Goal: Task Accomplishment & Management: Manage account settings

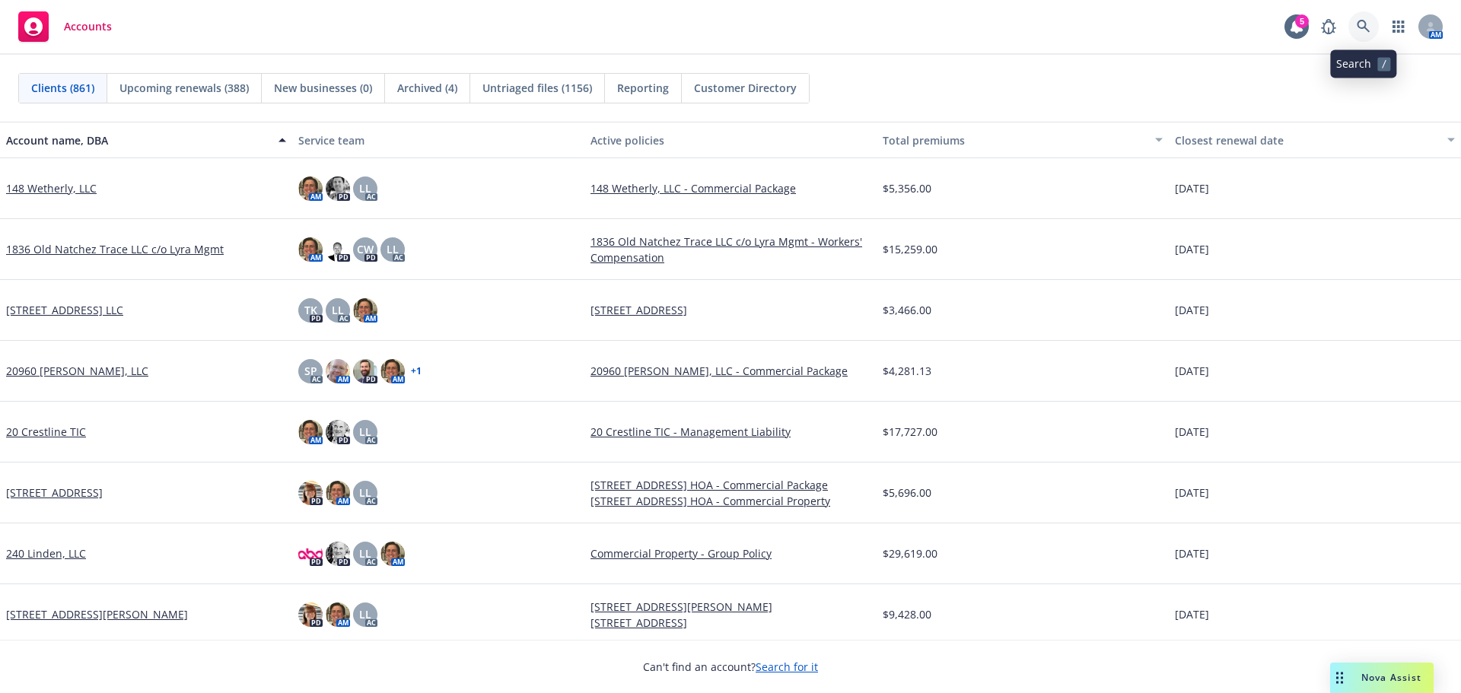
click at [1364, 30] on icon at bounding box center [1363, 27] width 14 height 14
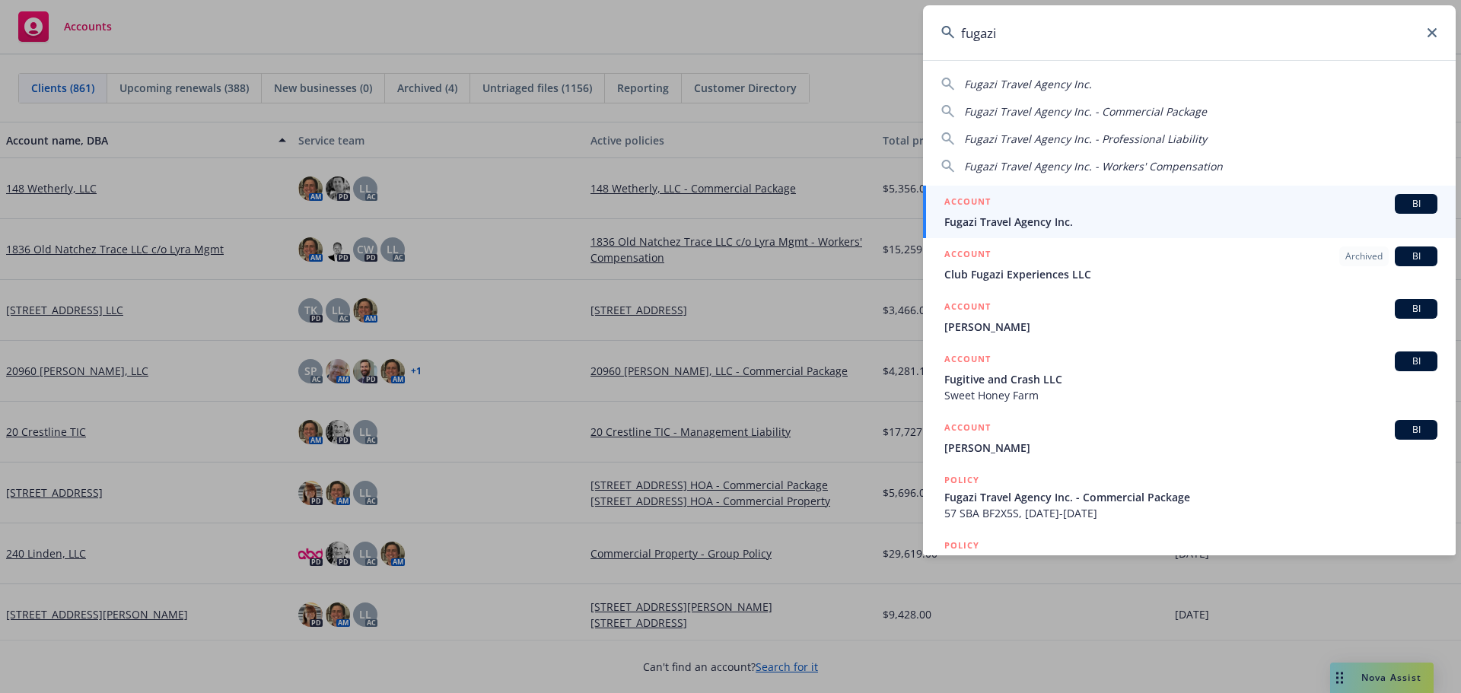
type input "fugazi"
click at [1196, 212] on div "ACCOUNT BI" at bounding box center [1190, 204] width 493 height 20
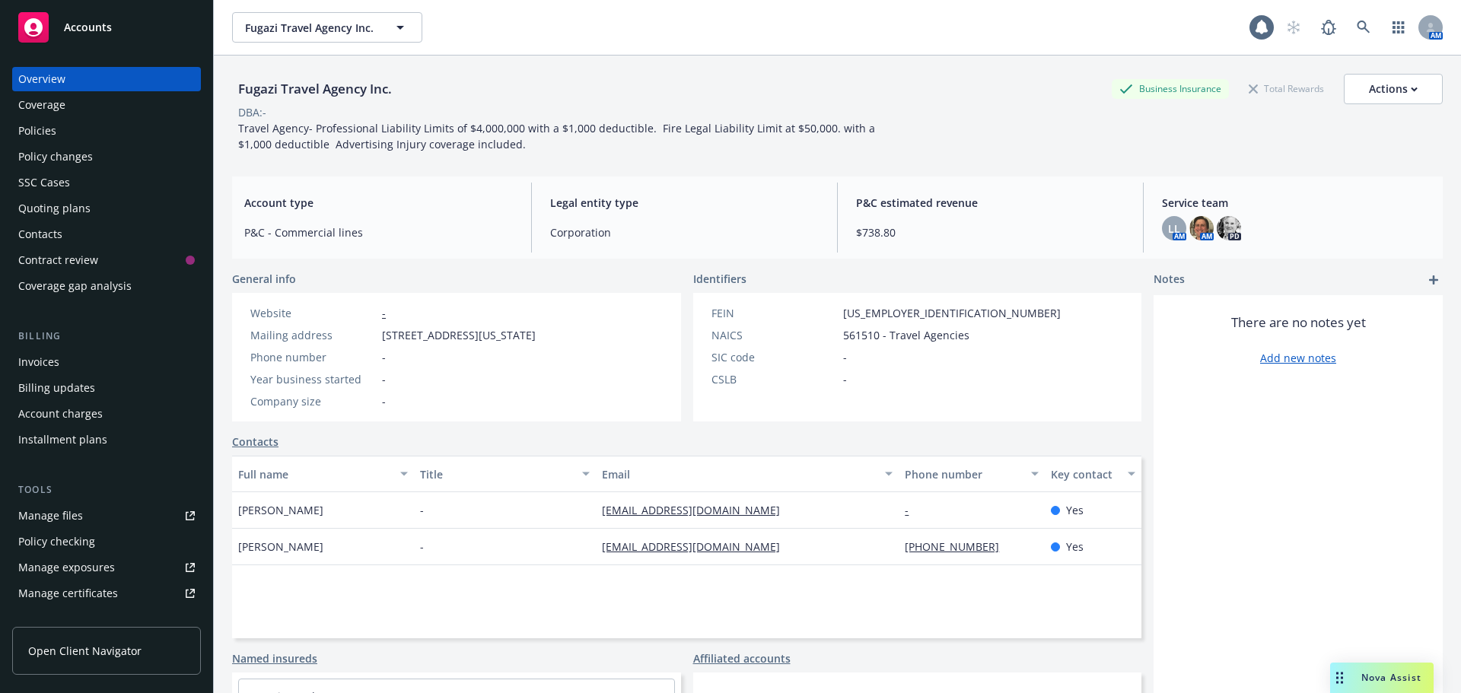
click at [59, 133] on div "Policies" at bounding box center [106, 131] width 177 height 24
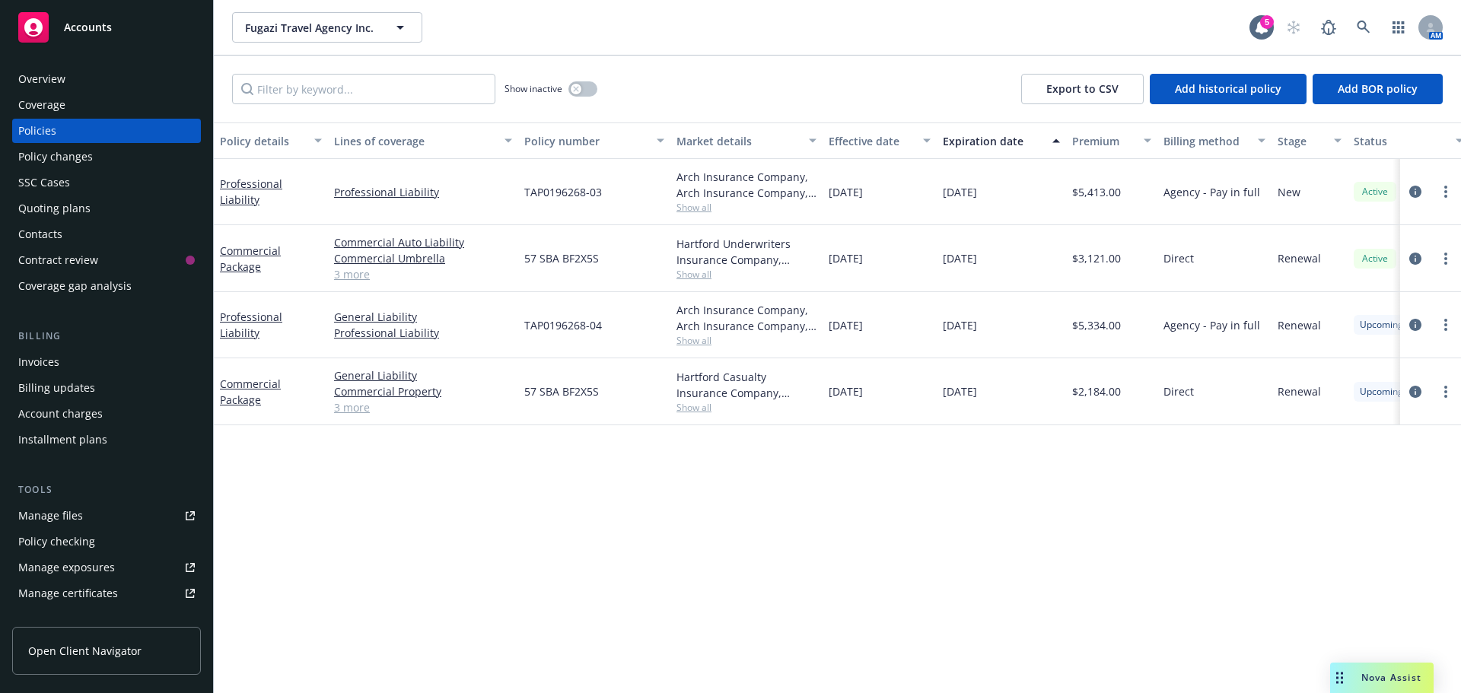
click at [75, 366] on div "Invoices" at bounding box center [106, 362] width 177 height 24
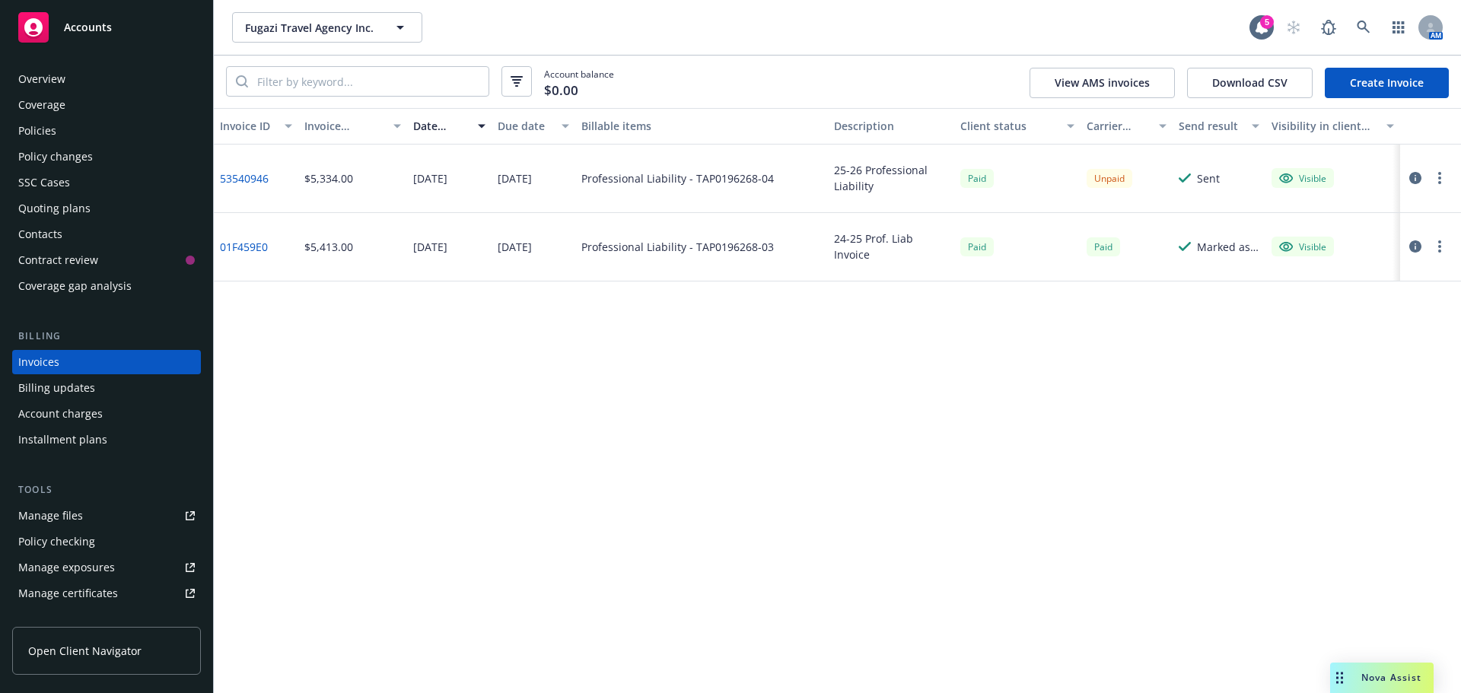
click at [259, 176] on link "53540946" at bounding box center [244, 178] width 49 height 16
click at [1414, 173] on icon "button" at bounding box center [1415, 178] width 12 height 12
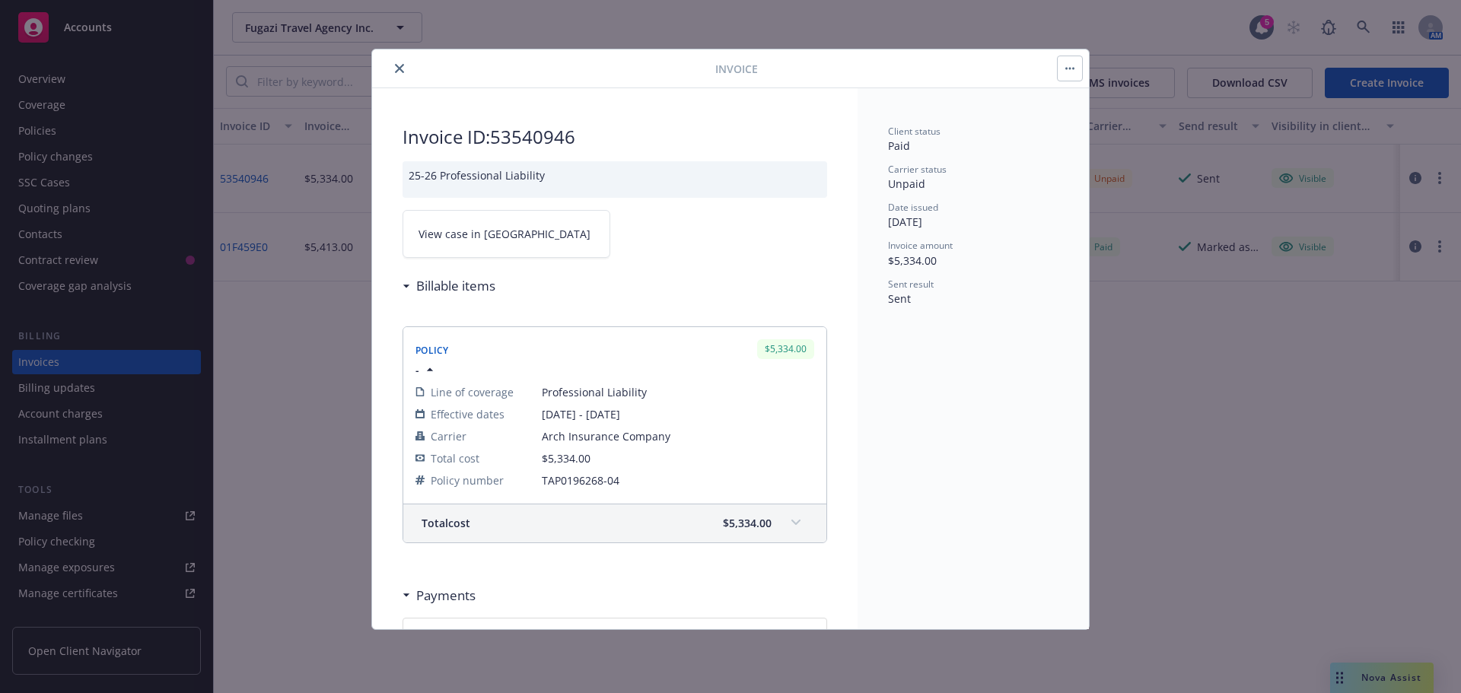
click at [467, 244] on link "View case in SSC" at bounding box center [506, 234] width 208 height 48
click at [404, 74] on button "close" at bounding box center [399, 68] width 18 height 18
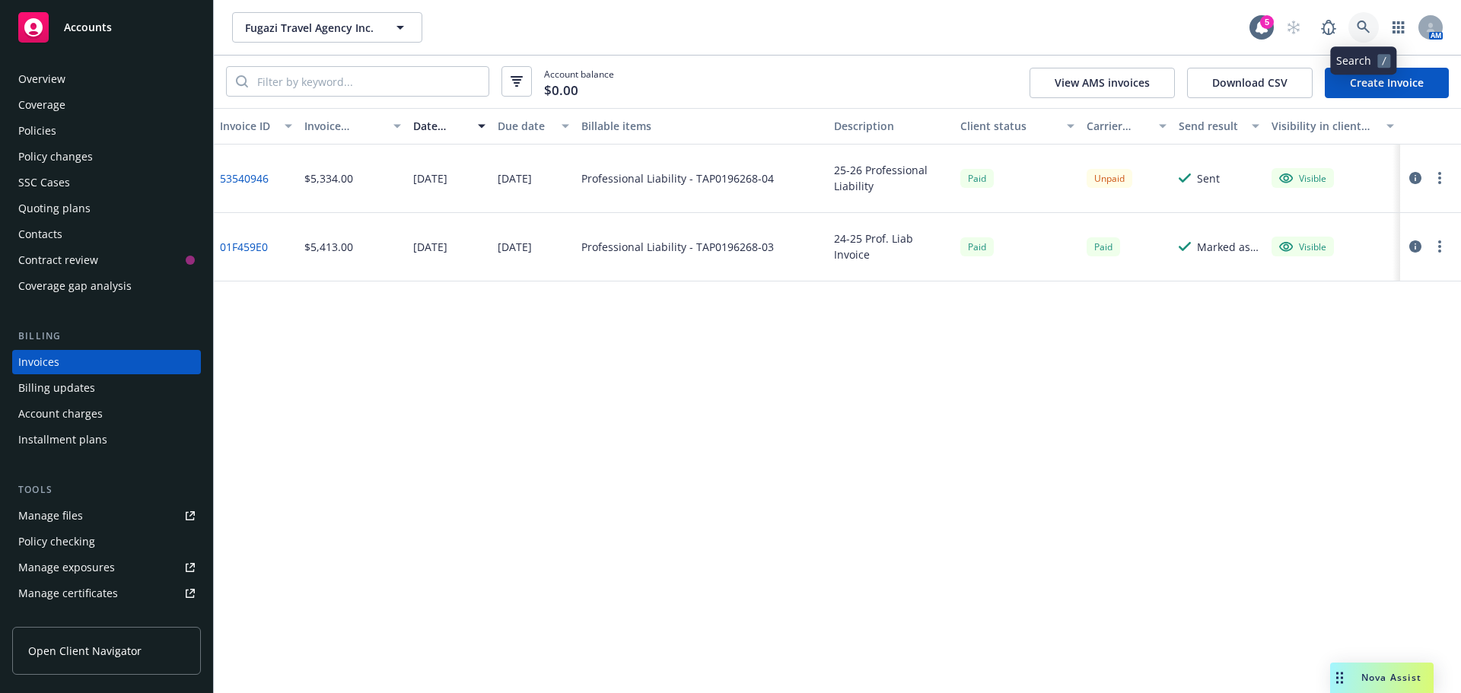
click at [1353, 29] on link at bounding box center [1363, 27] width 30 height 30
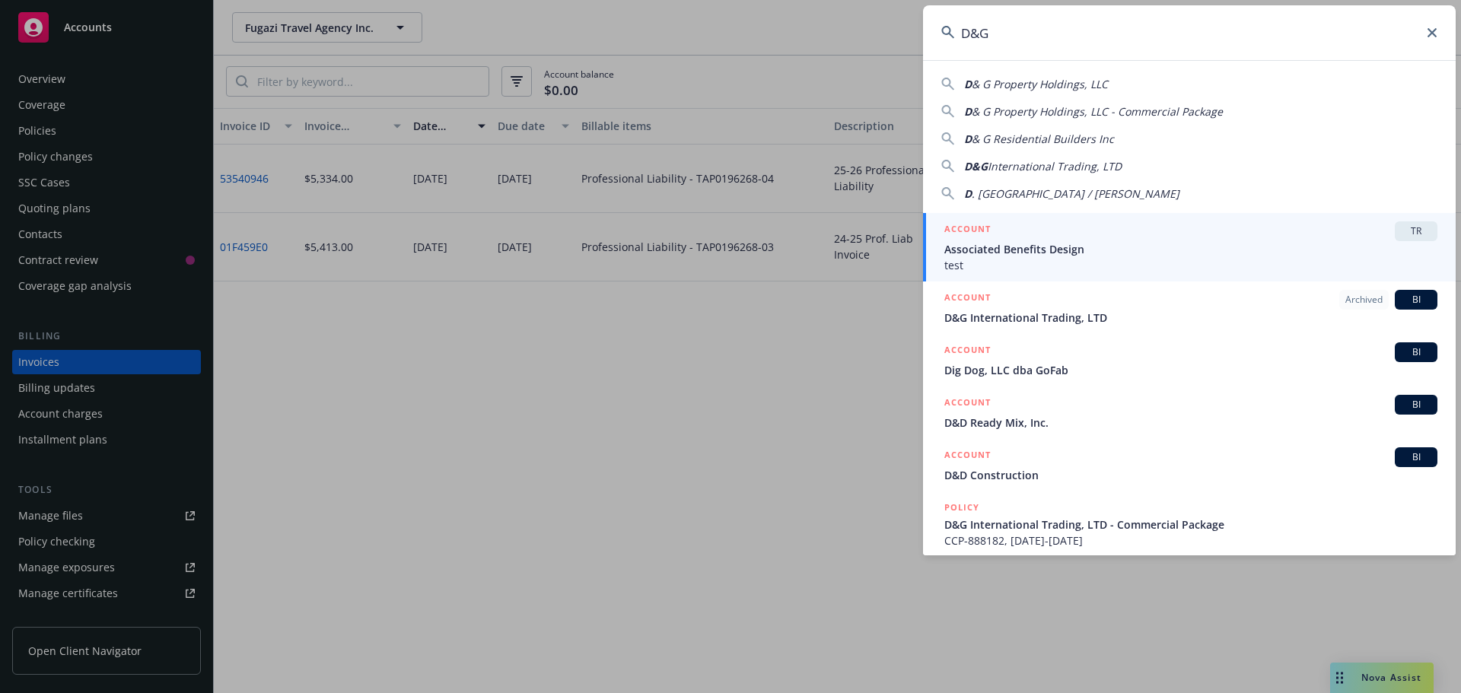
click at [1011, 84] on span "& G Property Holdings, LLC" at bounding box center [1040, 84] width 136 height 14
type input "D & G Property Holdings, LLC"
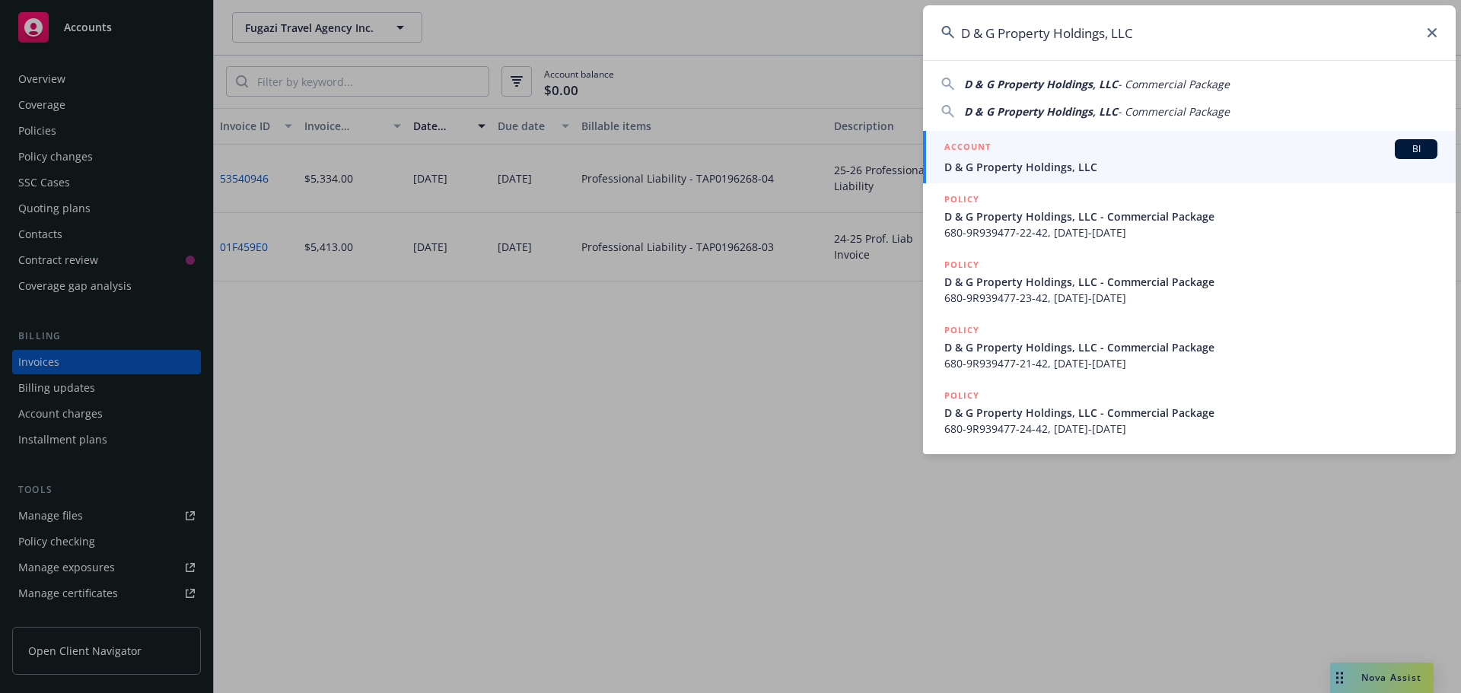
click at [1026, 154] on div "ACCOUNT BI" at bounding box center [1190, 149] width 493 height 20
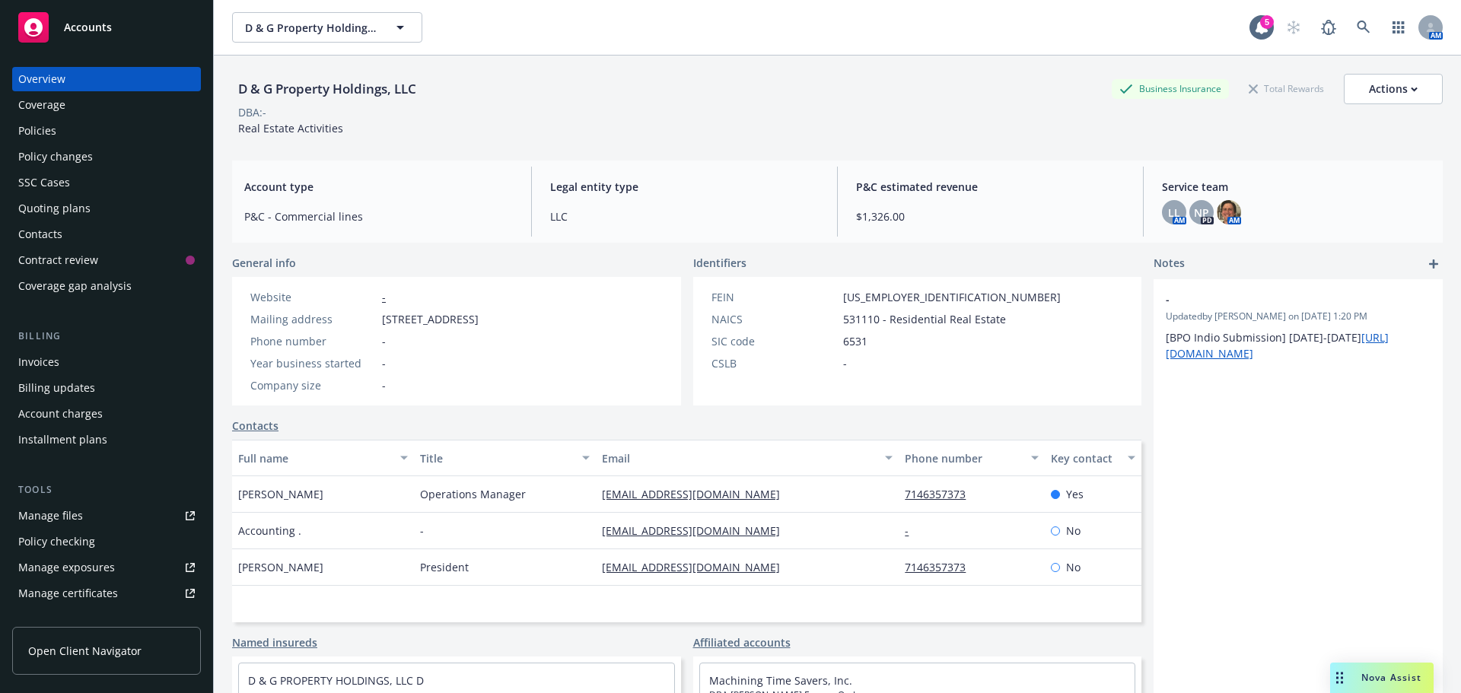
click at [55, 132] on div "Policies" at bounding box center [37, 131] width 38 height 24
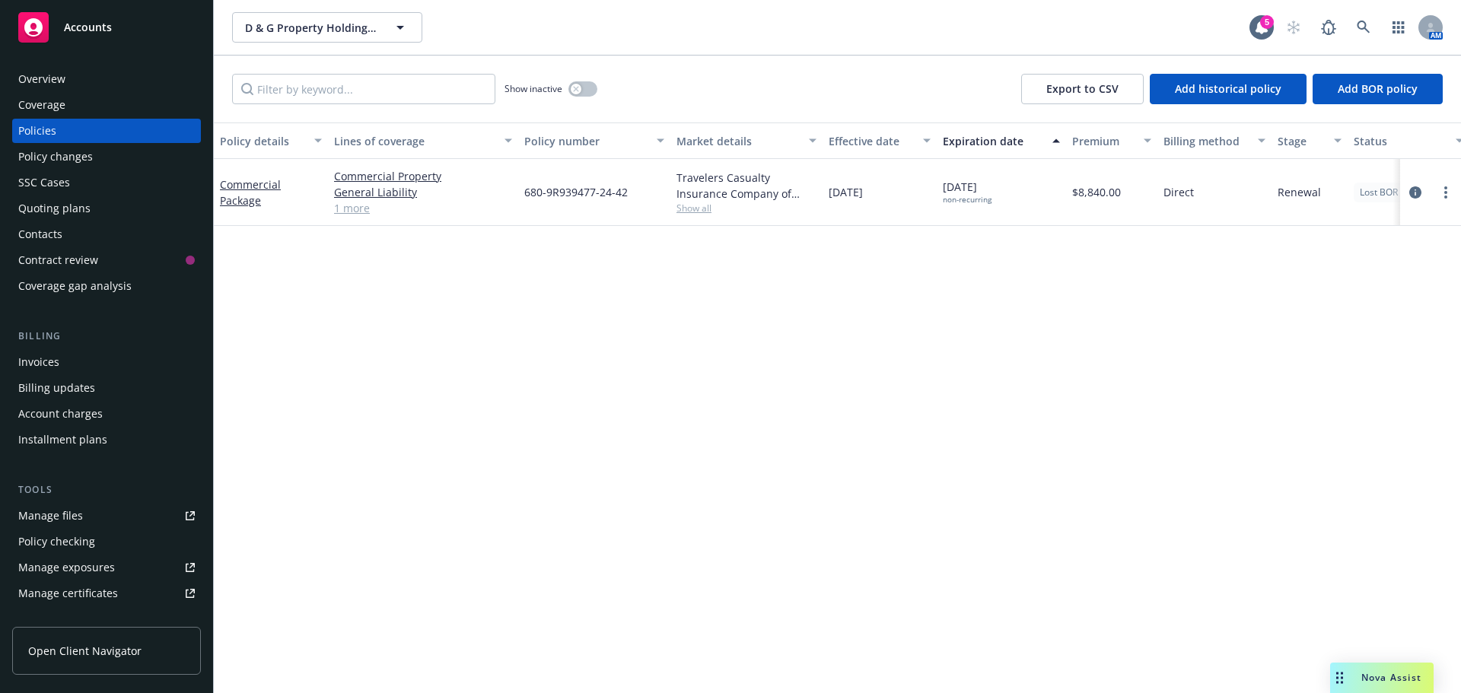
click at [65, 211] on div "Quoting plans" at bounding box center [54, 208] width 72 height 24
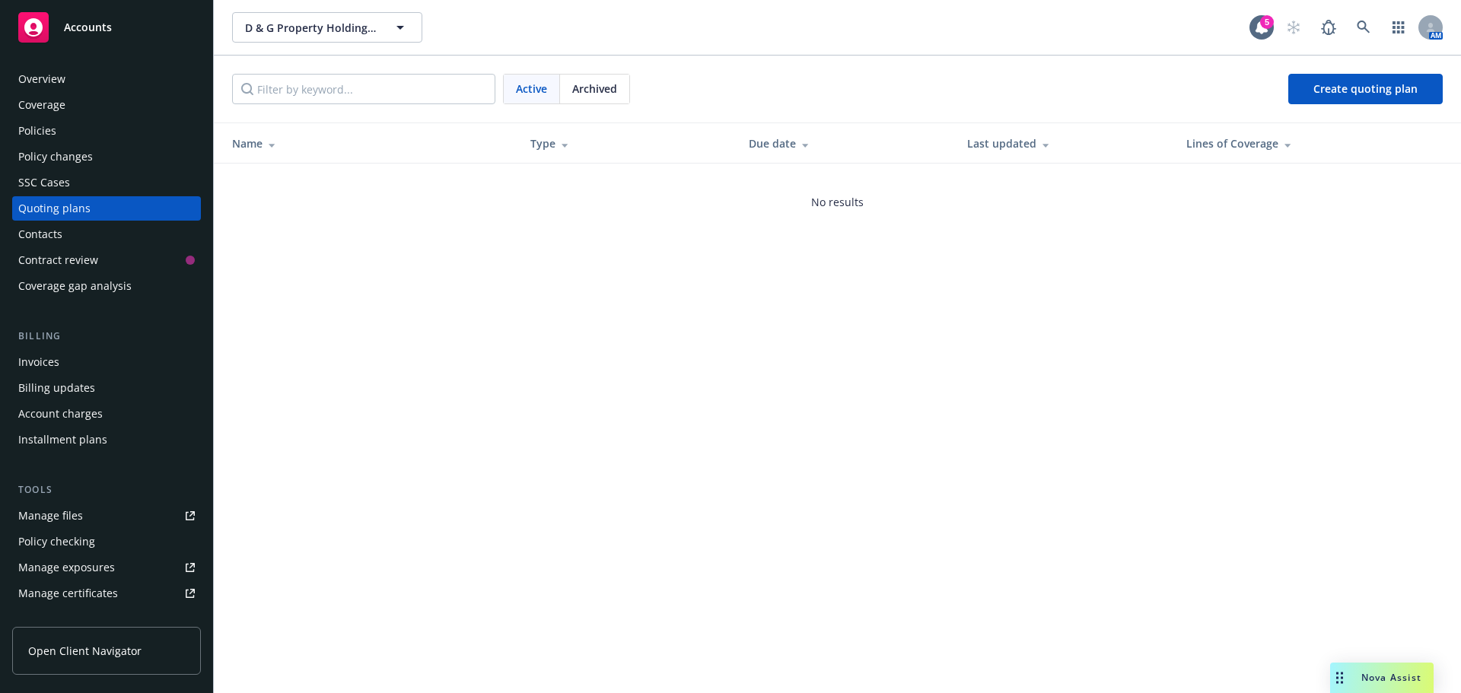
click at [590, 91] on span "Archived" at bounding box center [594, 89] width 45 height 16
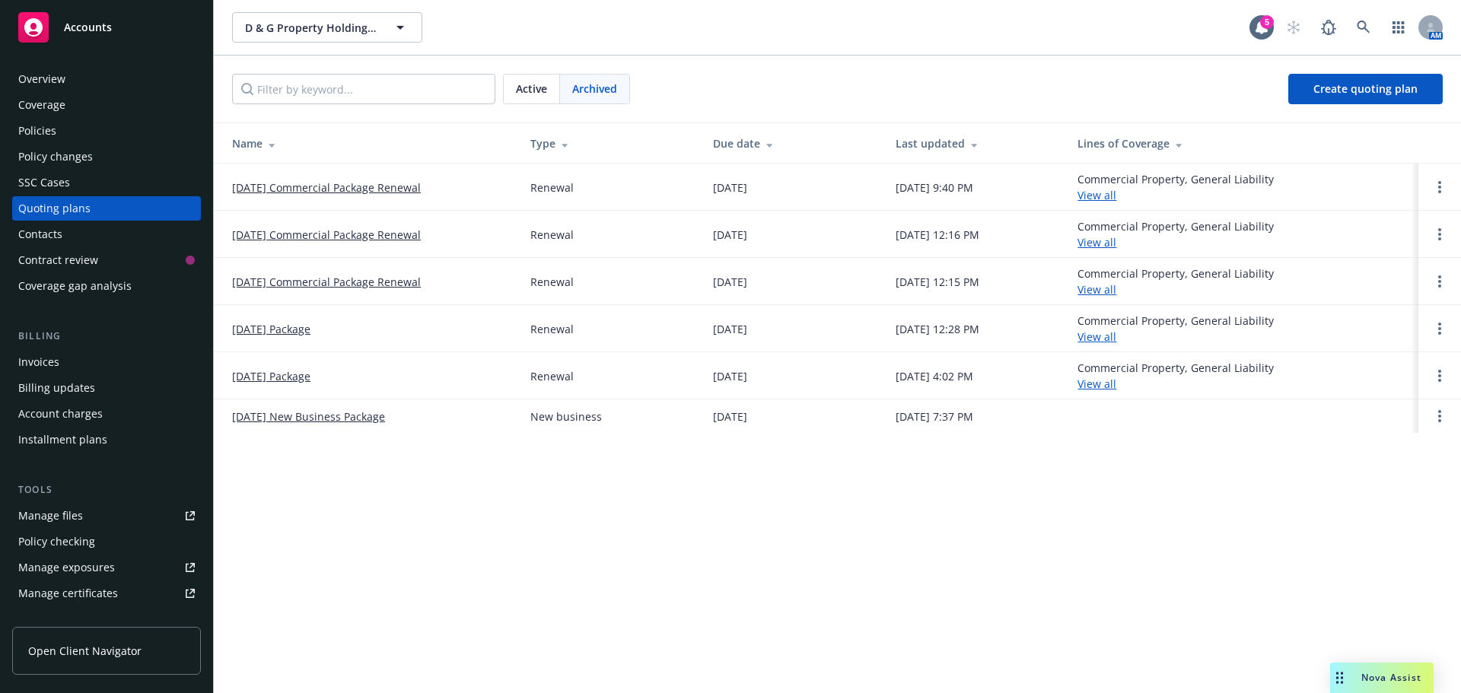
click at [344, 188] on link "11/01/25 Commercial Package Renewal" at bounding box center [326, 188] width 189 height 16
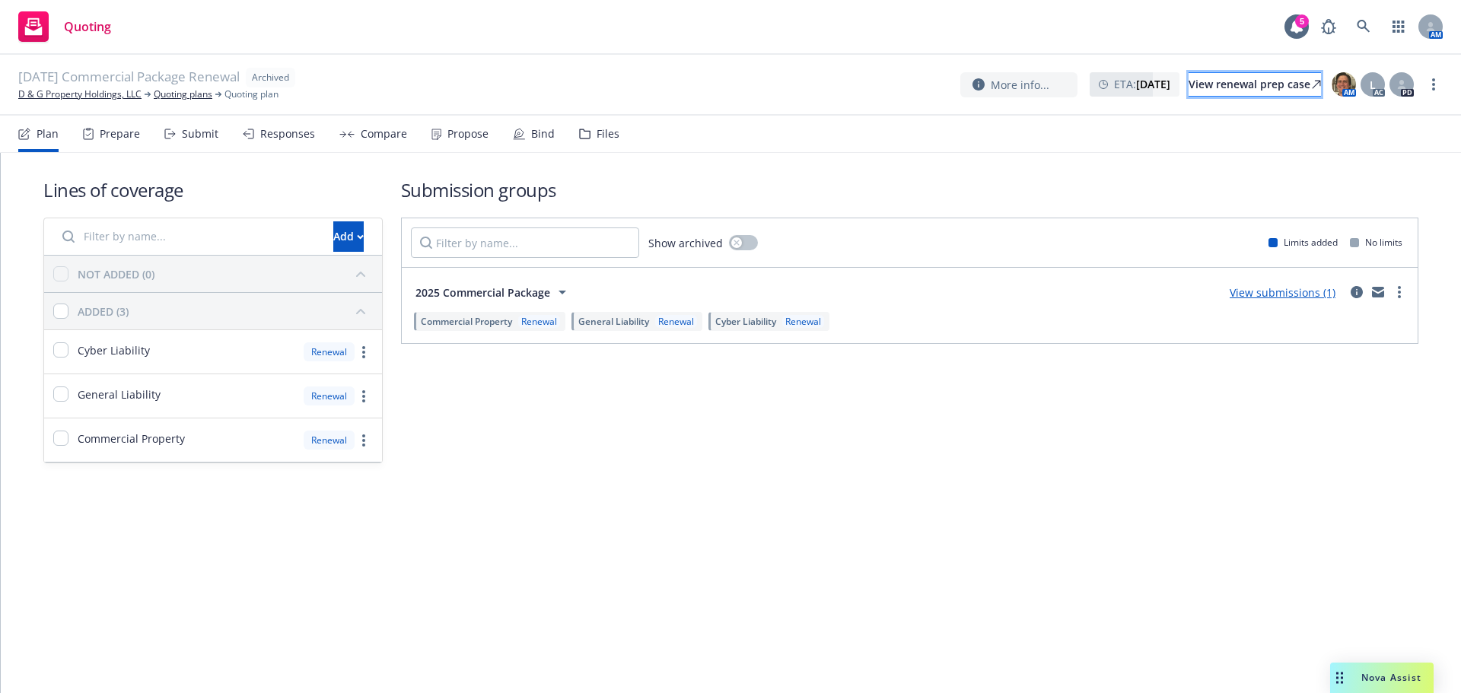
click at [1229, 82] on div "View renewal prep case" at bounding box center [1254, 84] width 132 height 23
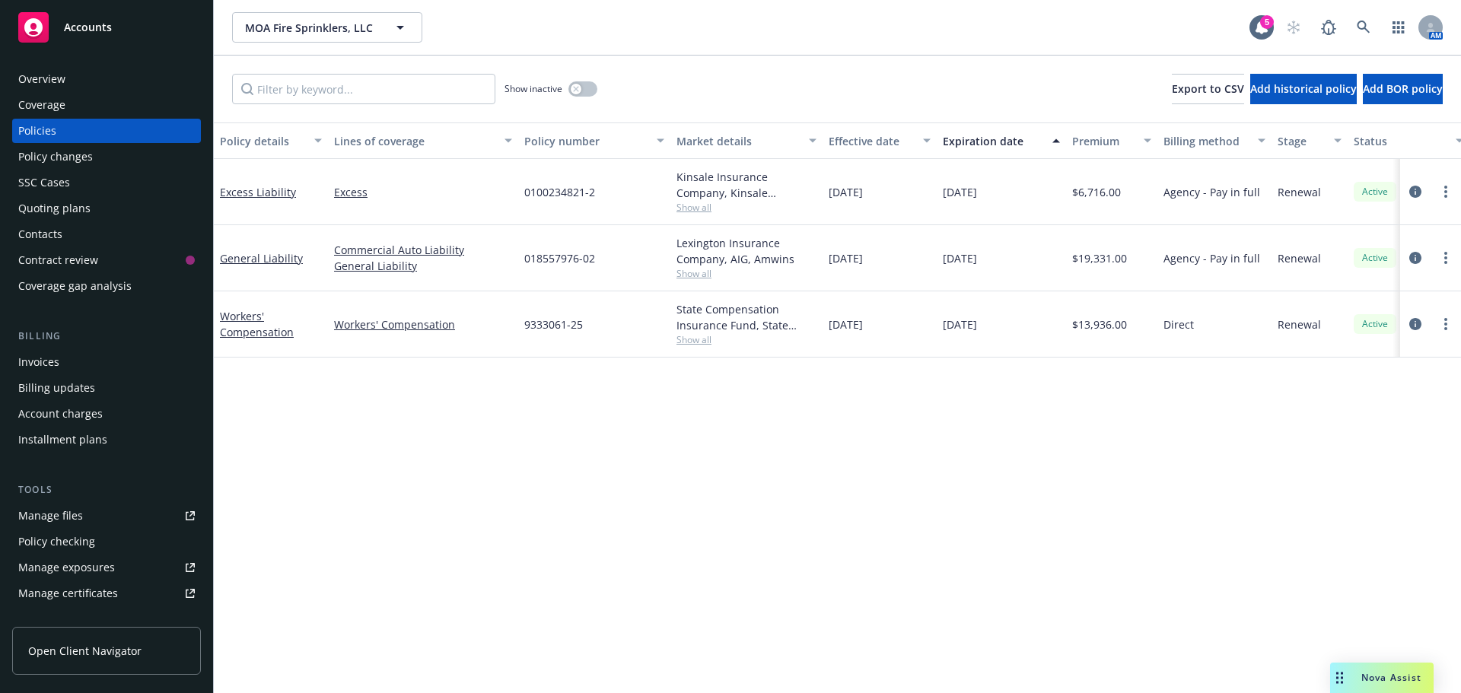
click at [68, 205] on div "Quoting plans" at bounding box center [54, 208] width 72 height 24
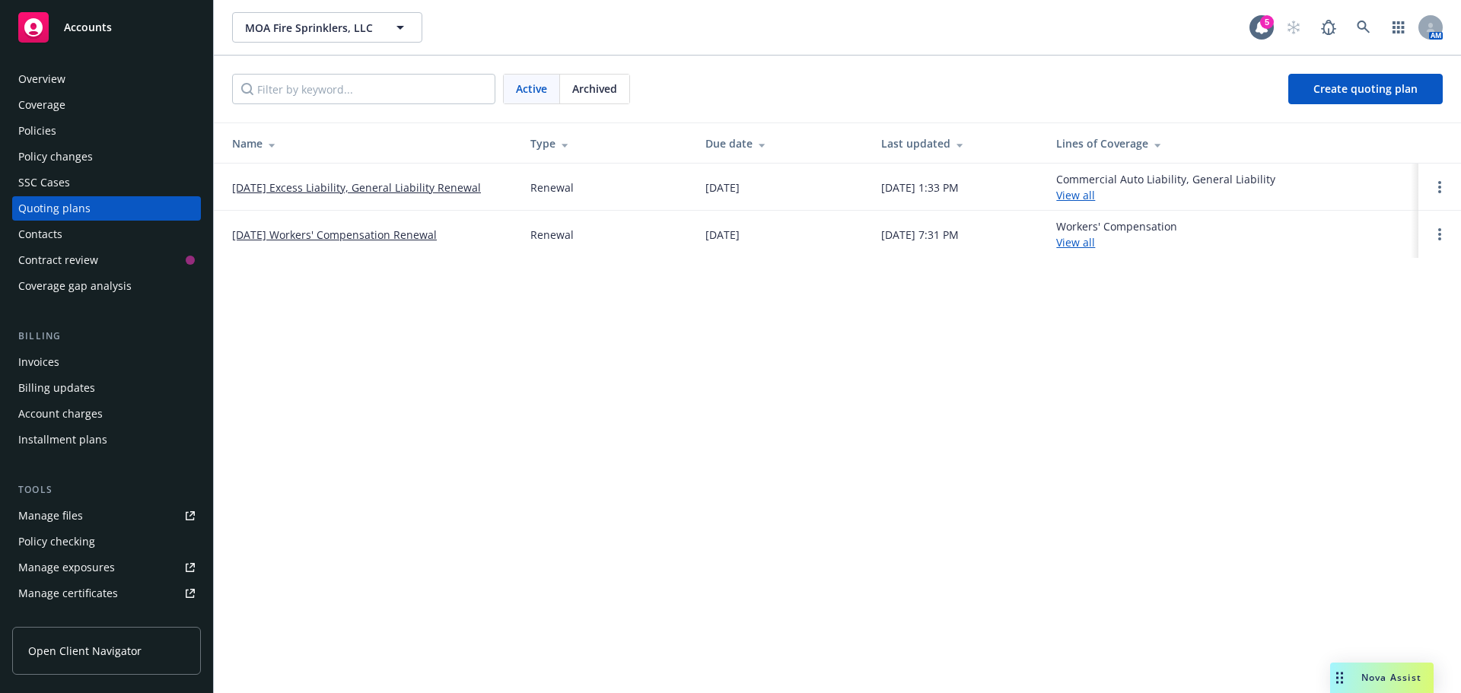
click at [382, 177] on td "10/14/25 Excess Liability, General Liability Renewal" at bounding box center [366, 187] width 304 height 47
click at [384, 186] on link "10/14/25 Excess Liability, General Liability Renewal" at bounding box center [356, 188] width 249 height 16
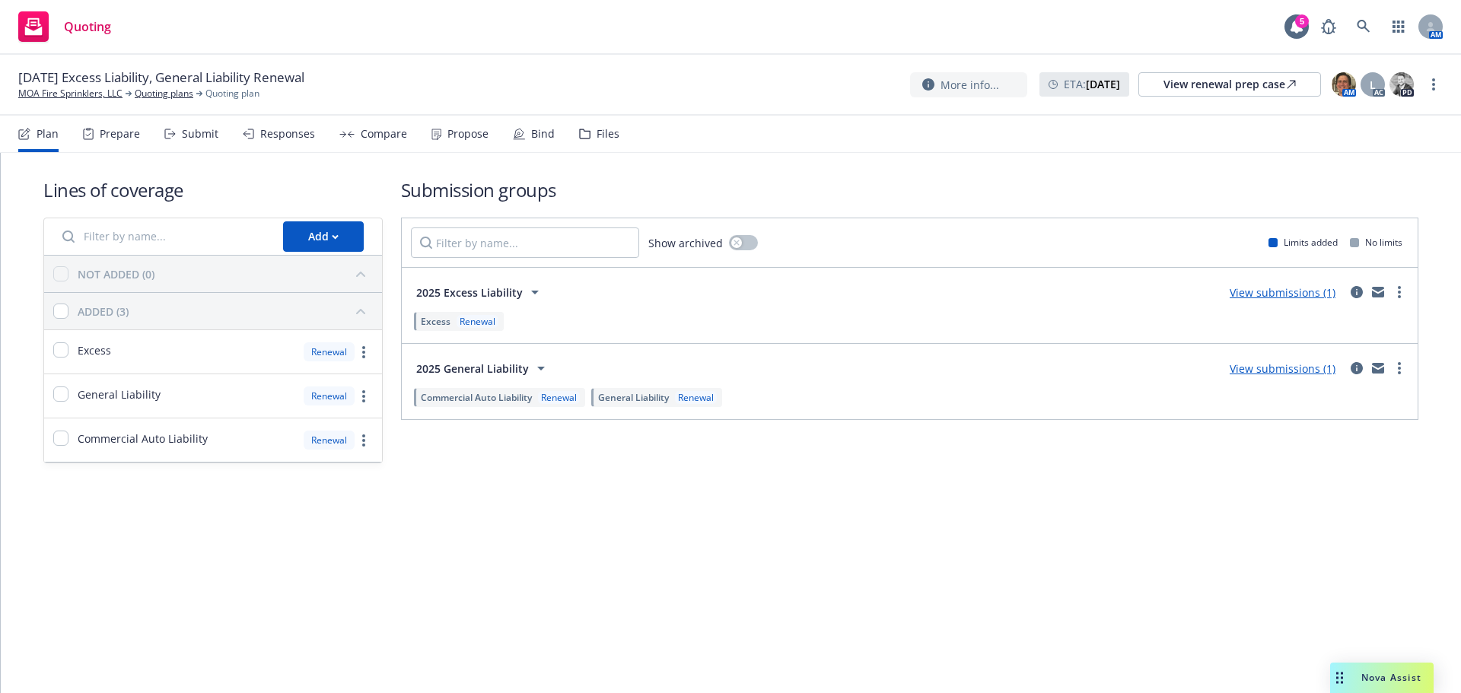
click at [447, 128] on div "Propose" at bounding box center [467, 134] width 41 height 12
click at [460, 132] on div "Propose" at bounding box center [467, 134] width 41 height 12
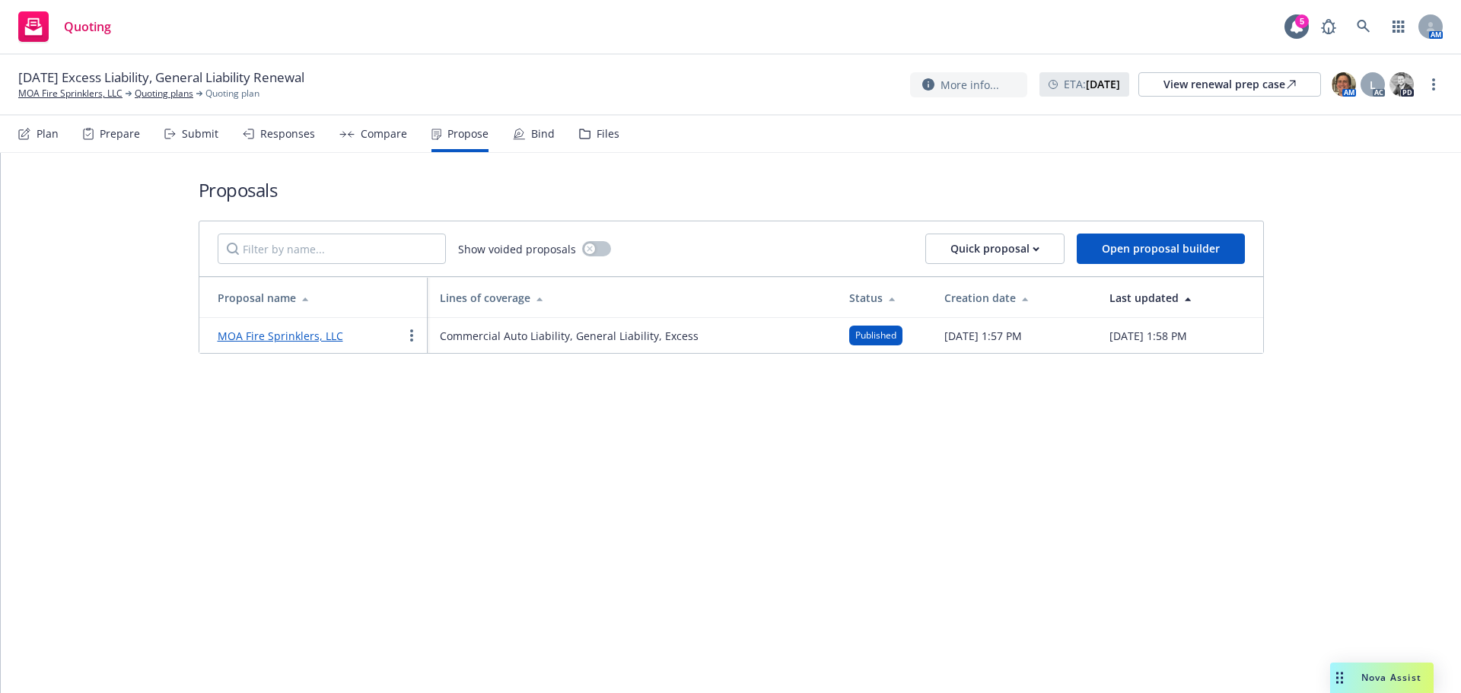
click at [283, 331] on link "MOA Fire Sprinklers, LLC" at bounding box center [281, 336] width 126 height 14
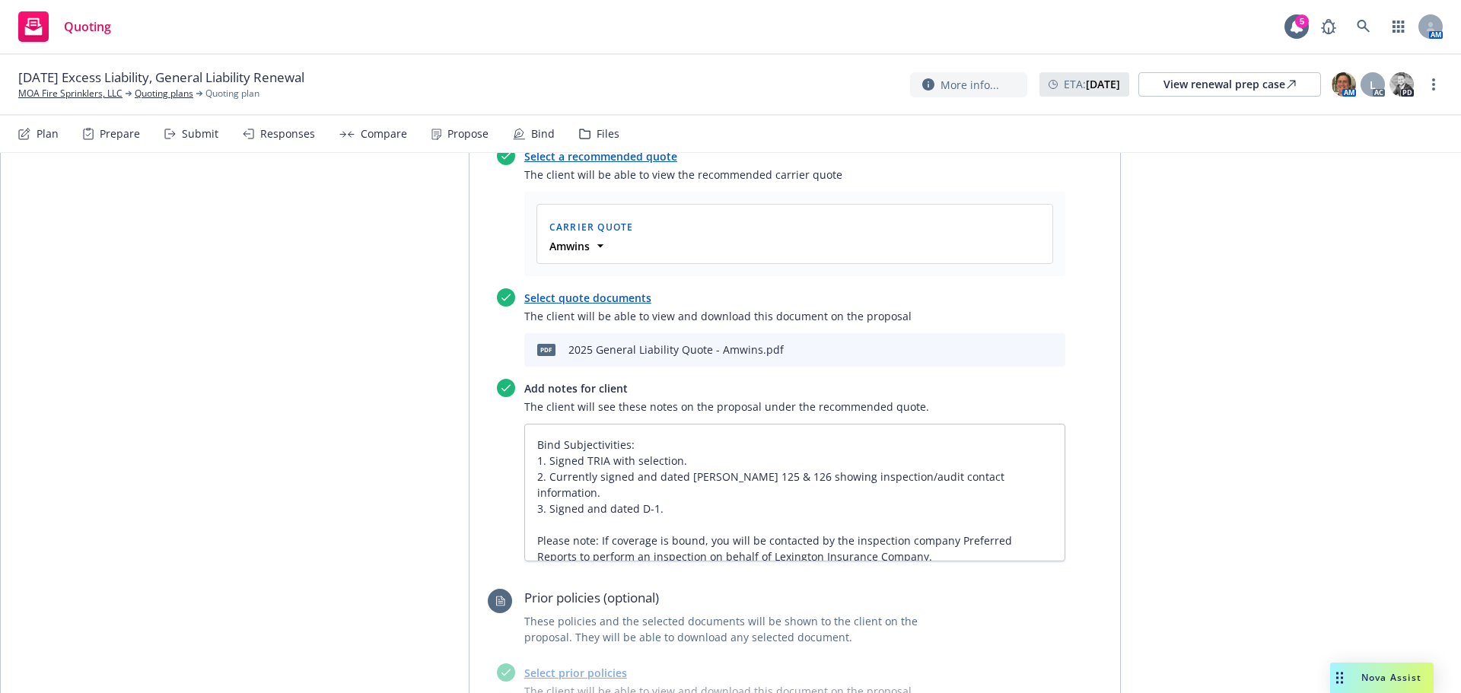
scroll to position [761, 0]
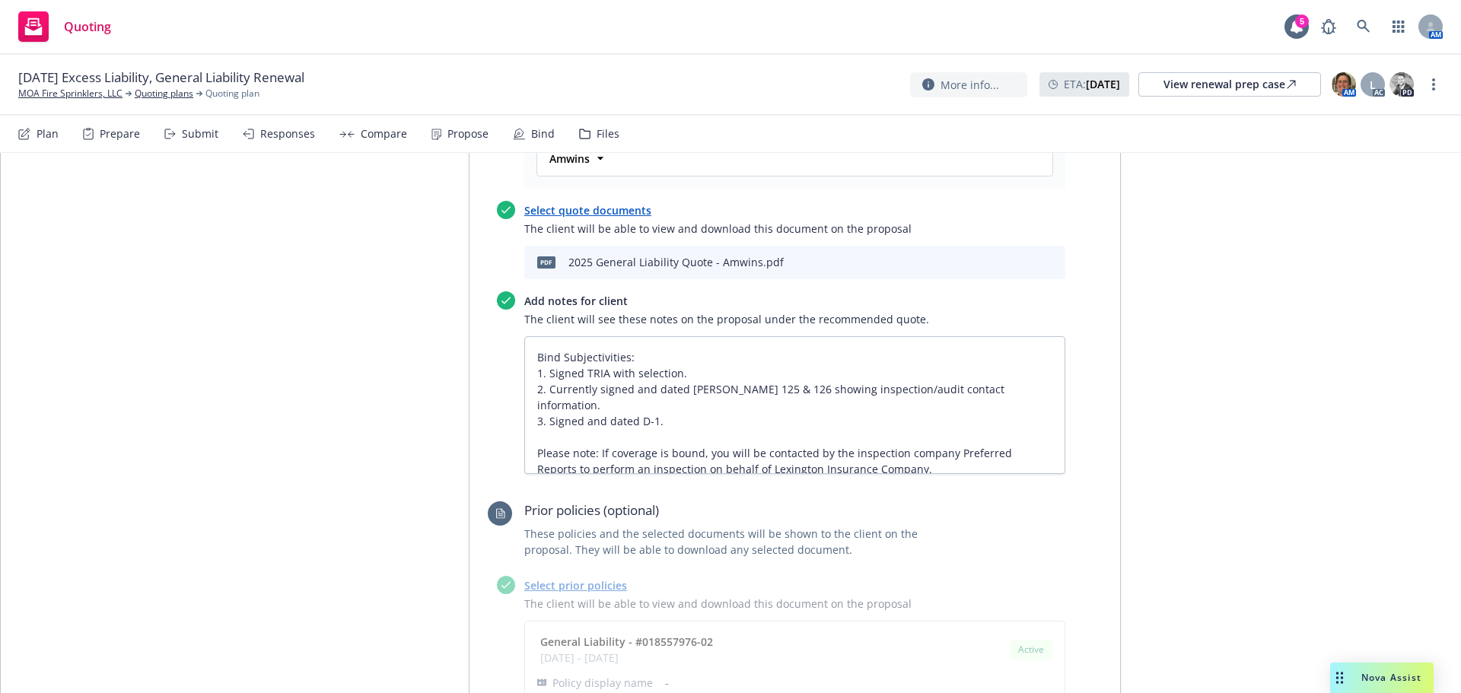
type textarea "x"
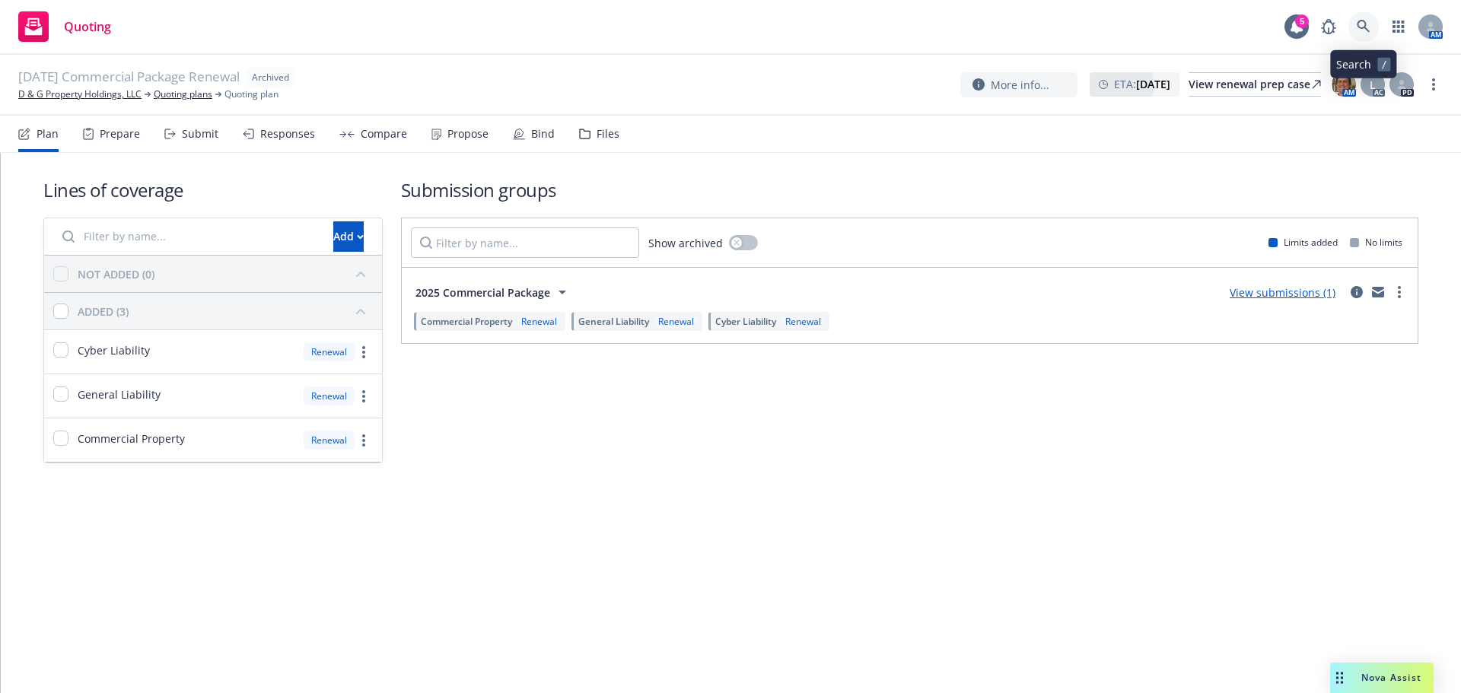
click at [1356, 29] on icon at bounding box center [1363, 27] width 14 height 14
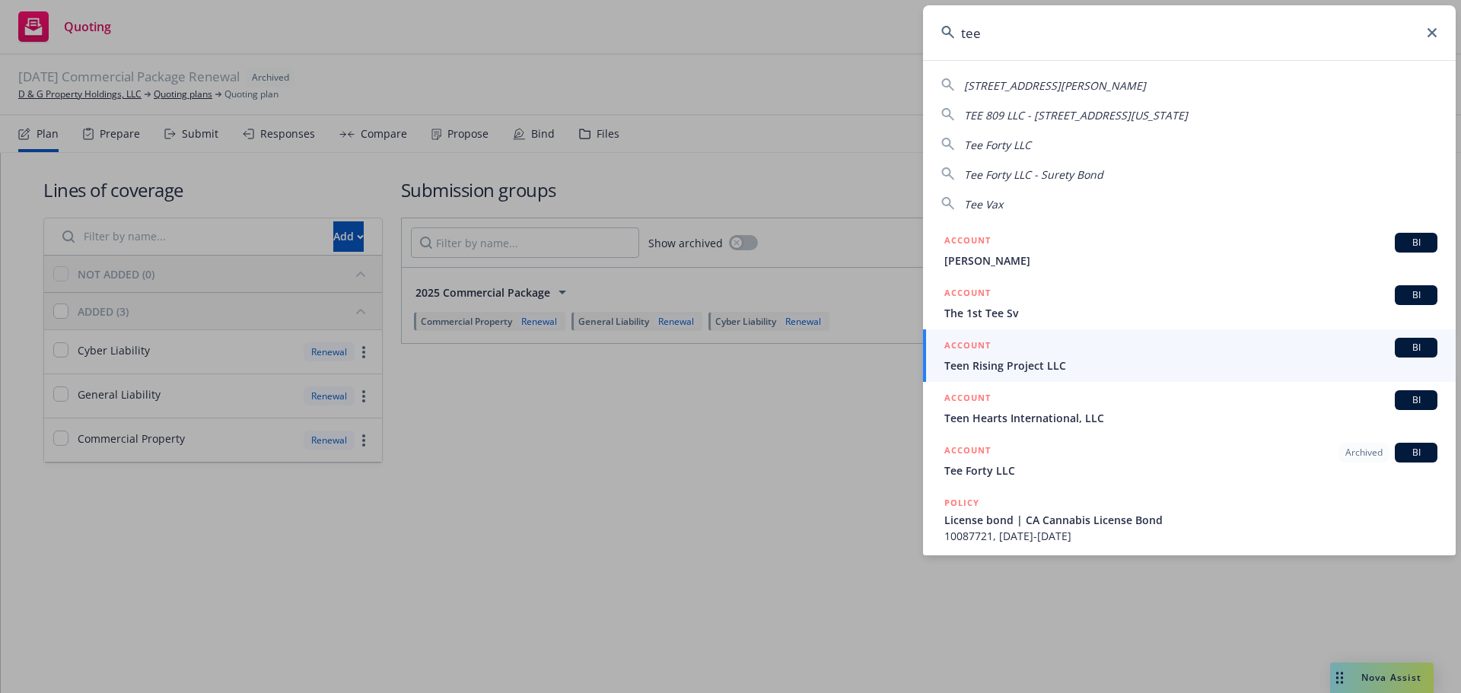
type input "tee"
click at [1003, 370] on span "Teen Rising Project LLC" at bounding box center [1190, 366] width 493 height 16
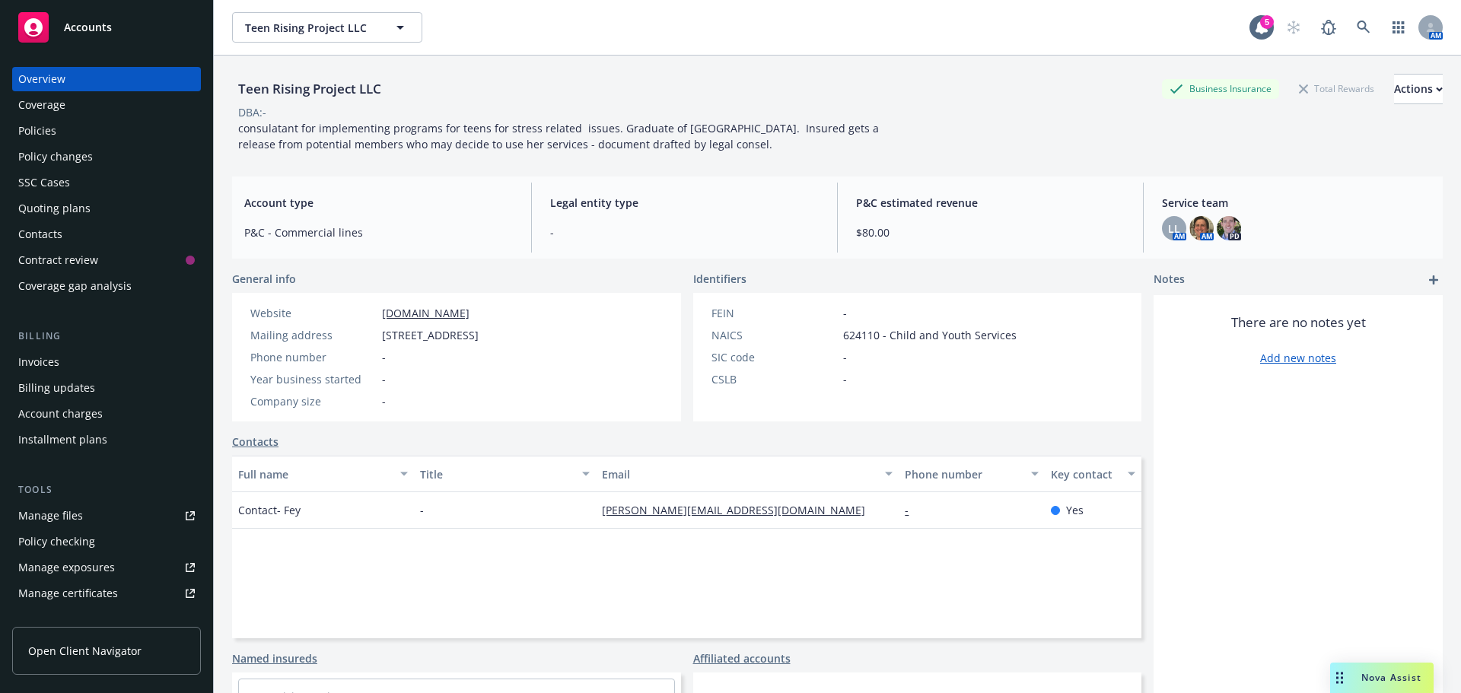
click at [57, 236] on div "Contacts" at bounding box center [40, 234] width 44 height 24
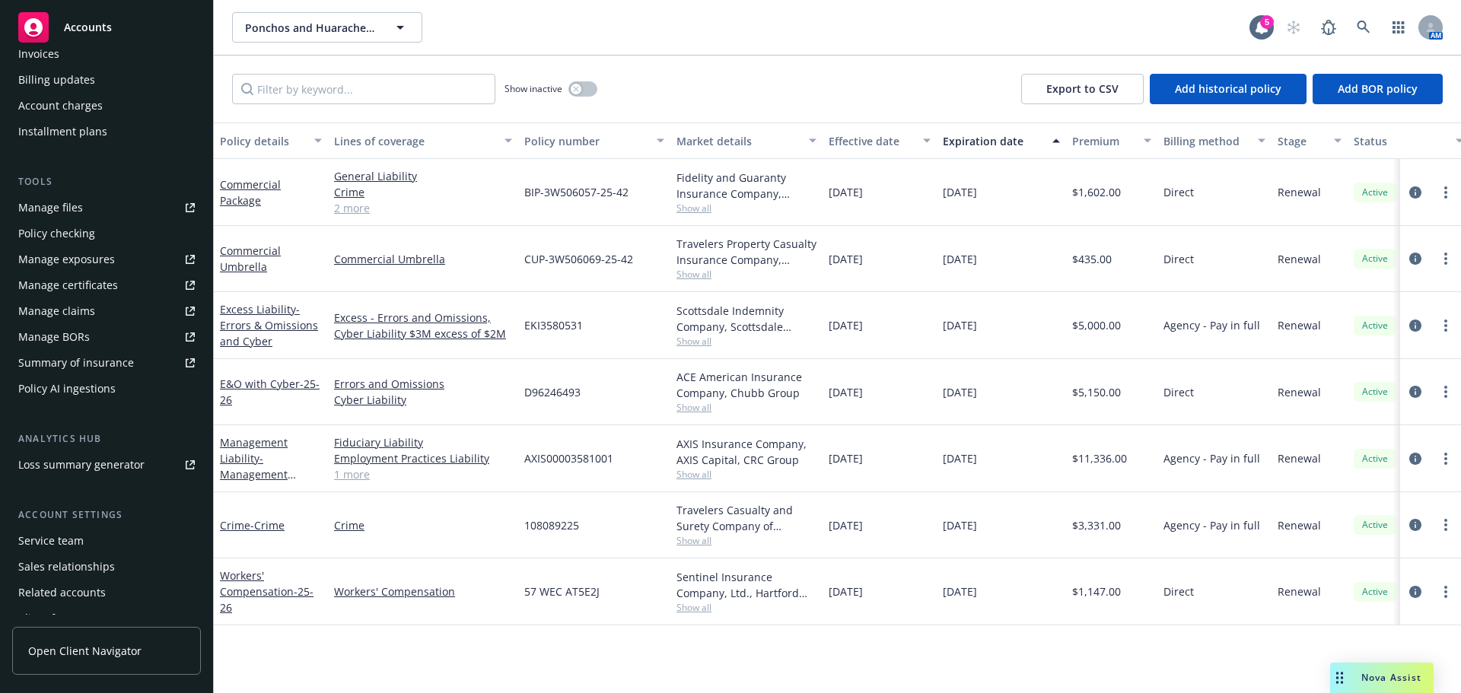
scroll to position [350, 0]
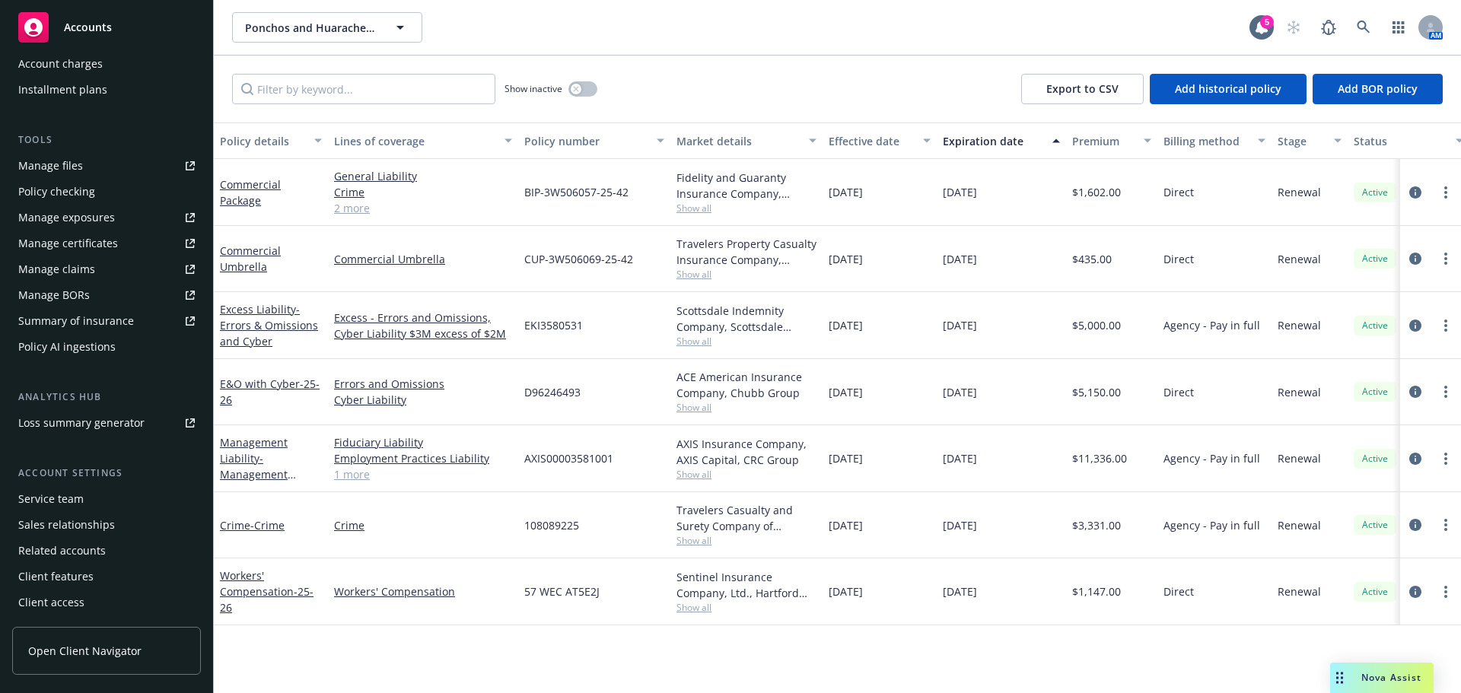
click at [40, 501] on div "Service team" at bounding box center [50, 499] width 65 height 24
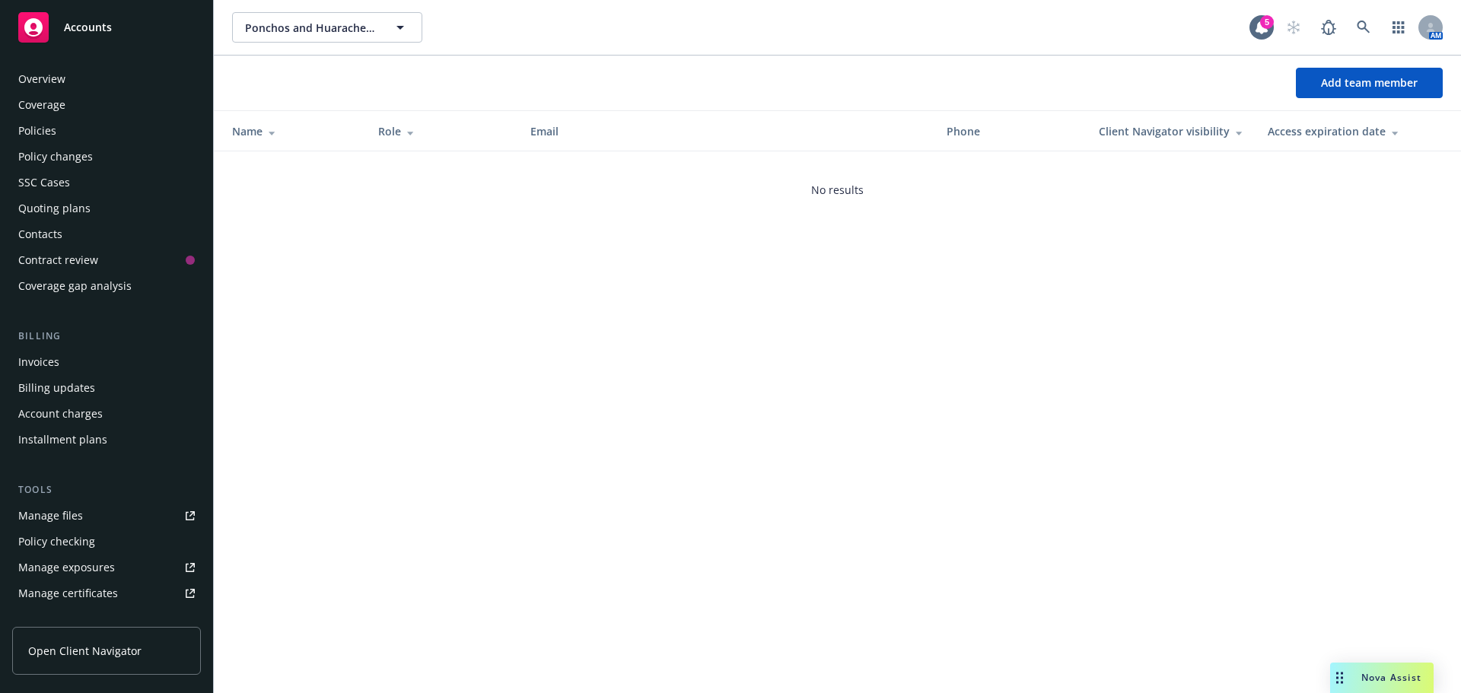
scroll to position [350, 0]
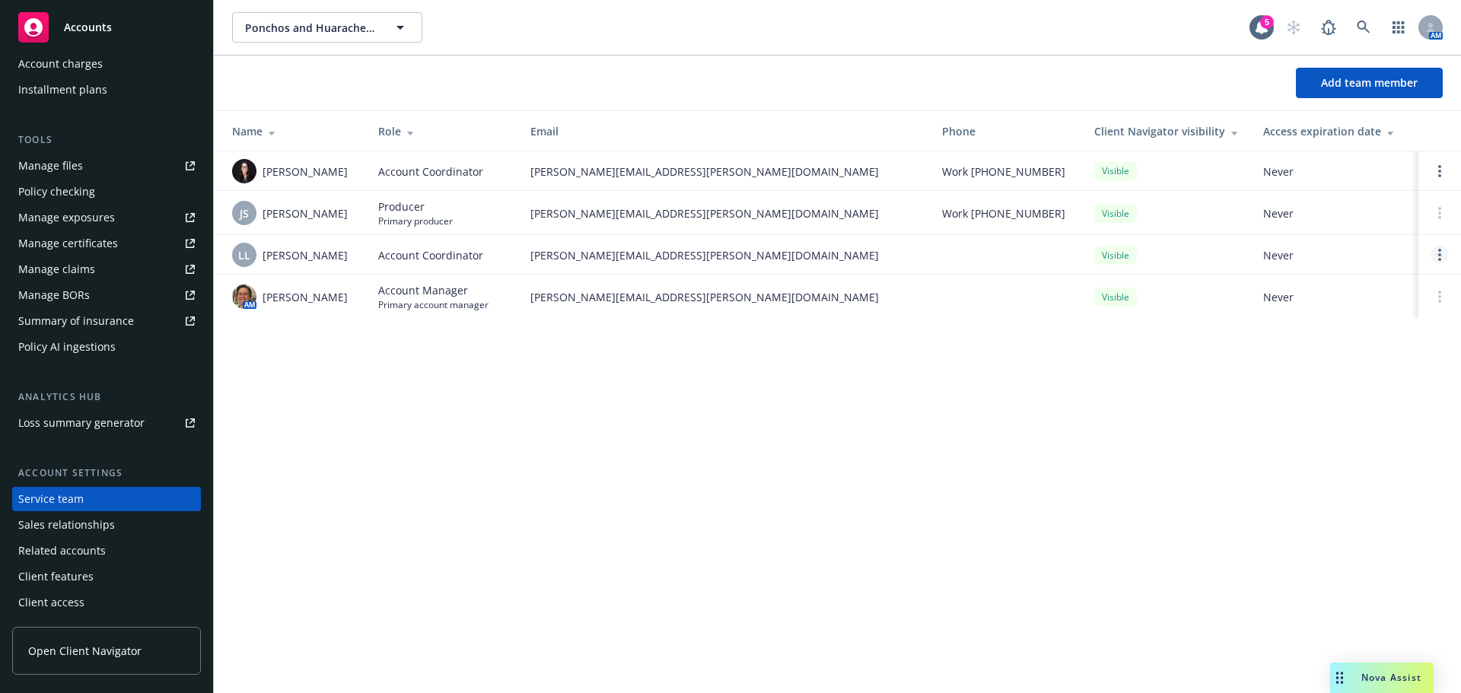
click at [1438, 255] on icon "Open options" at bounding box center [1439, 255] width 3 height 12
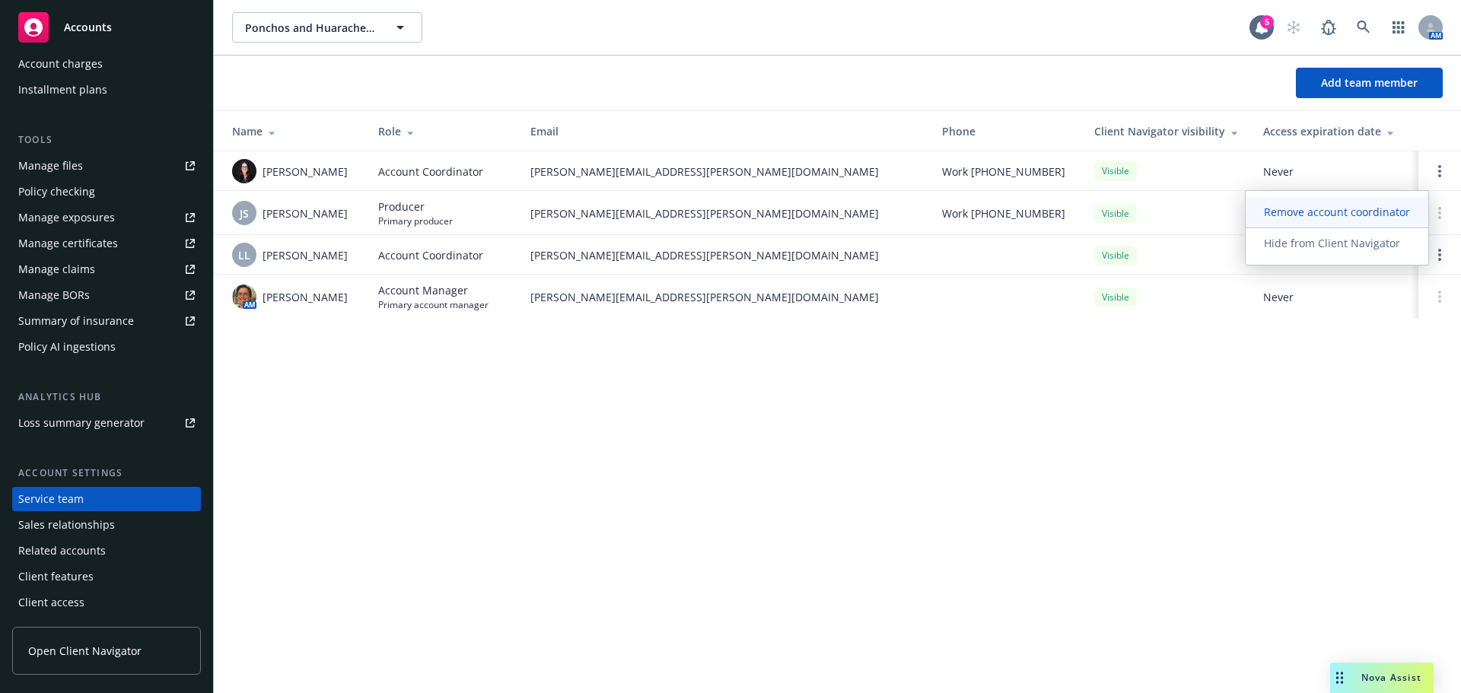
click at [1318, 217] on span "Remove account coordinator" at bounding box center [1336, 212] width 183 height 14
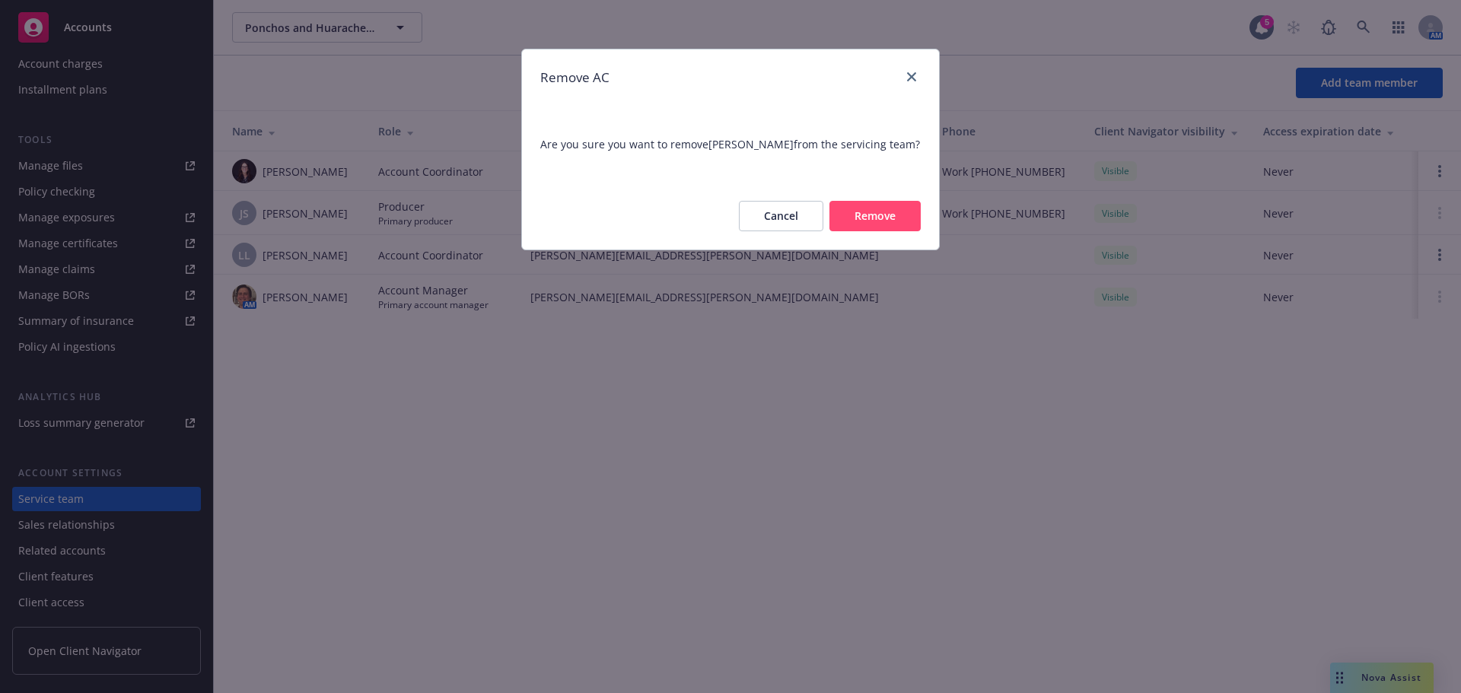
click at [878, 225] on button "Remove" at bounding box center [874, 216] width 91 height 30
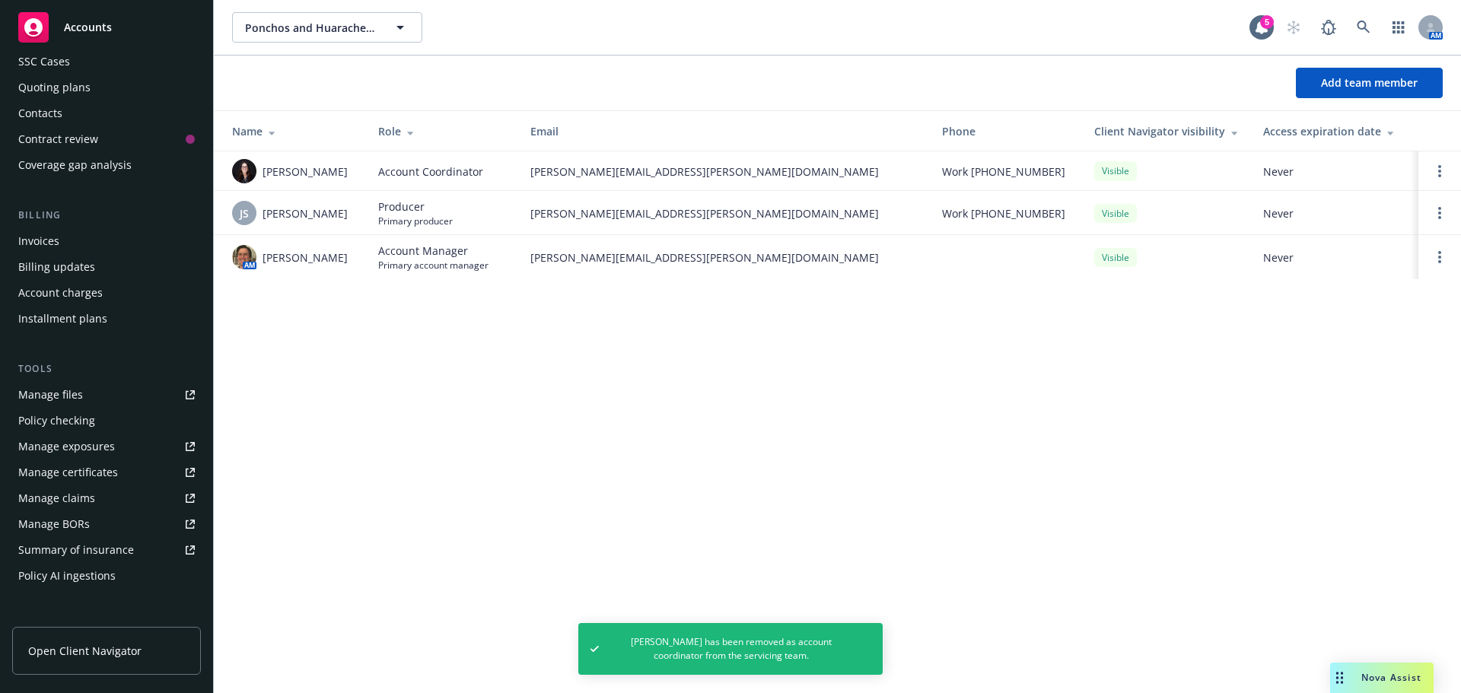
scroll to position [0, 0]
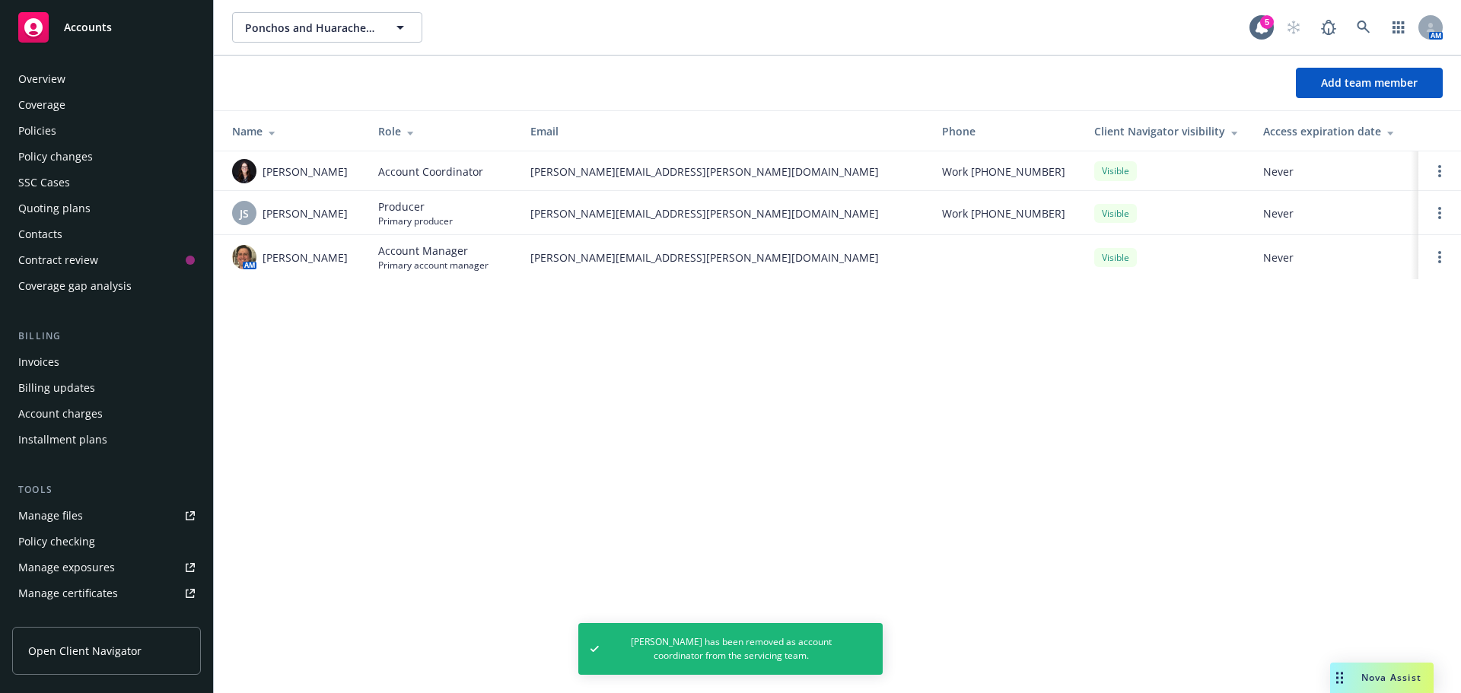
click at [58, 124] on div "Policies" at bounding box center [106, 131] width 177 height 24
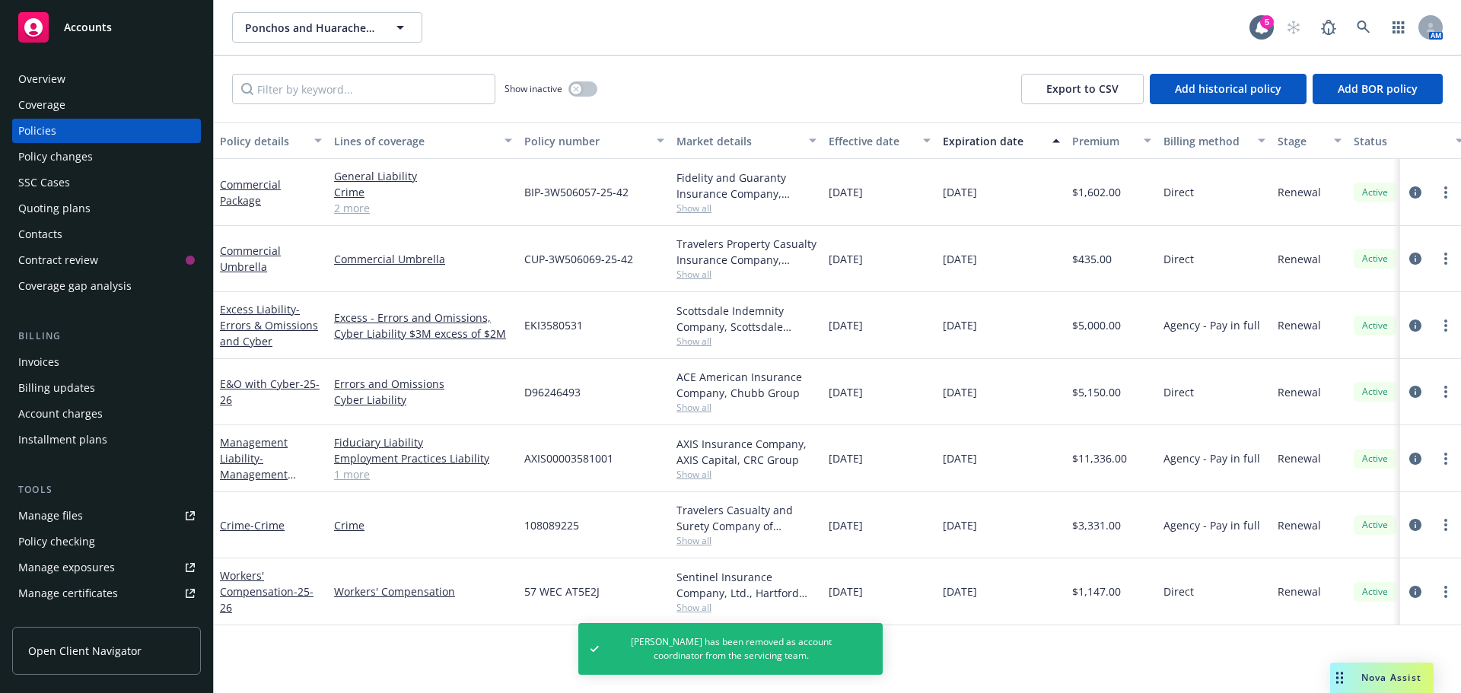
click at [68, 80] on div "Overview" at bounding box center [106, 79] width 177 height 24
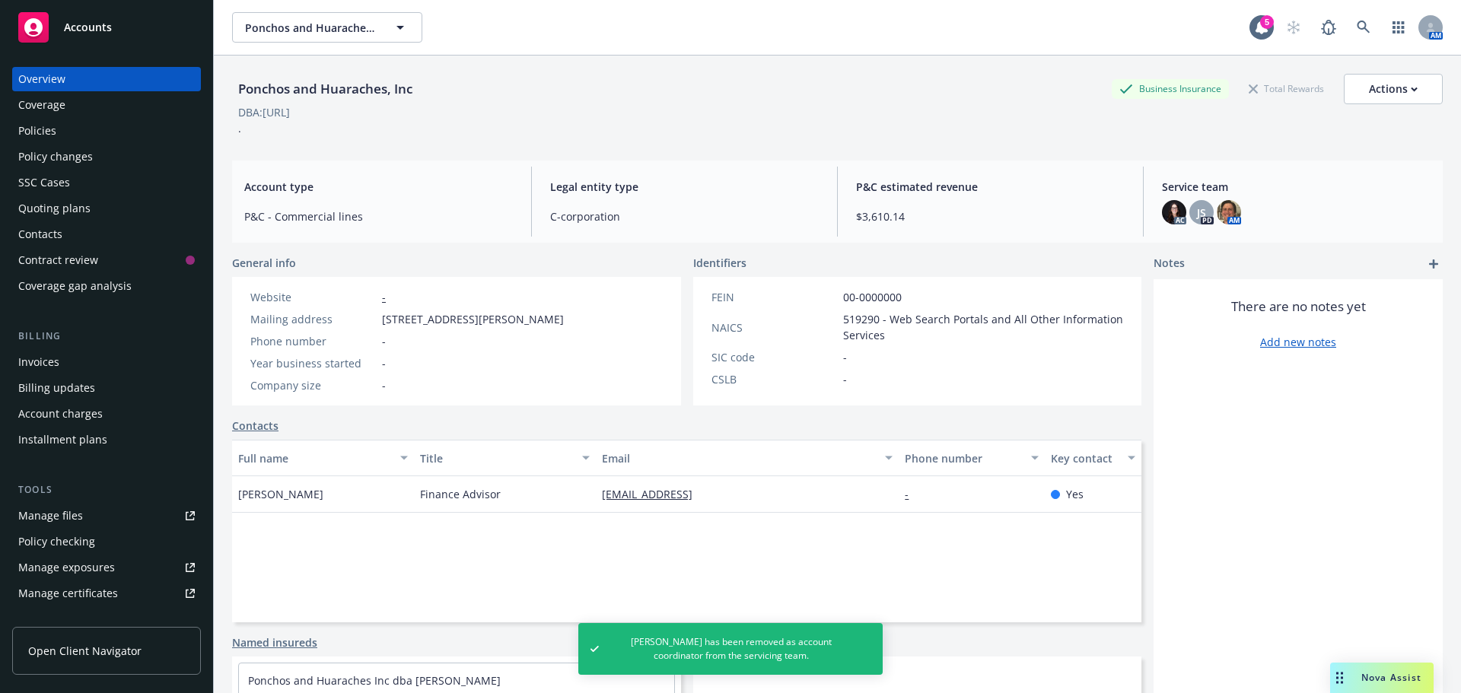
click at [82, 139] on div "Policies" at bounding box center [106, 131] width 177 height 24
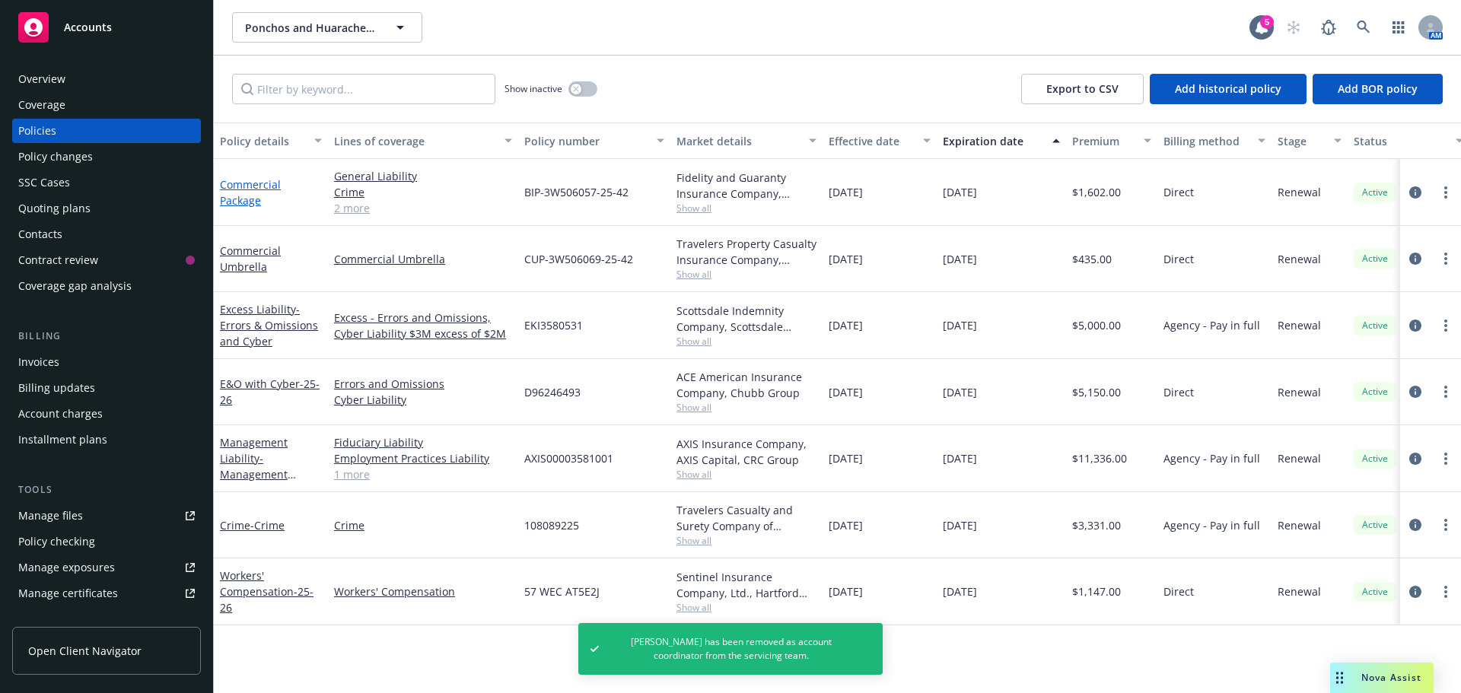
click at [254, 183] on link "Commercial Package" at bounding box center [250, 192] width 61 height 30
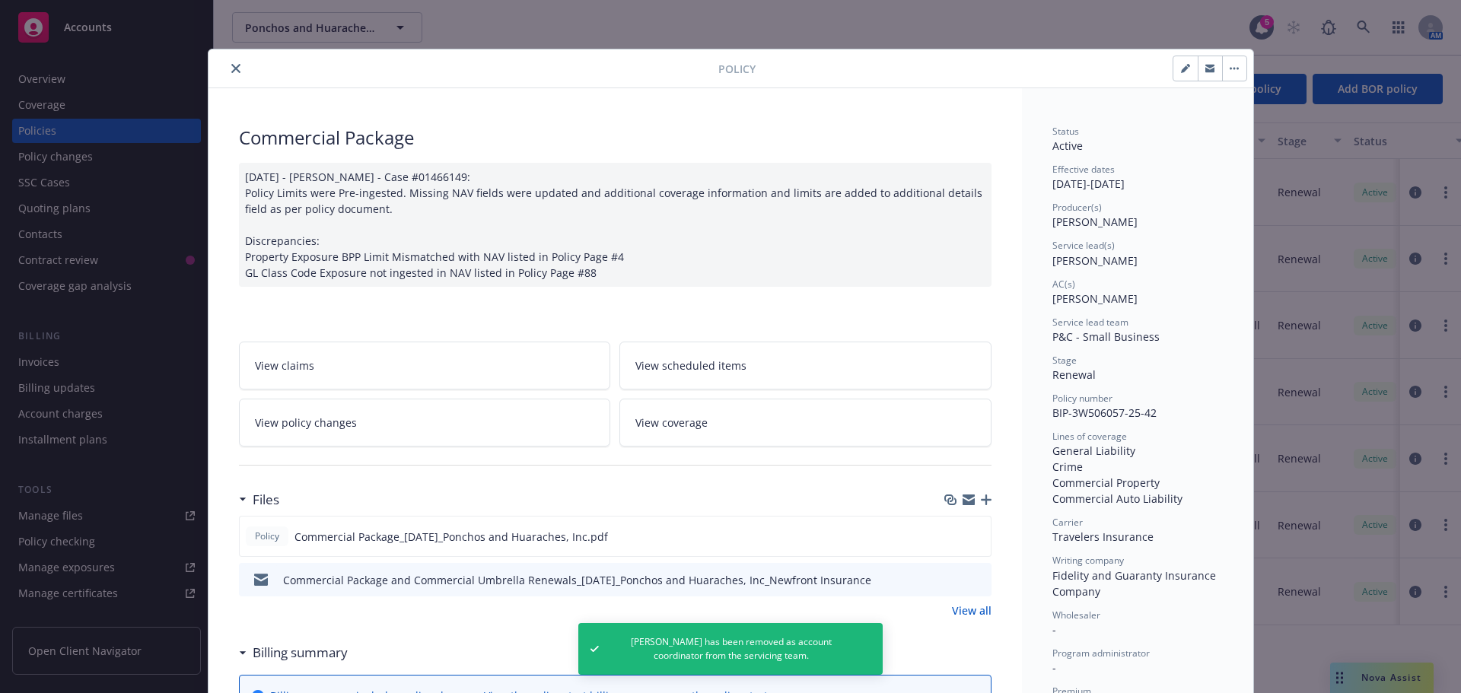
click at [233, 64] on icon "close" at bounding box center [235, 68] width 9 height 9
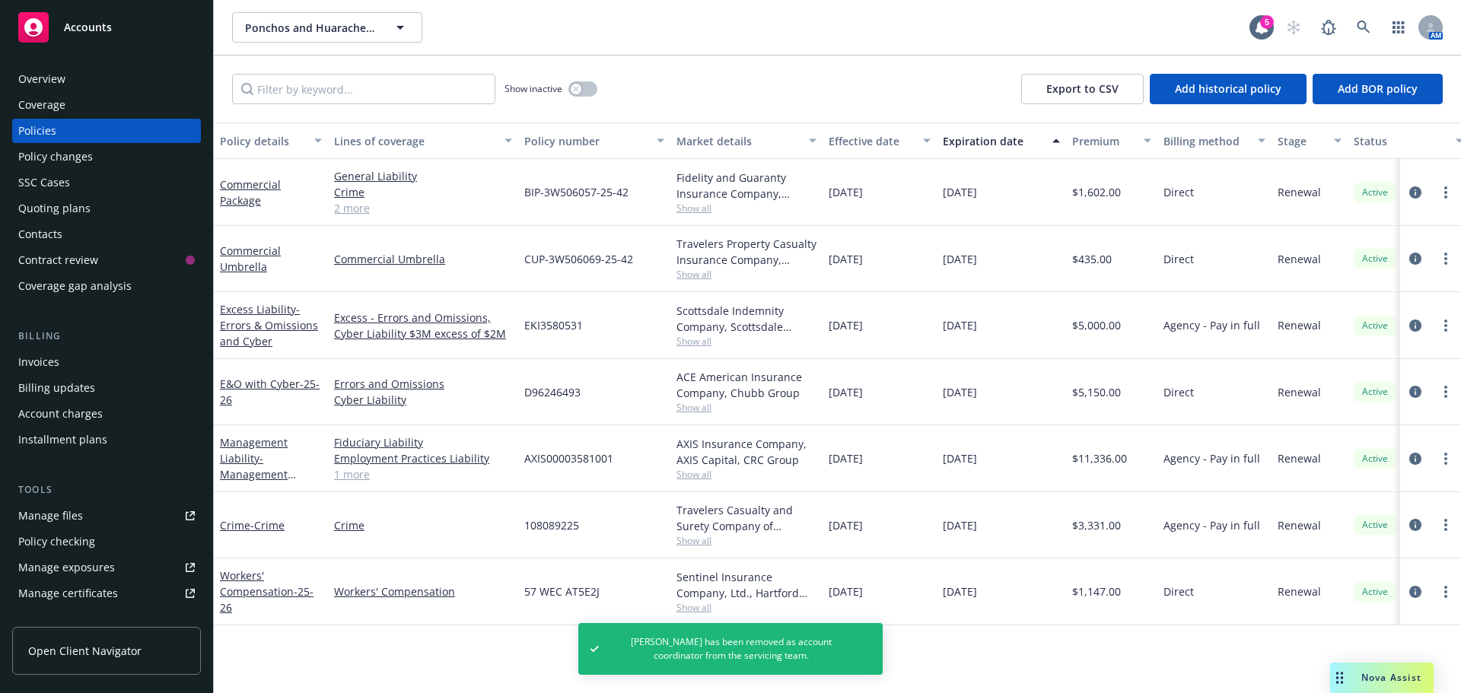
click at [249, 259] on div "Commercial Umbrella" at bounding box center [271, 259] width 102 height 32
click at [249, 256] on link "Commercial Umbrella" at bounding box center [250, 258] width 61 height 30
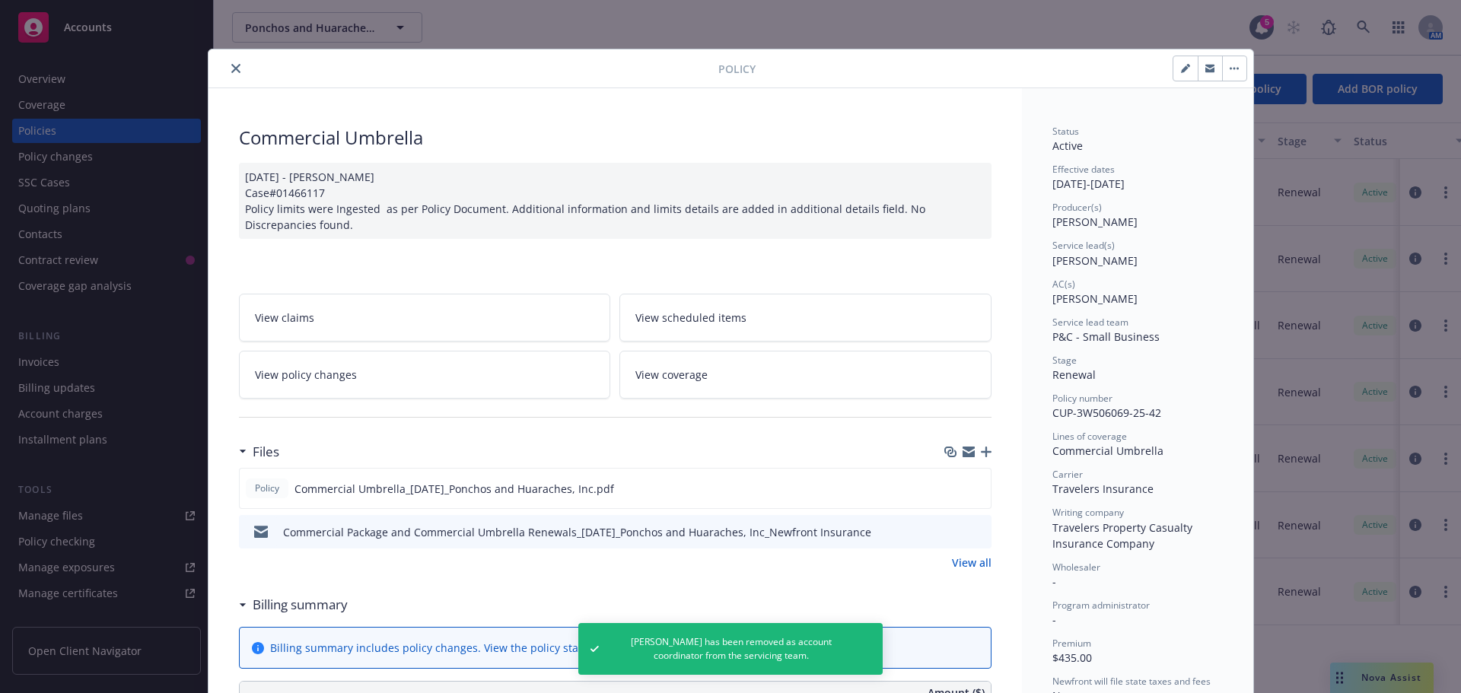
click at [231, 69] on icon "close" at bounding box center [235, 68] width 9 height 9
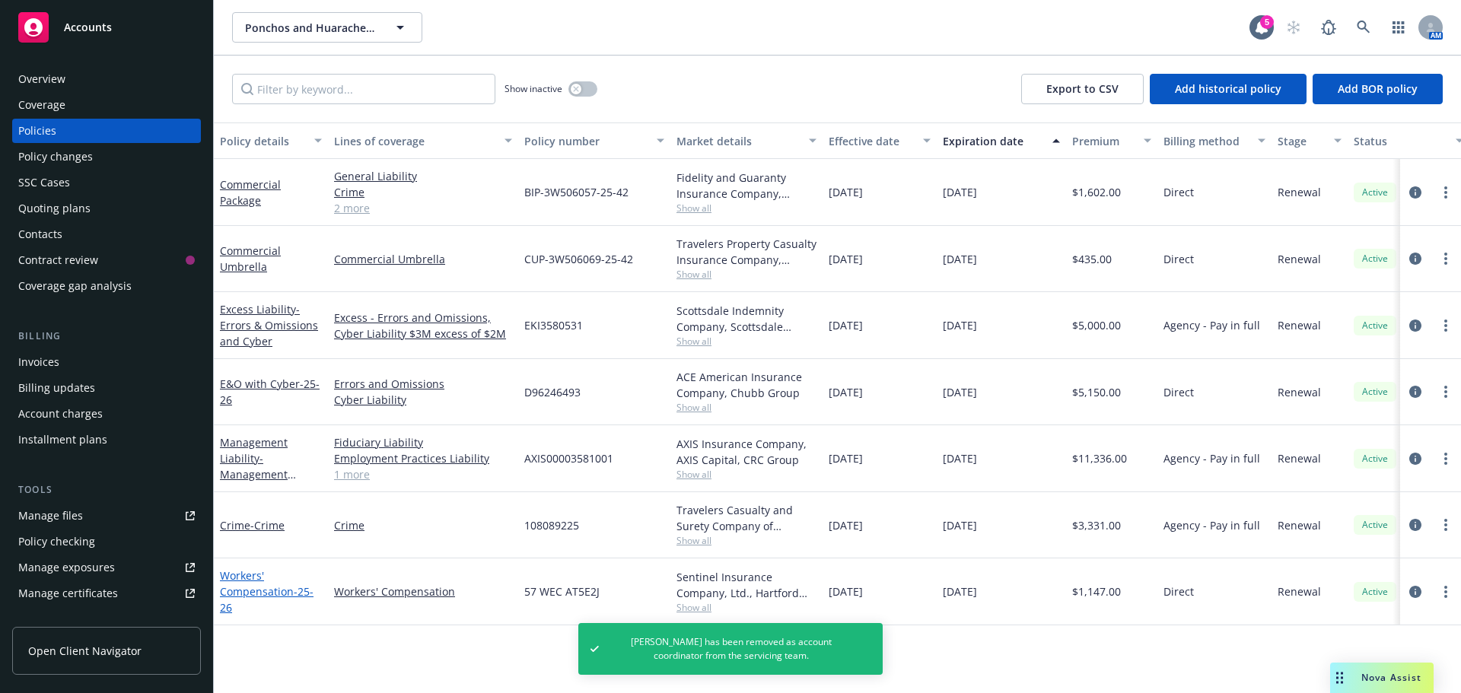
click at [251, 588] on link "Workers' Compensation - 25-26" at bounding box center [267, 591] width 94 height 46
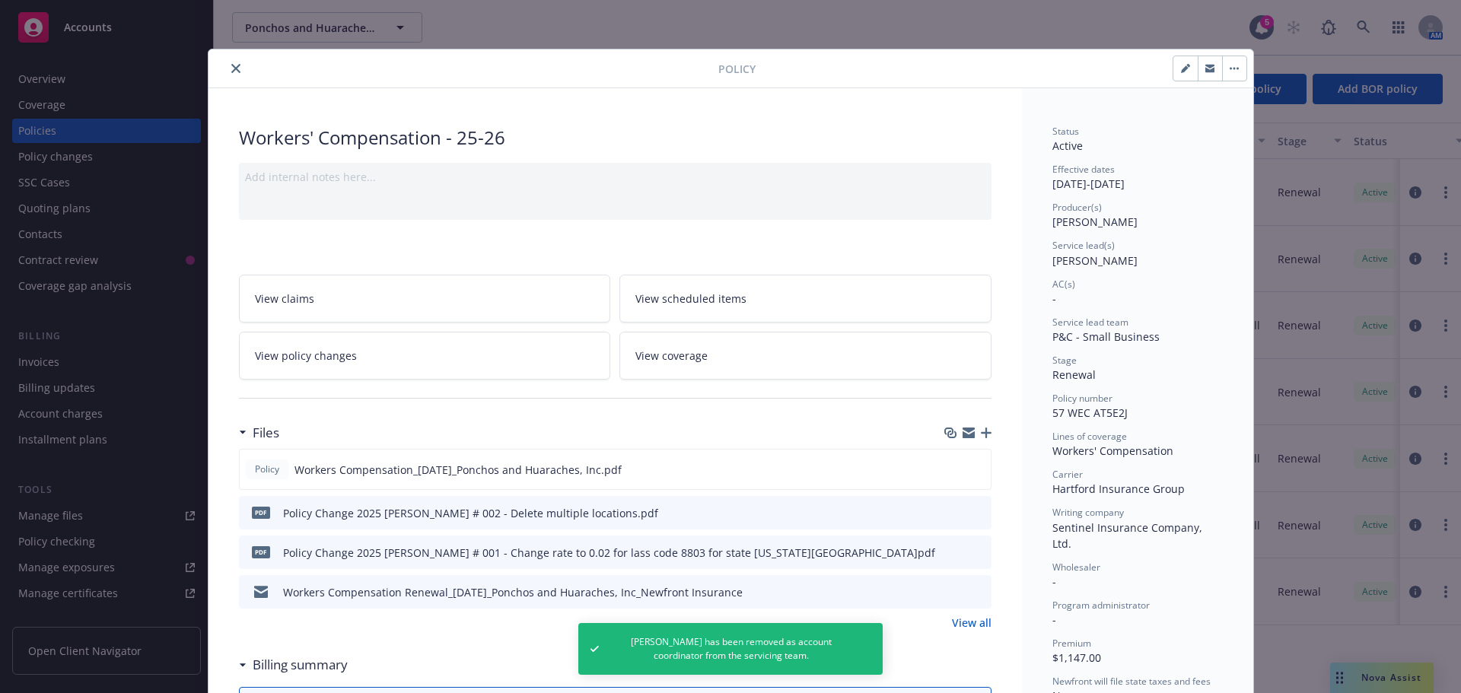
click at [1174, 71] on button "button" at bounding box center [1185, 68] width 24 height 24
select select "RENEWAL"
select select "12"
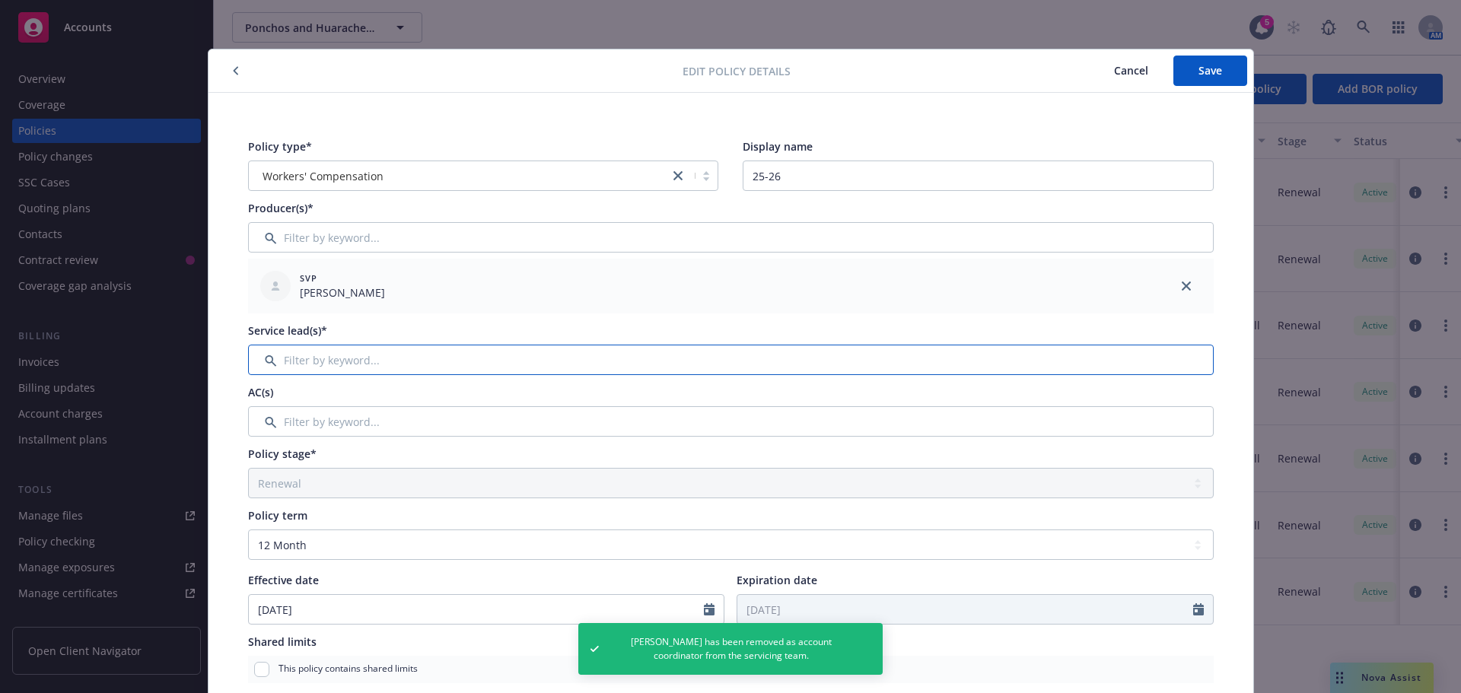
click at [321, 358] on input "Filter by keyword..." at bounding box center [730, 360] width 965 height 30
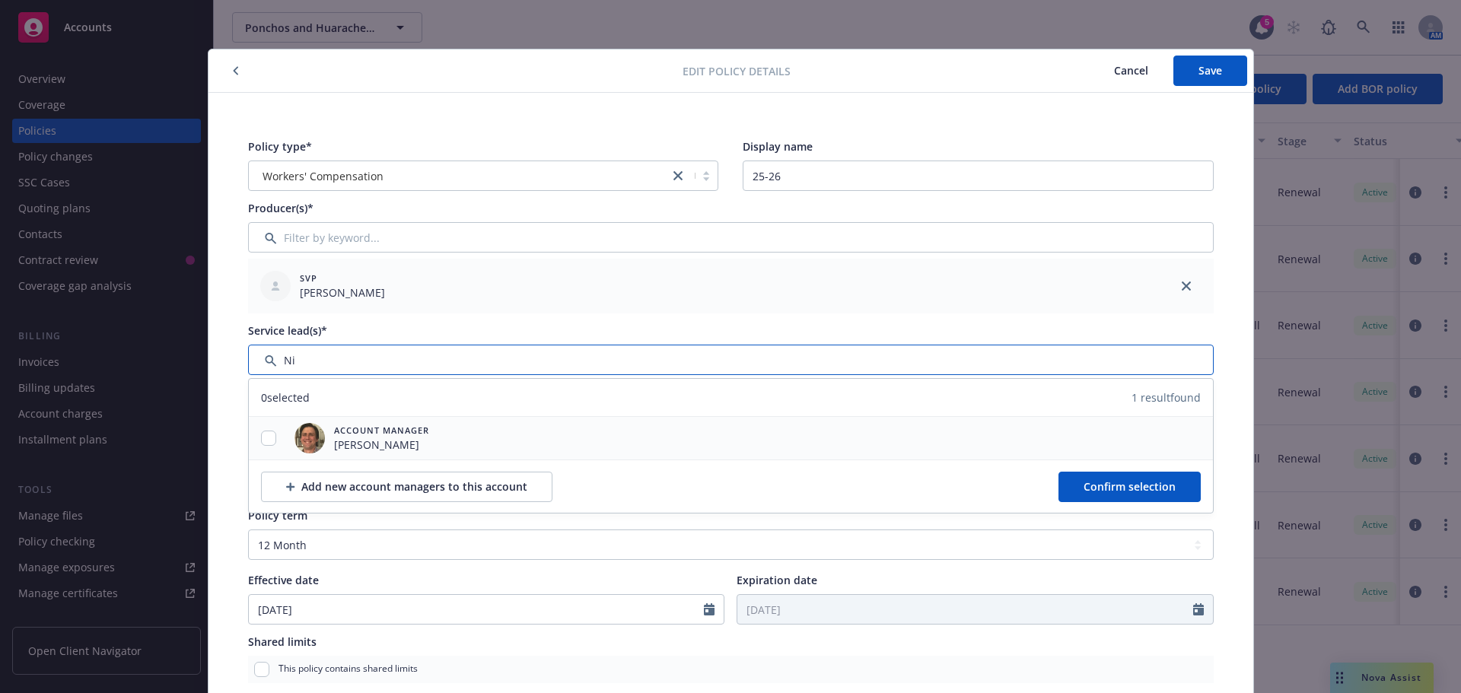
type input "Ni"
click at [261, 436] on input "checkbox" at bounding box center [268, 438] width 15 height 15
checkbox input "true"
click at [1064, 492] on button "Confirm selection" at bounding box center [1129, 487] width 142 height 30
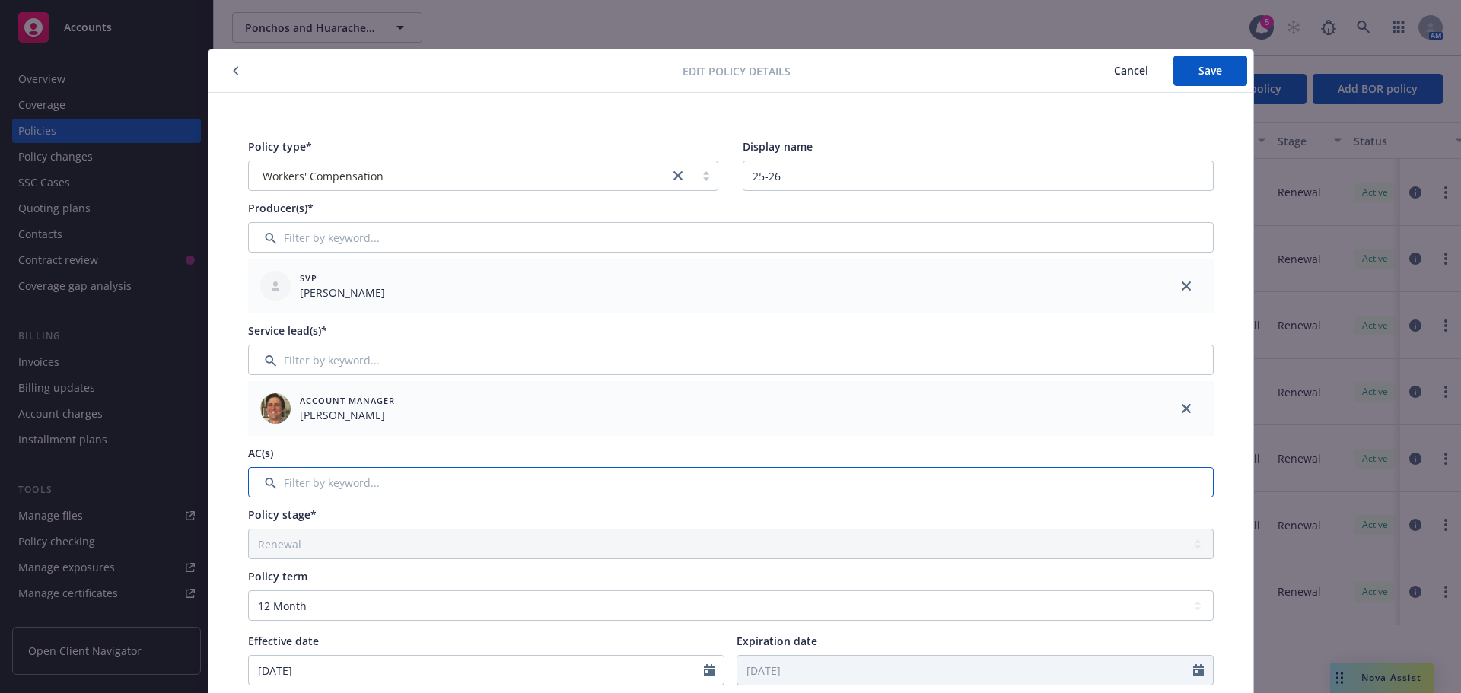
click at [425, 485] on input "Filter by keyword..." at bounding box center [730, 482] width 965 height 30
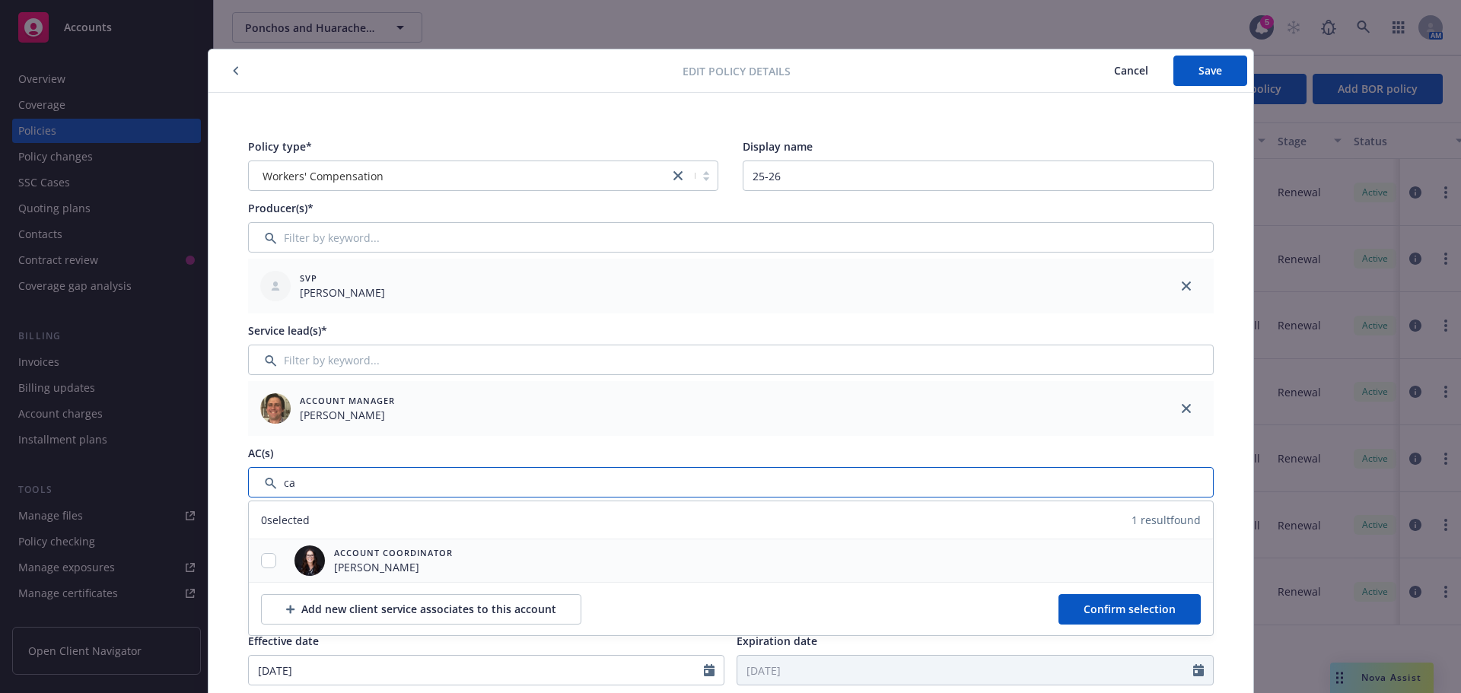
type input "ca"
click at [268, 560] on input "checkbox" at bounding box center [268, 560] width 15 height 15
checkbox input "true"
click at [1135, 625] on div "Add new client service associates to this account Confirm selection" at bounding box center [731, 608] width 964 height 53
click at [1135, 615] on span "Confirm selection" at bounding box center [1129, 609] width 92 height 14
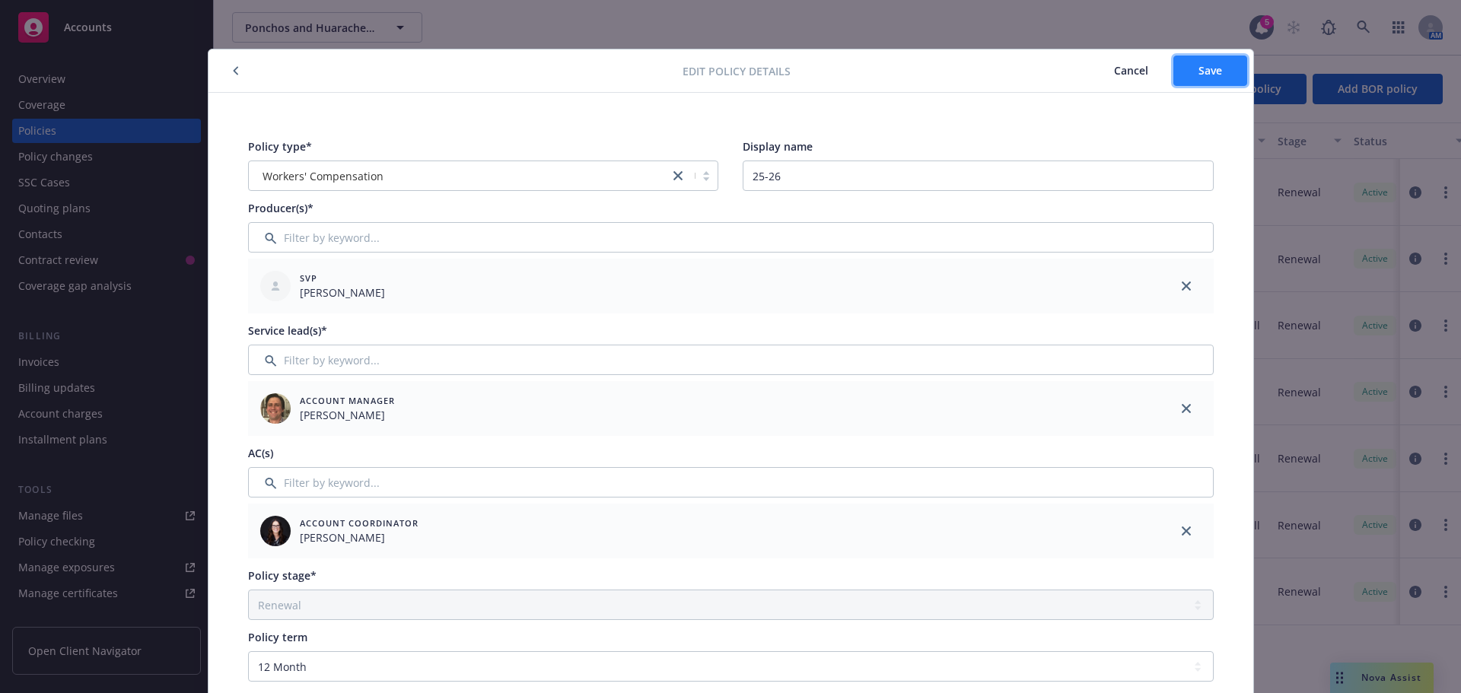
click at [1223, 61] on button "Save" at bounding box center [1210, 71] width 74 height 30
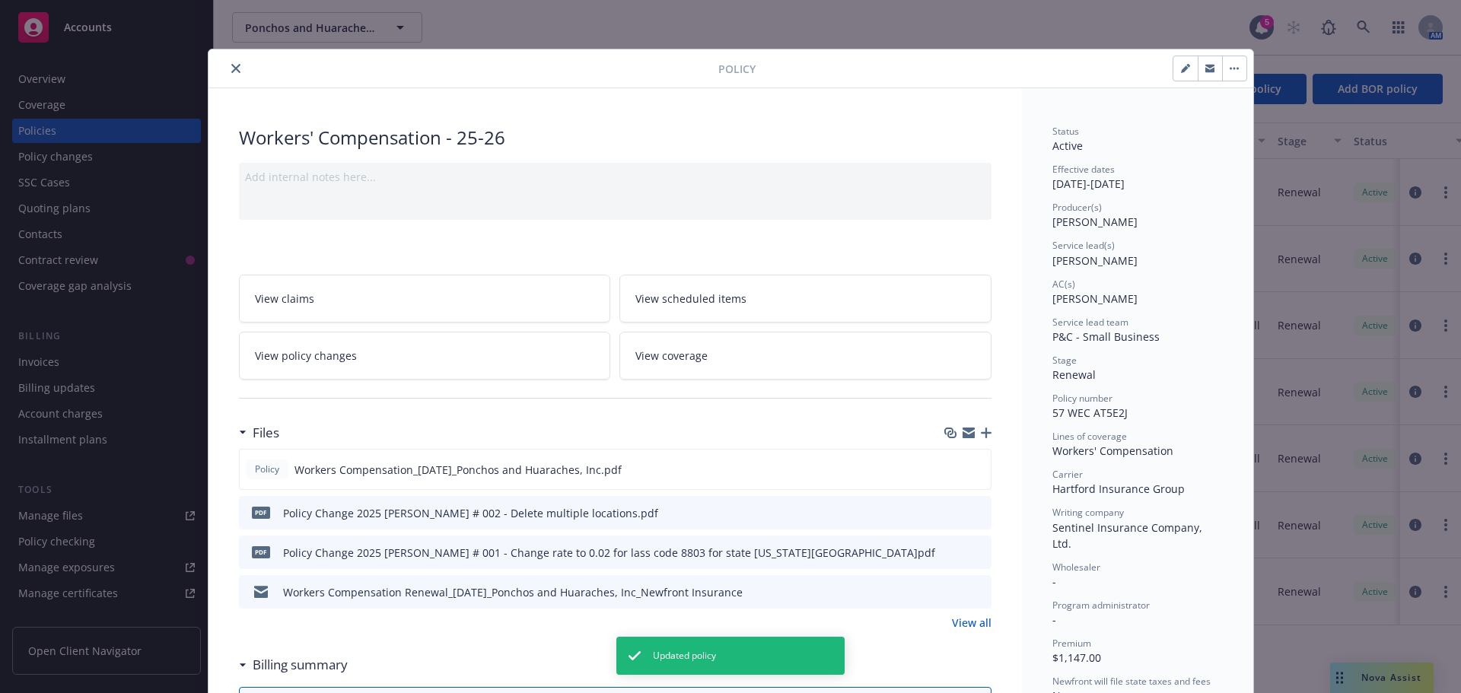
click at [232, 58] on div "Policy" at bounding box center [730, 68] width 1045 height 39
click at [232, 81] on div "Policy" at bounding box center [730, 68] width 1045 height 39
click at [231, 67] on icon "close" at bounding box center [235, 68] width 9 height 9
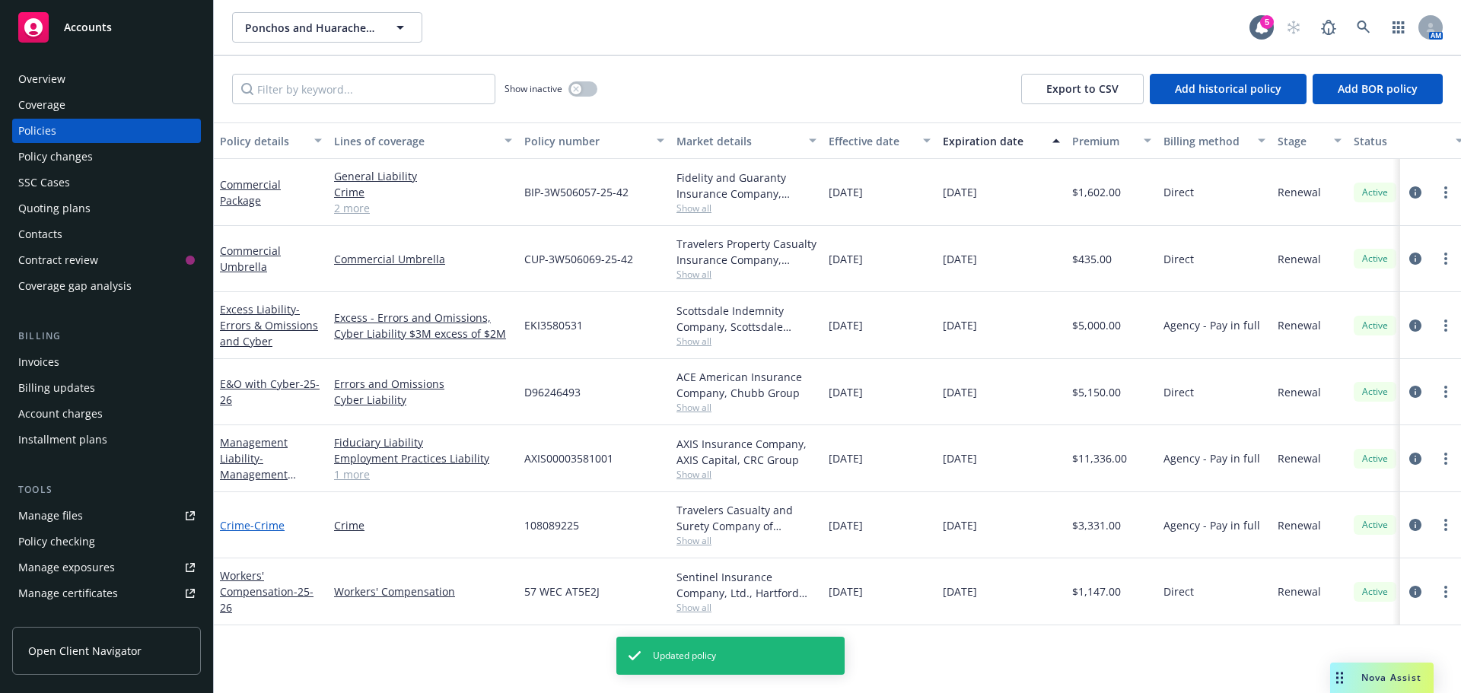
click at [244, 531] on link "Crime - Crime" at bounding box center [252, 525] width 65 height 14
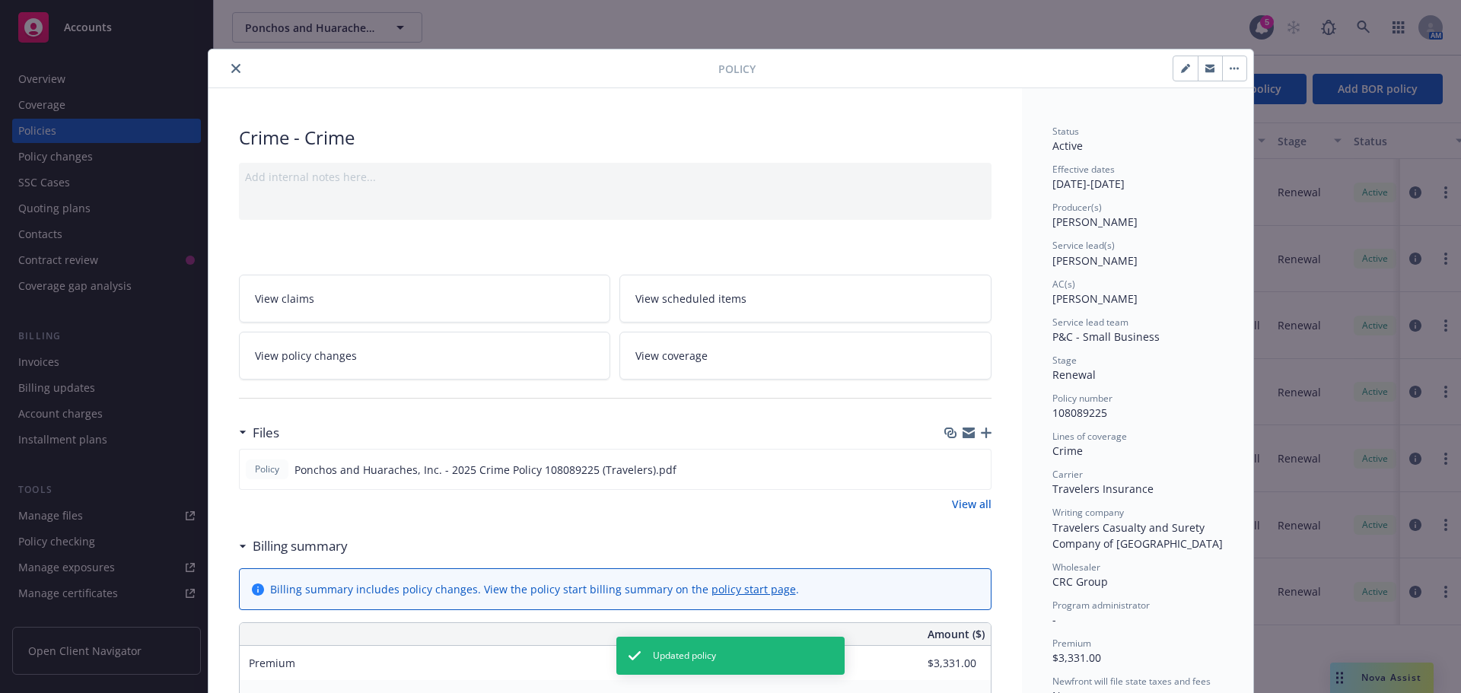
click at [1173, 66] on button "button" at bounding box center [1185, 68] width 24 height 24
select select "RENEWAL"
select select "12"
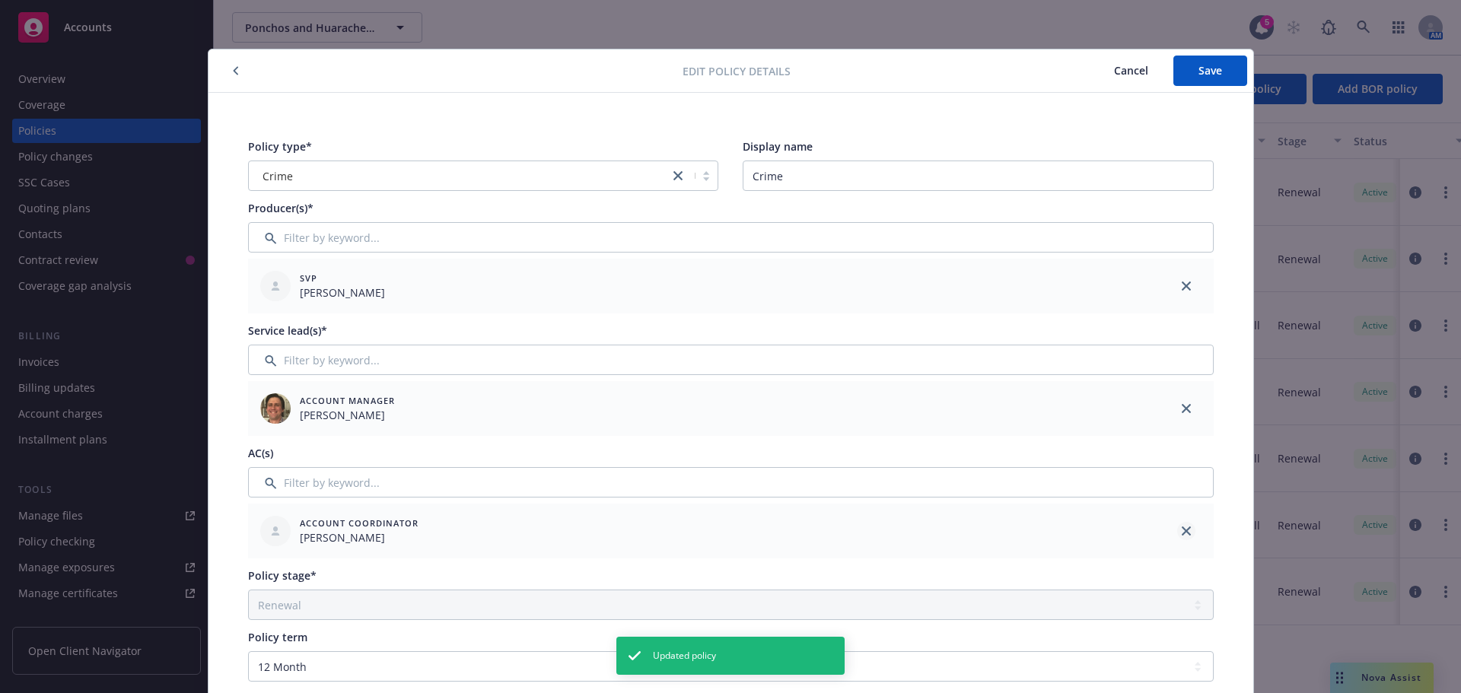
click at [1177, 527] on link "close" at bounding box center [1186, 531] width 18 height 18
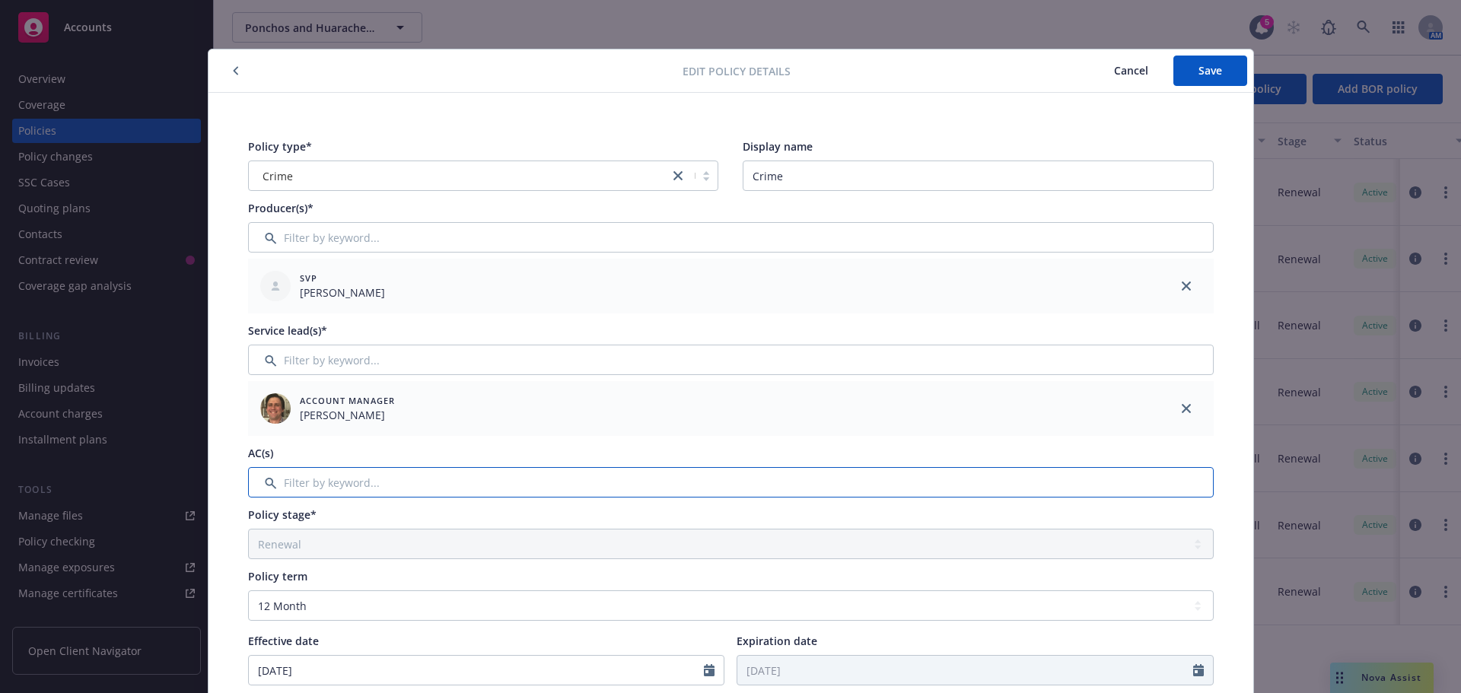
click at [295, 485] on input "Filter by keyword..." at bounding box center [730, 482] width 965 height 30
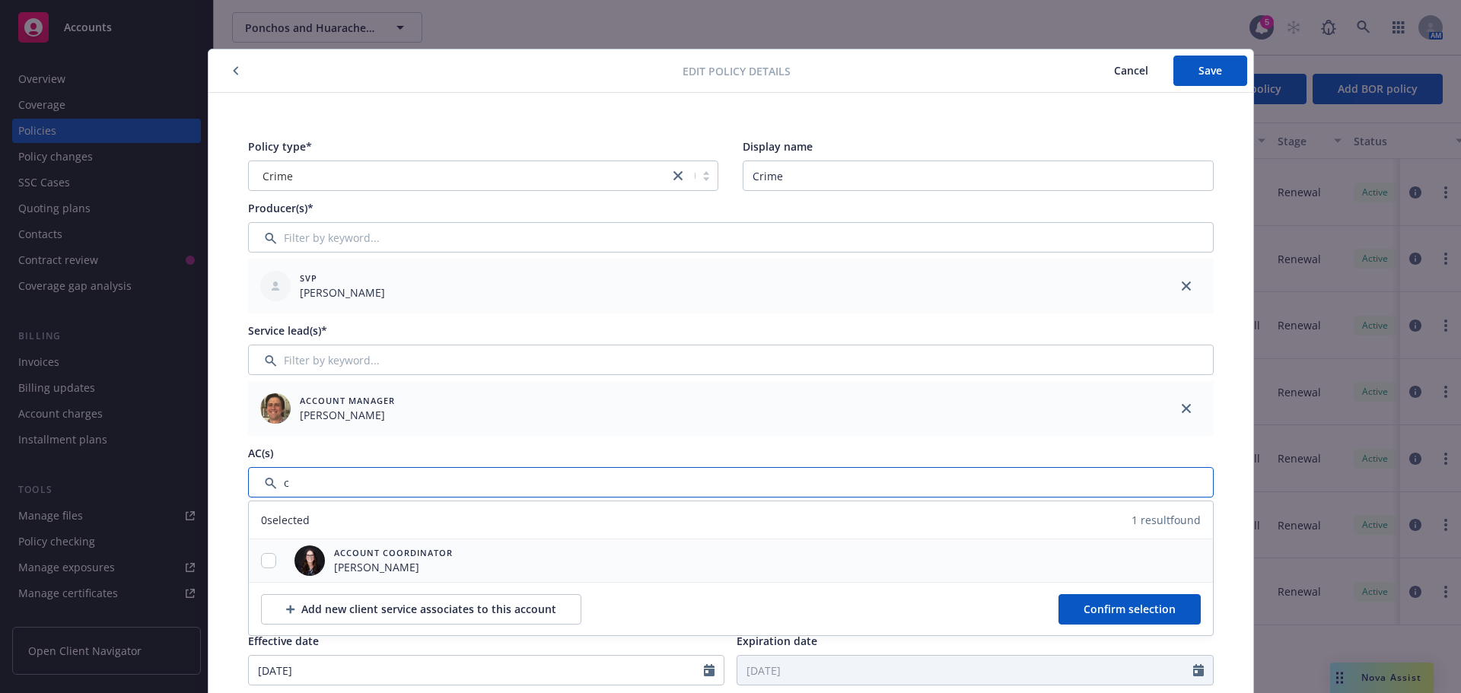
type input "c"
click at [270, 557] on div at bounding box center [269, 561] width 40 height 16
click at [261, 565] on input "checkbox" at bounding box center [268, 560] width 15 height 15
checkbox input "true"
click at [1083, 607] on span "Confirm selection" at bounding box center [1129, 609] width 92 height 14
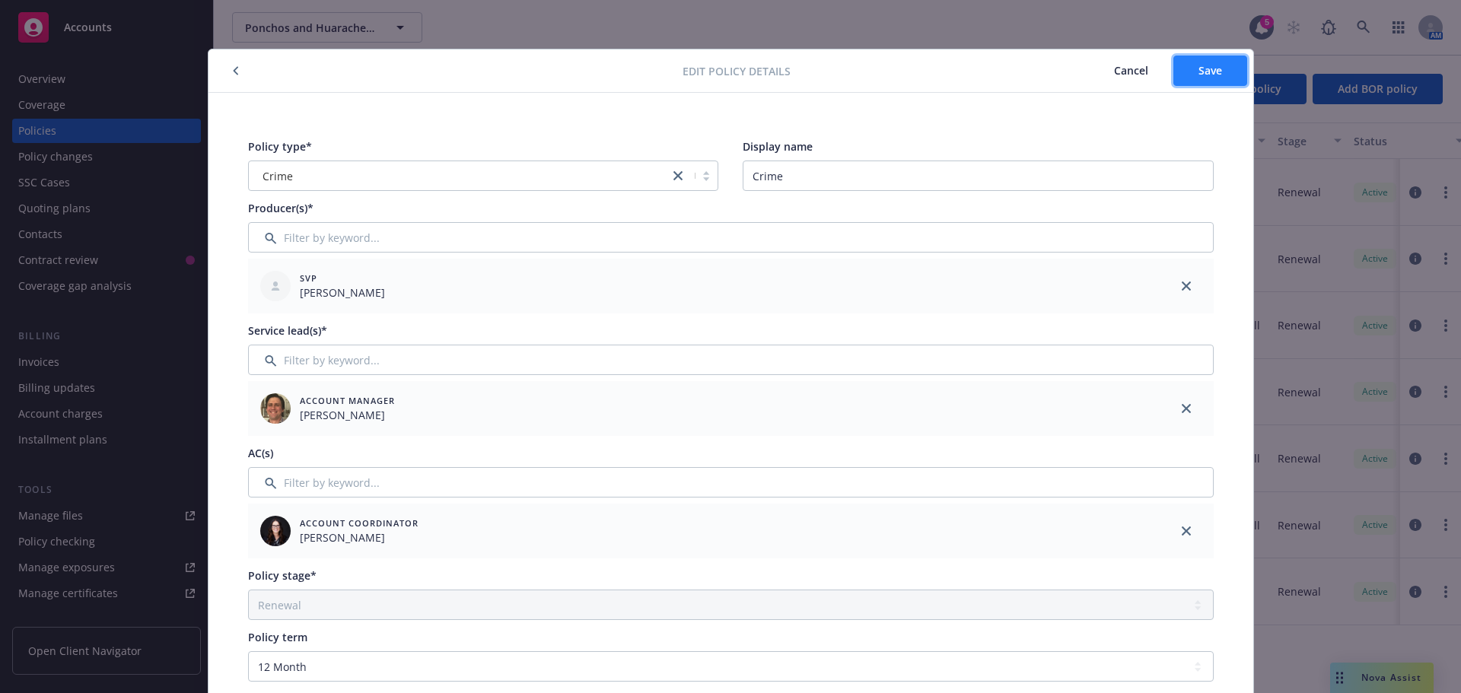
click at [1201, 81] on button "Save" at bounding box center [1210, 71] width 74 height 30
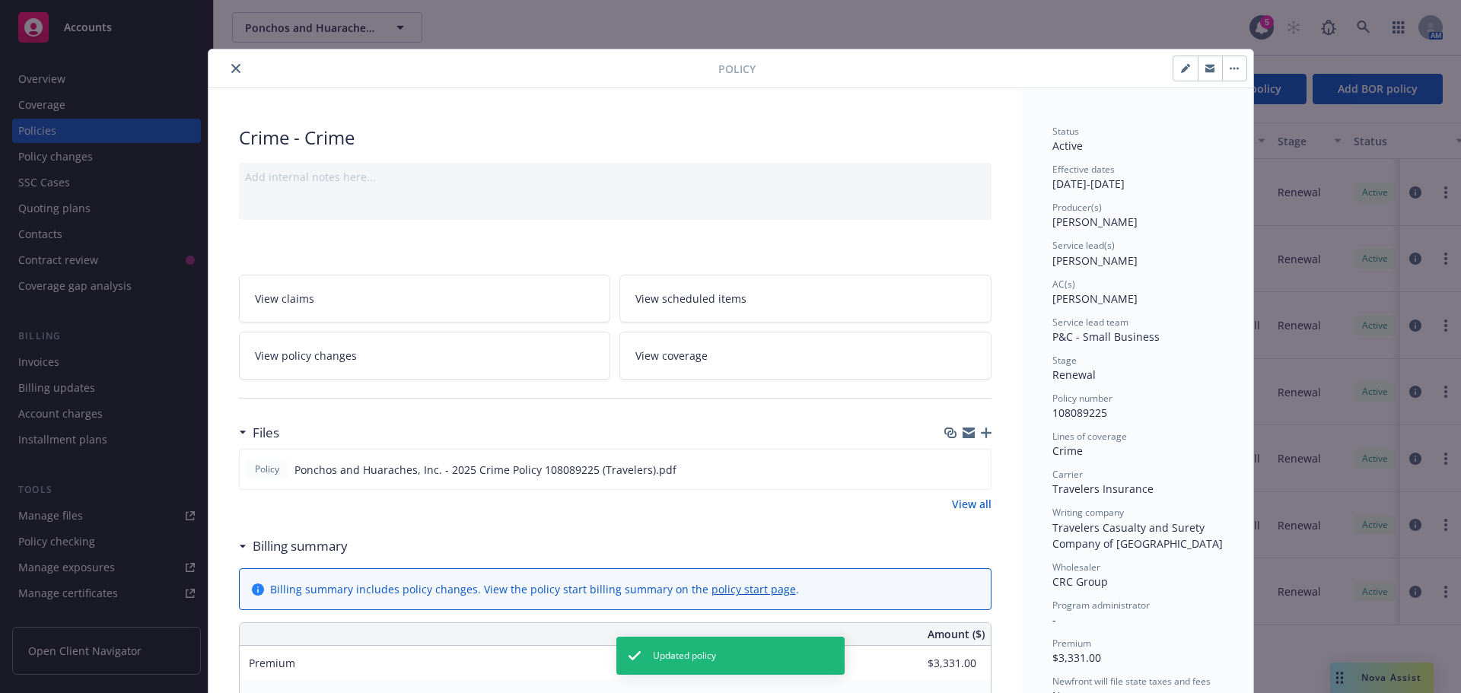
click at [232, 65] on icon "close" at bounding box center [235, 68] width 9 height 9
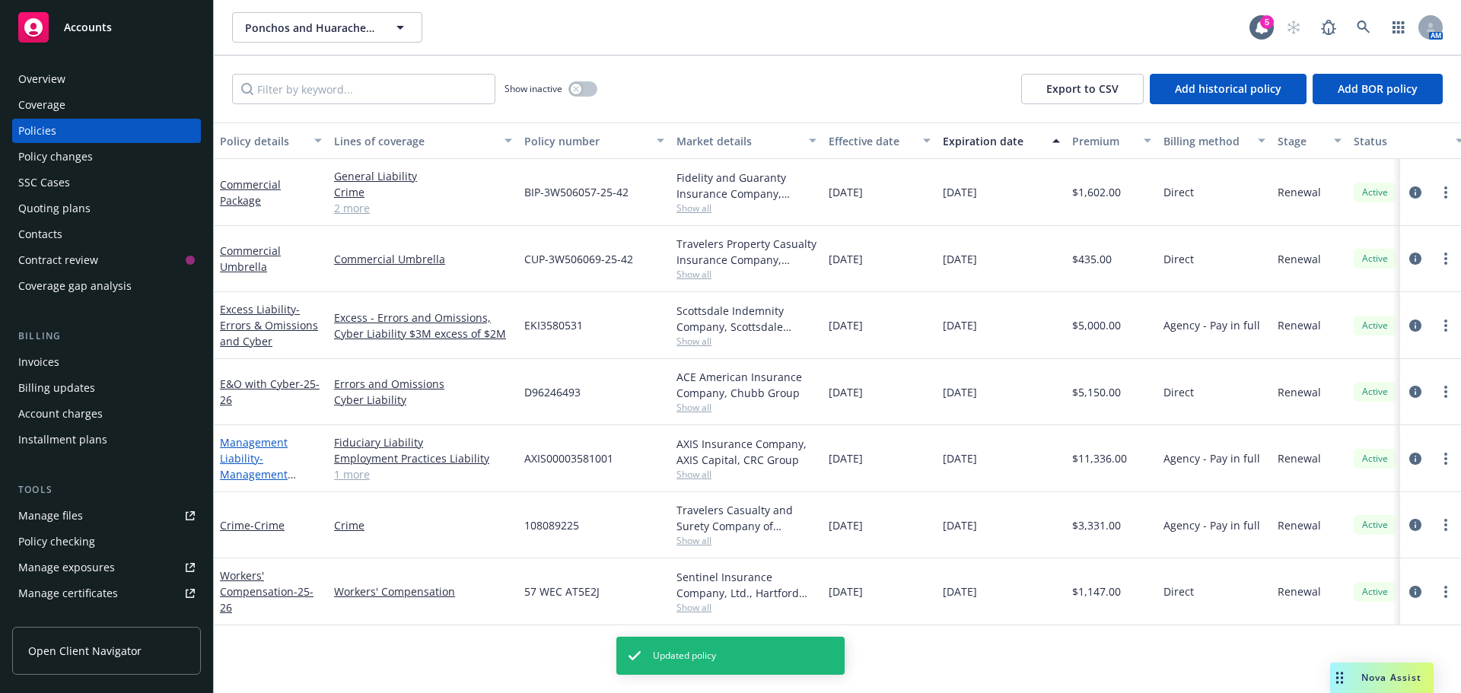
click at [255, 446] on link "Management Liability - Management Package" at bounding box center [254, 466] width 68 height 62
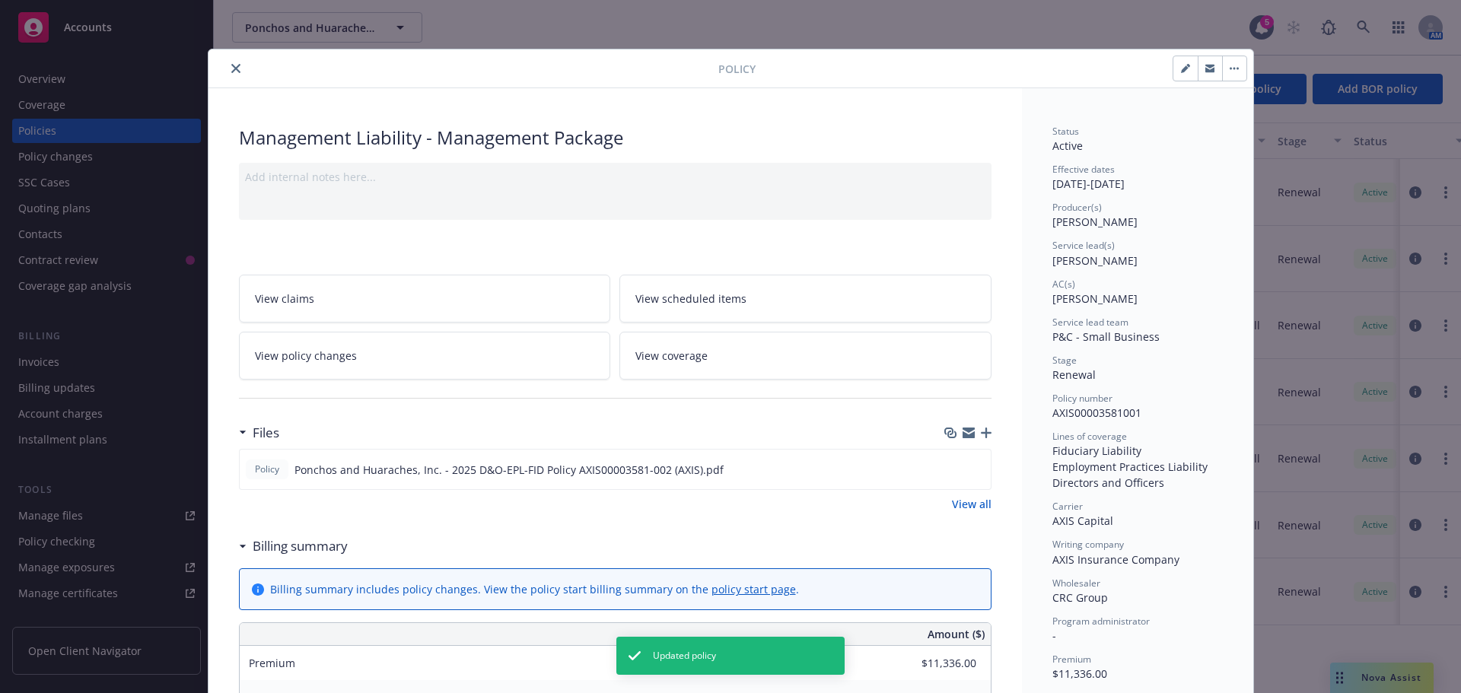
click at [1181, 68] on icon "button" at bounding box center [1185, 68] width 9 height 9
select select "RENEWAL"
select select "12"
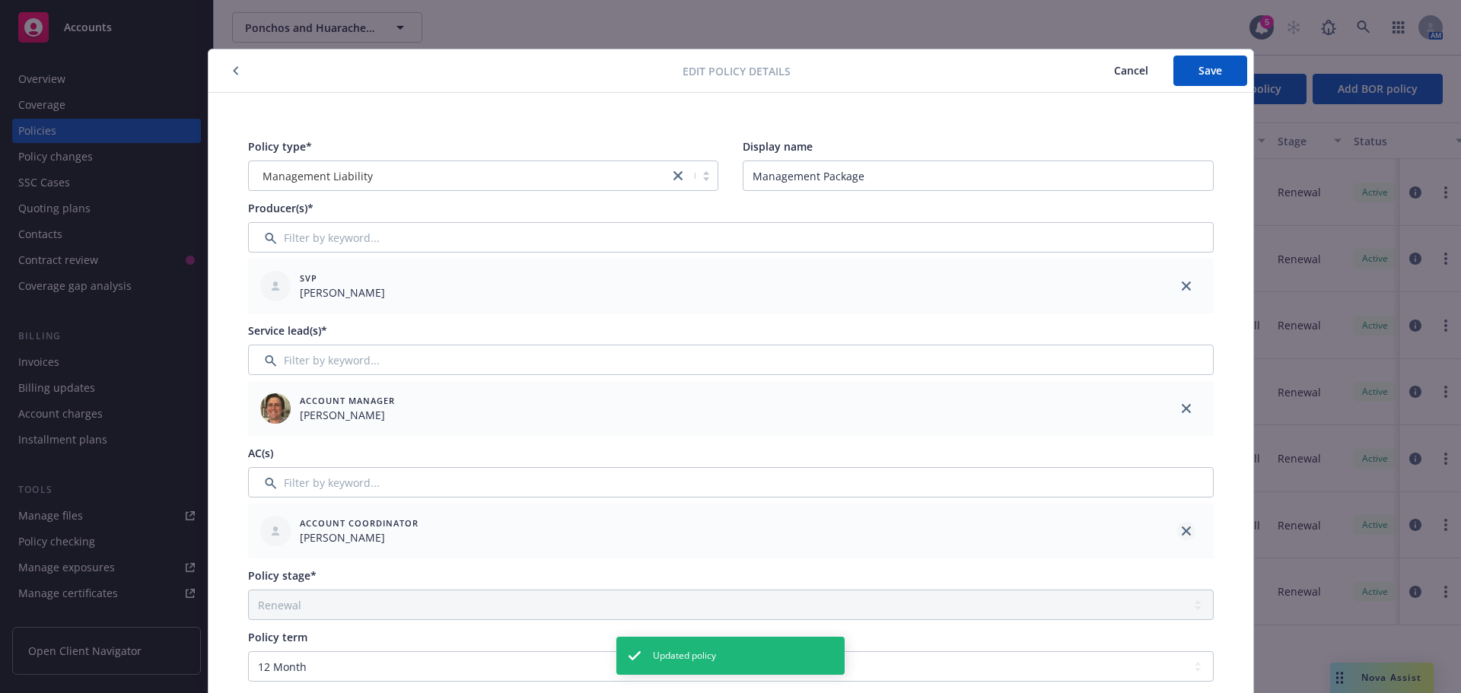
click at [1181, 531] on icon "close" at bounding box center [1185, 530] width 9 height 9
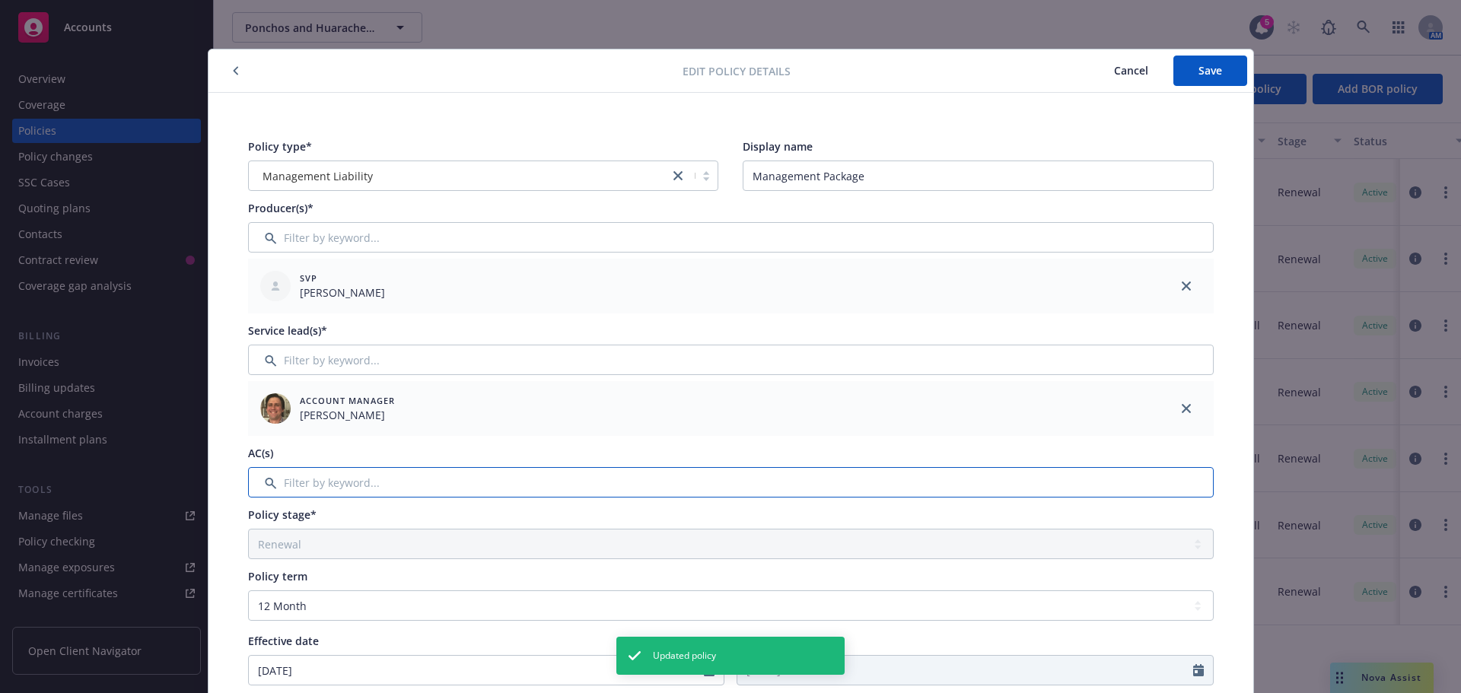
click at [435, 482] on input "Filter by keyword..." at bounding box center [730, 482] width 965 height 30
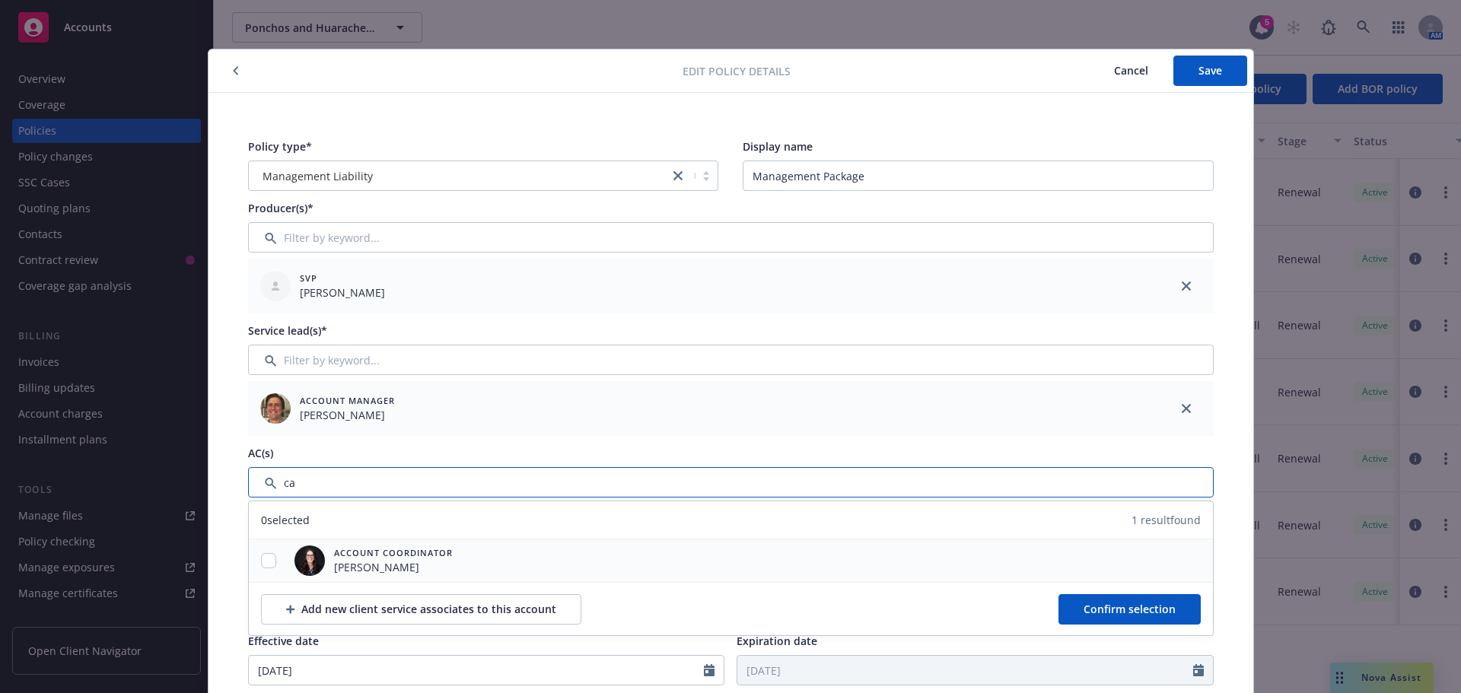
type input "ca"
click at [269, 558] on input "checkbox" at bounding box center [268, 560] width 15 height 15
checkbox input "true"
click at [1067, 609] on button "Confirm selection" at bounding box center [1129, 609] width 142 height 30
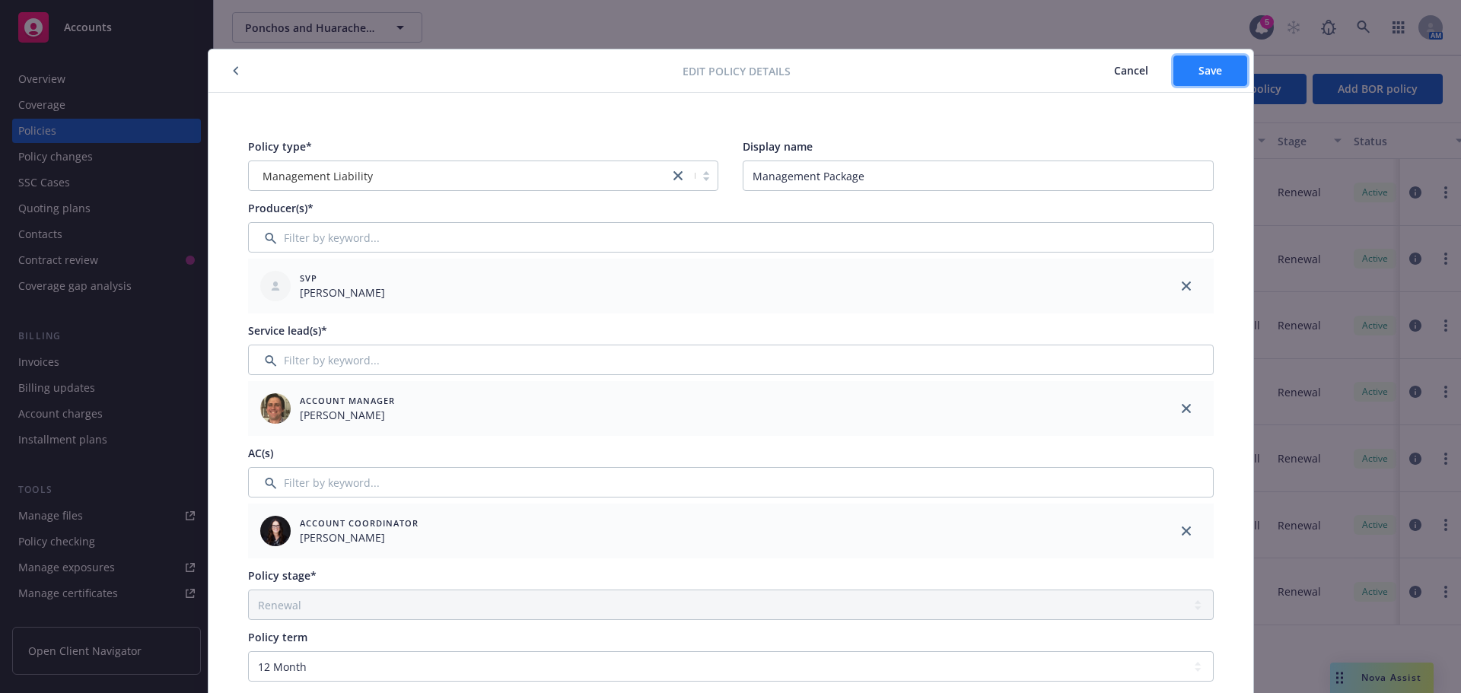
click at [1181, 62] on button "Save" at bounding box center [1210, 71] width 74 height 30
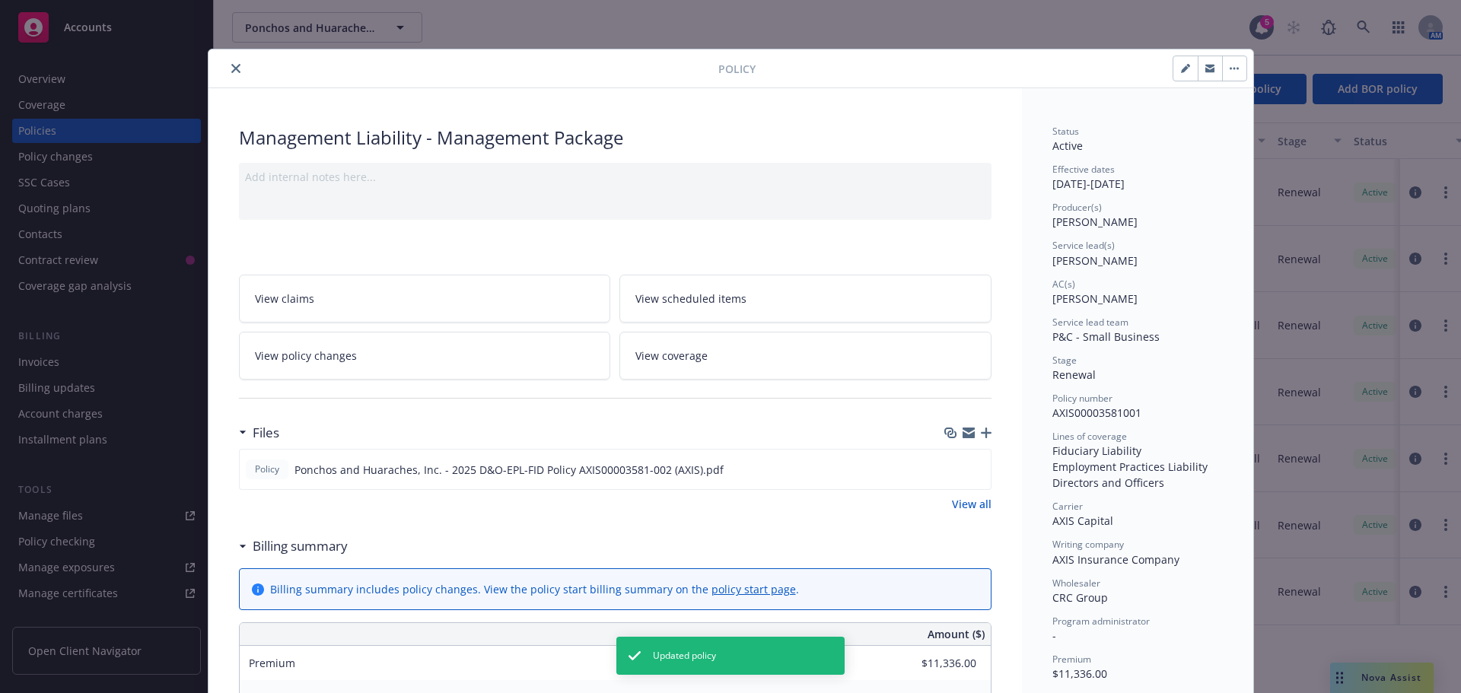
click at [227, 69] on button "close" at bounding box center [236, 68] width 18 height 18
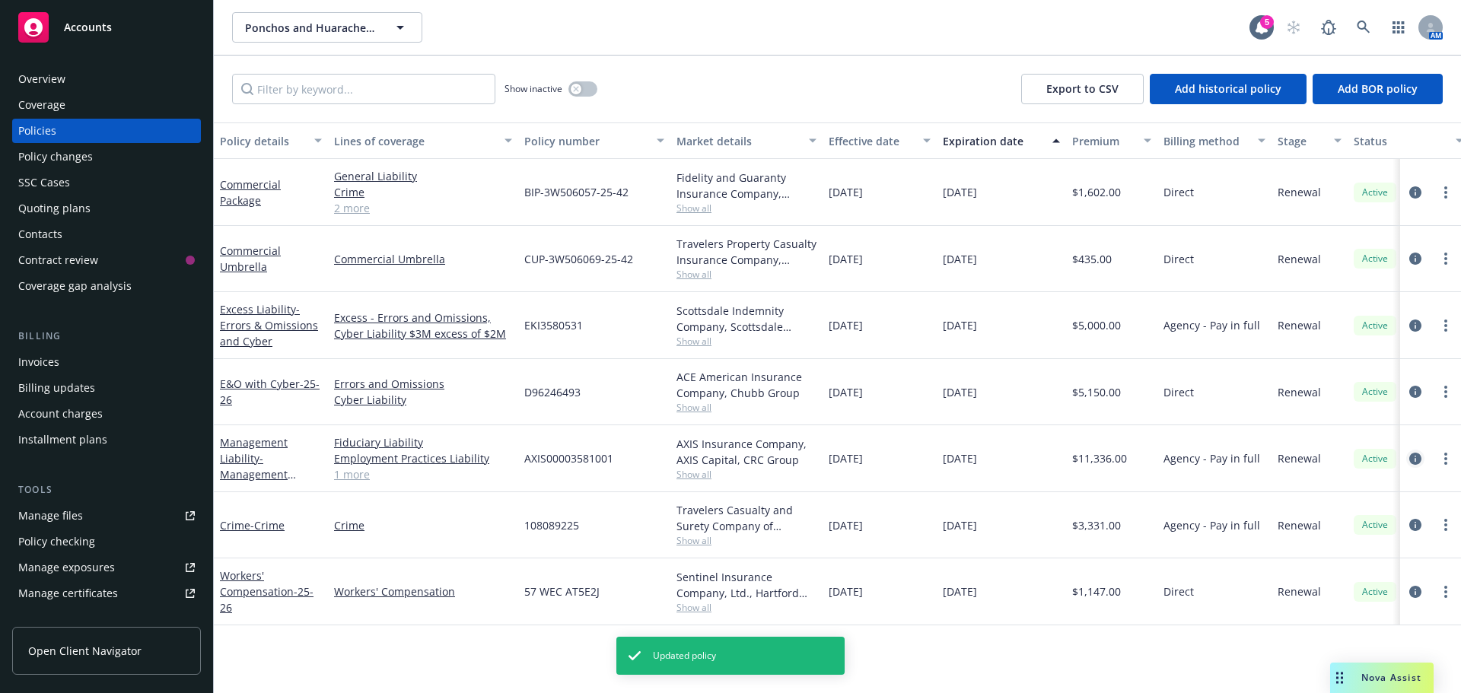
click at [1414, 457] on icon "circleInformation" at bounding box center [1415, 459] width 12 height 12
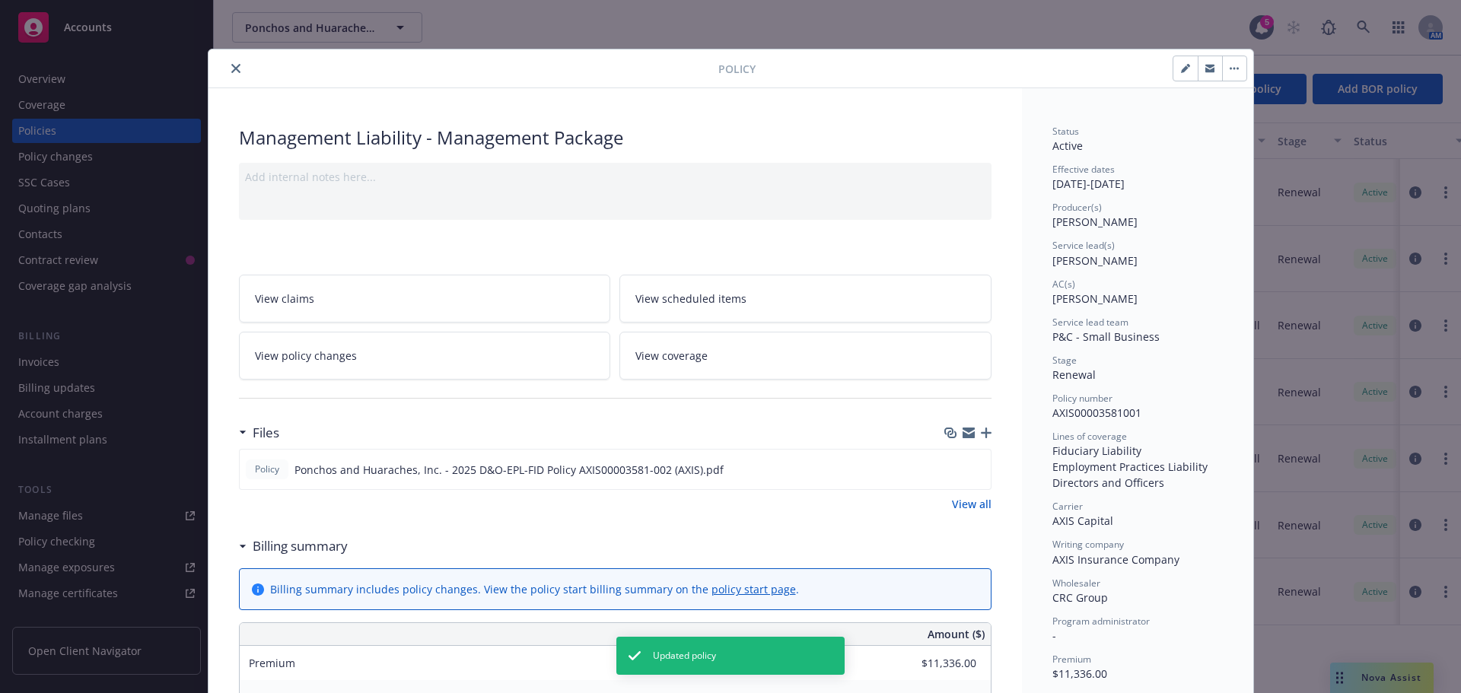
scroll to position [46, 0]
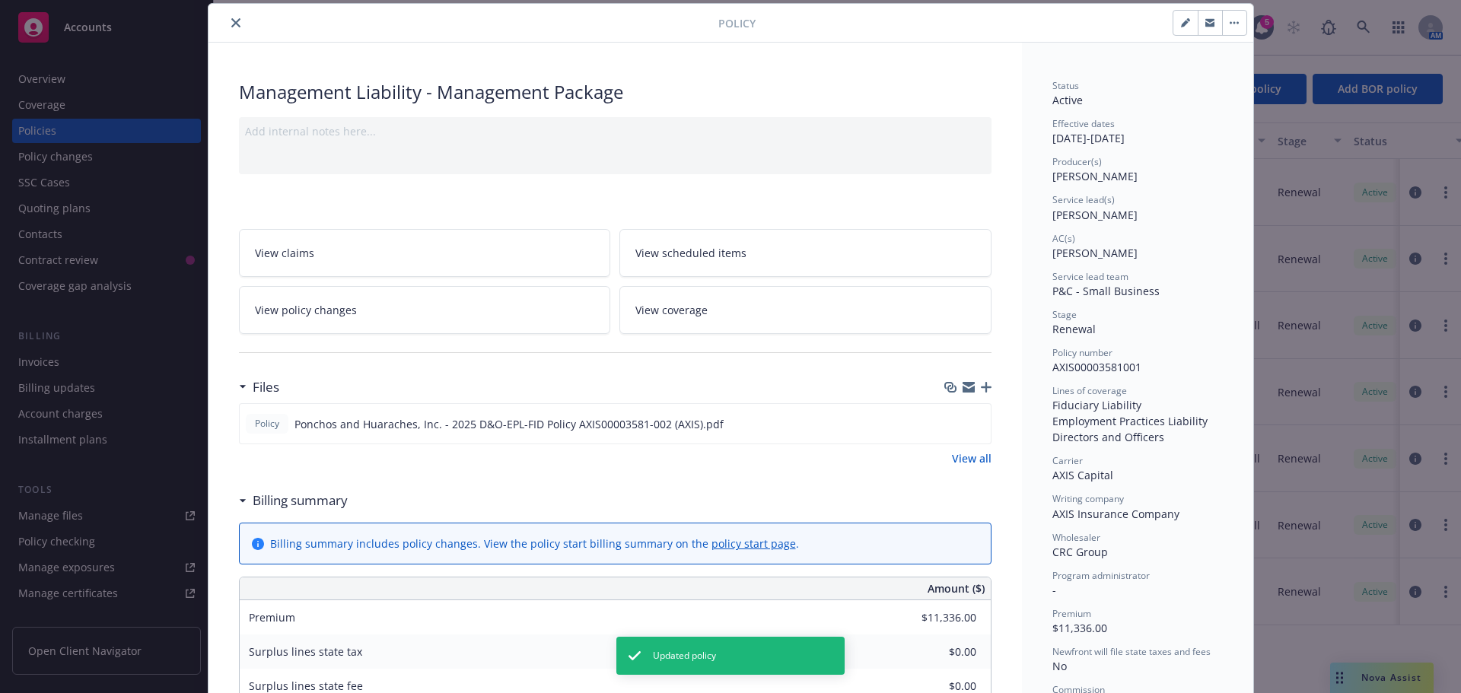
click at [1181, 22] on icon "button" at bounding box center [1185, 24] width 8 height 8
select select "RENEWAL"
select select "12"
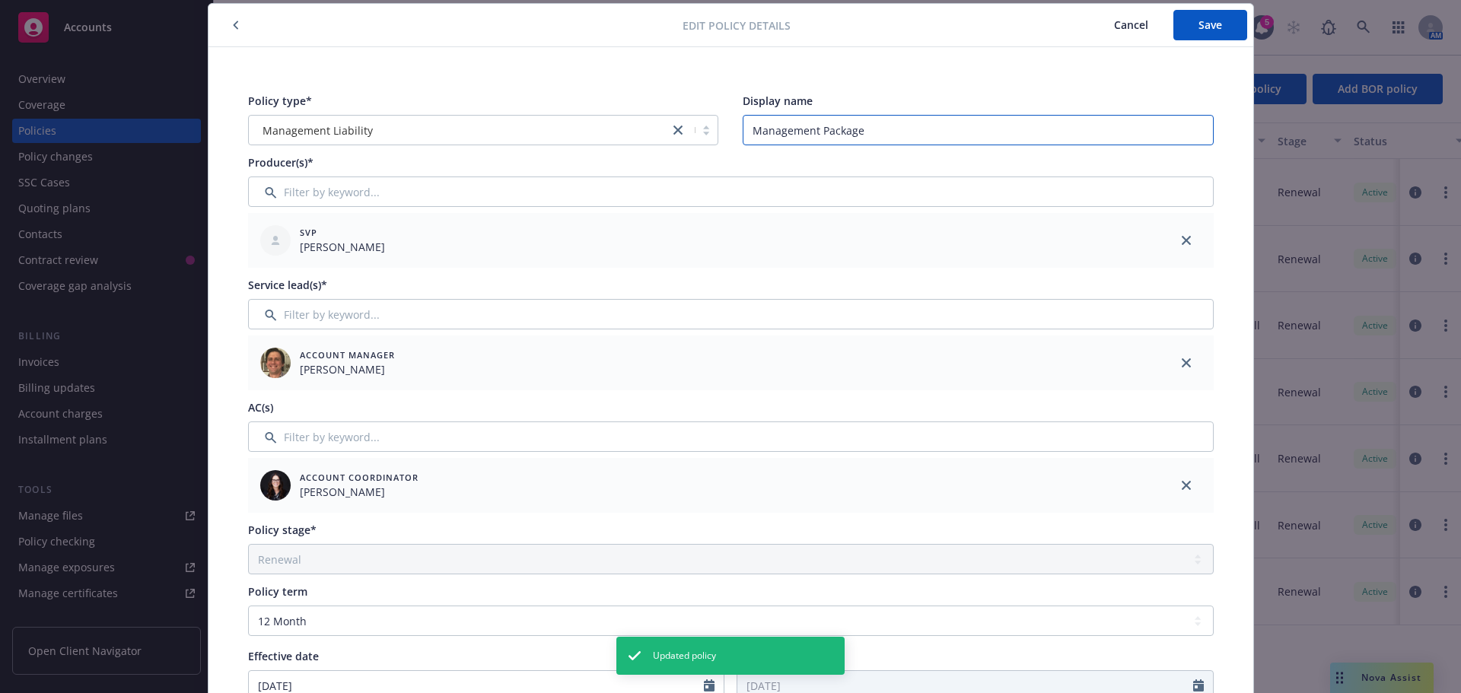
drag, startPoint x: 822, startPoint y: 154, endPoint x: 711, endPoint y: 161, distance: 111.3
click at [711, 161] on div "Policy type* Management Liability Display name Management Package Producer(s)* …" at bounding box center [731, 630] width 984 height 1092
click at [1198, 30] on span "Save" at bounding box center [1210, 24] width 24 height 14
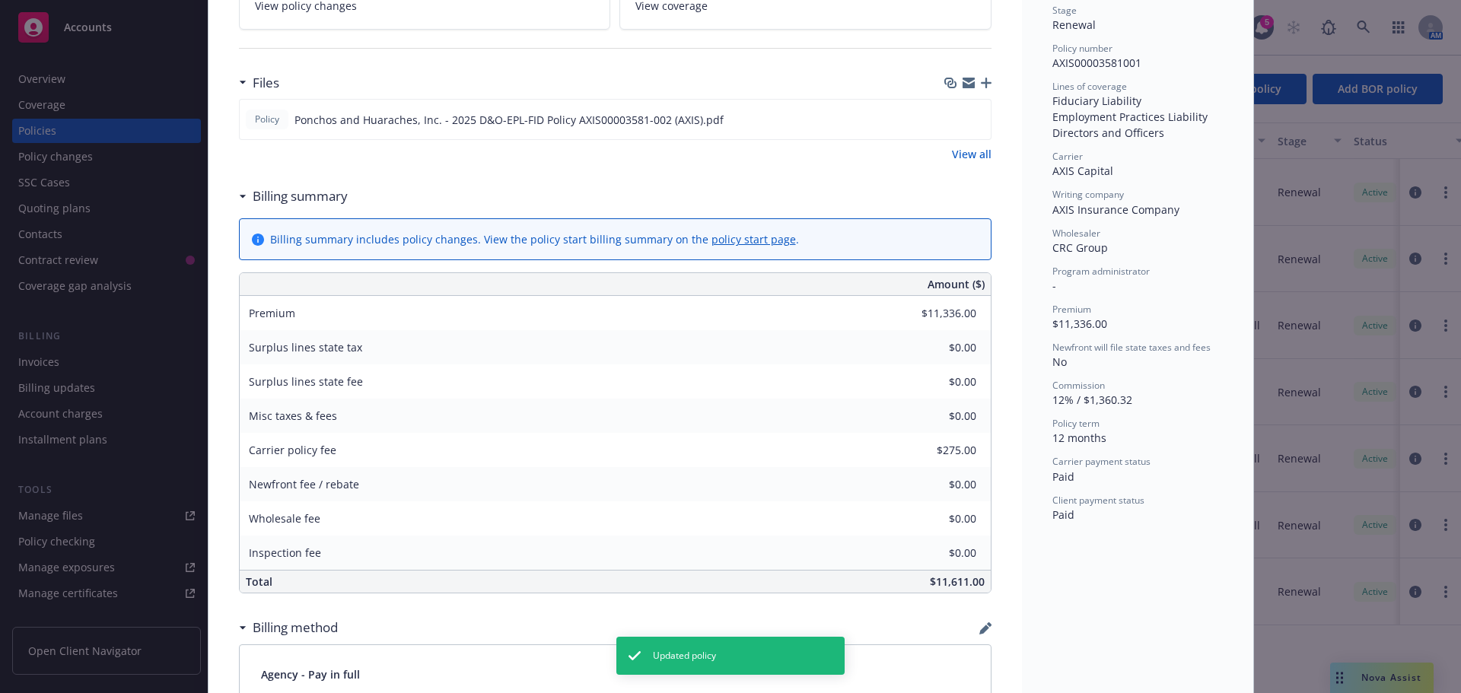
scroll to position [0, 0]
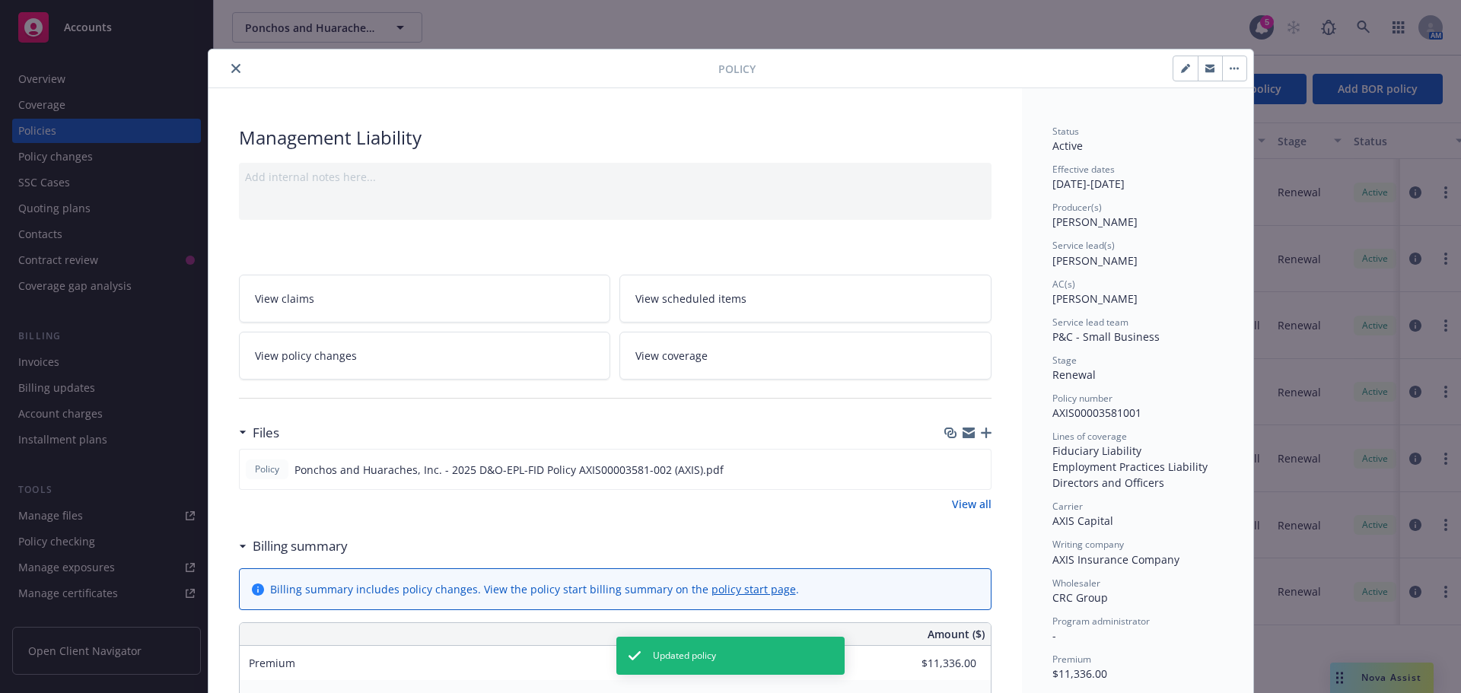
click at [215, 72] on div at bounding box center [467, 68] width 504 height 18
click at [231, 69] on icon "close" at bounding box center [235, 68] width 9 height 9
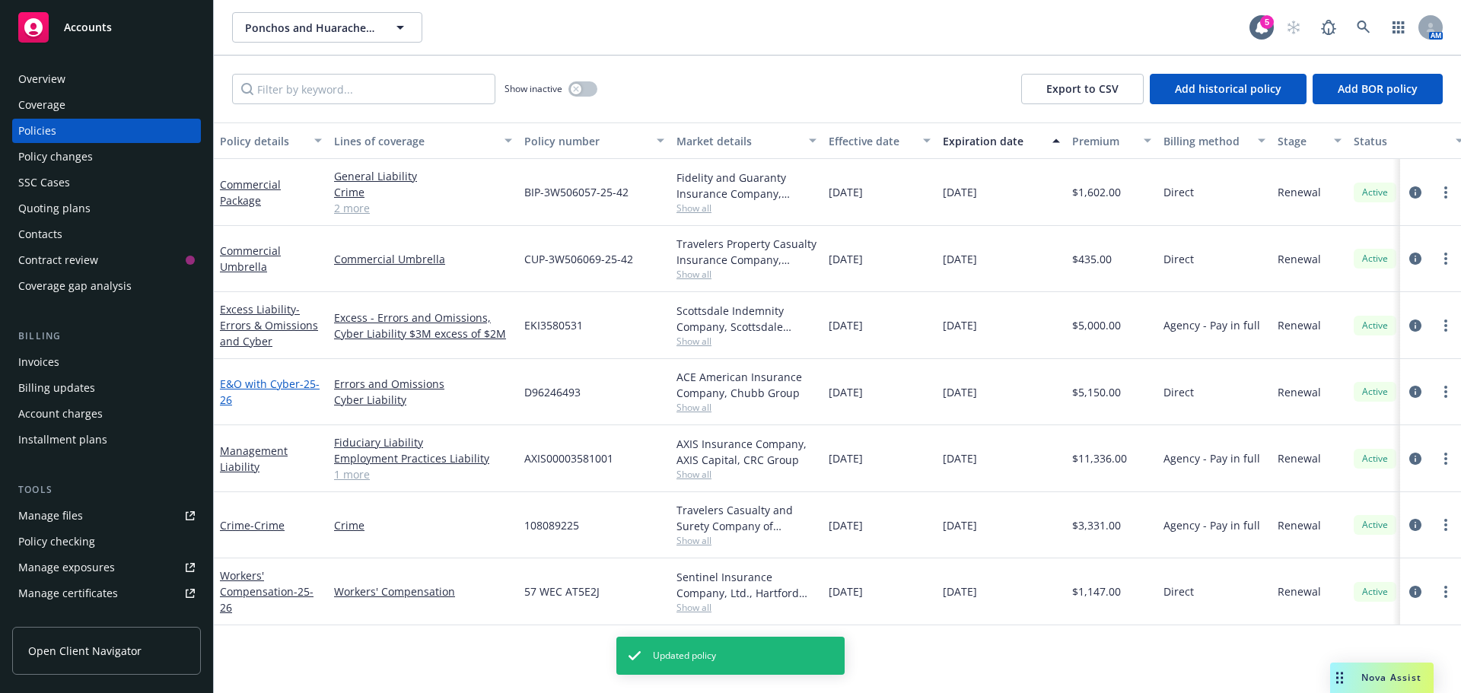
click at [259, 381] on link "E&O with Cyber - 25-26" at bounding box center [270, 392] width 100 height 30
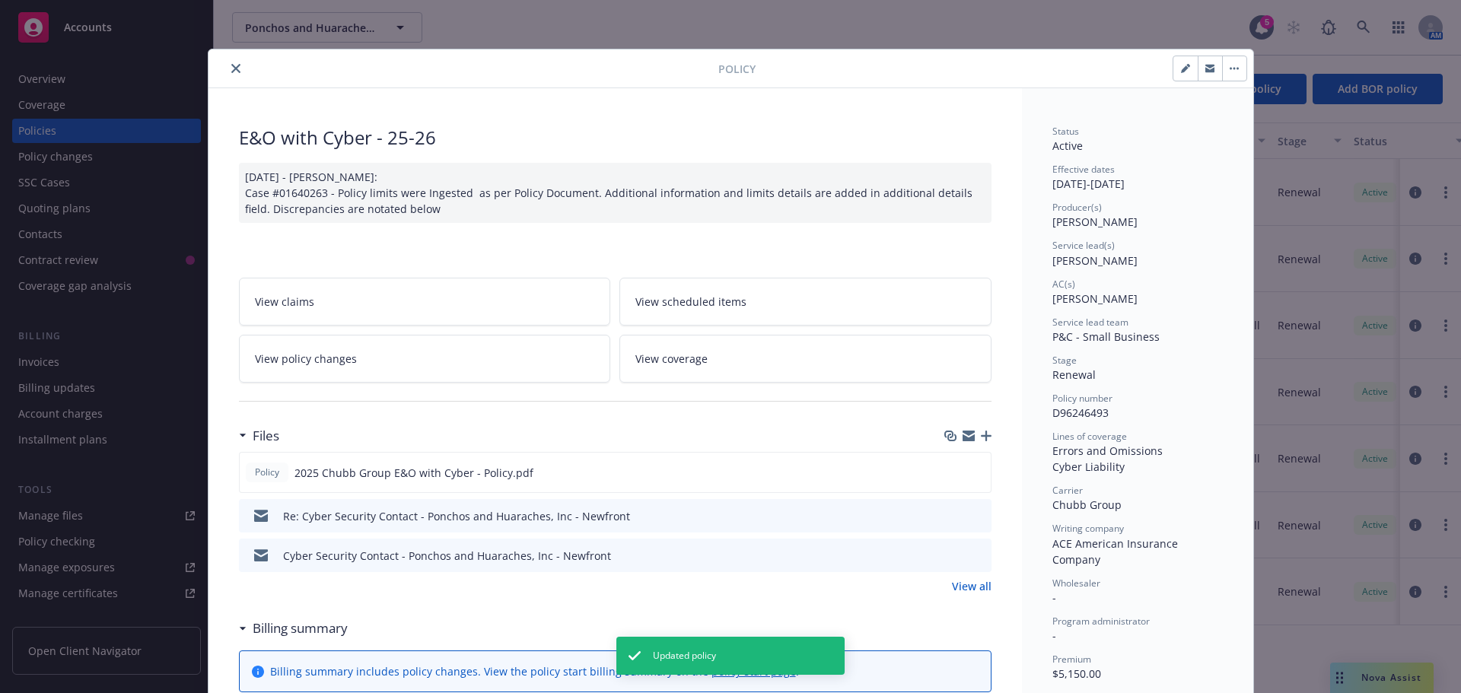
click at [1173, 69] on button "button" at bounding box center [1185, 68] width 24 height 24
select select "RENEWAL"
select select "12"
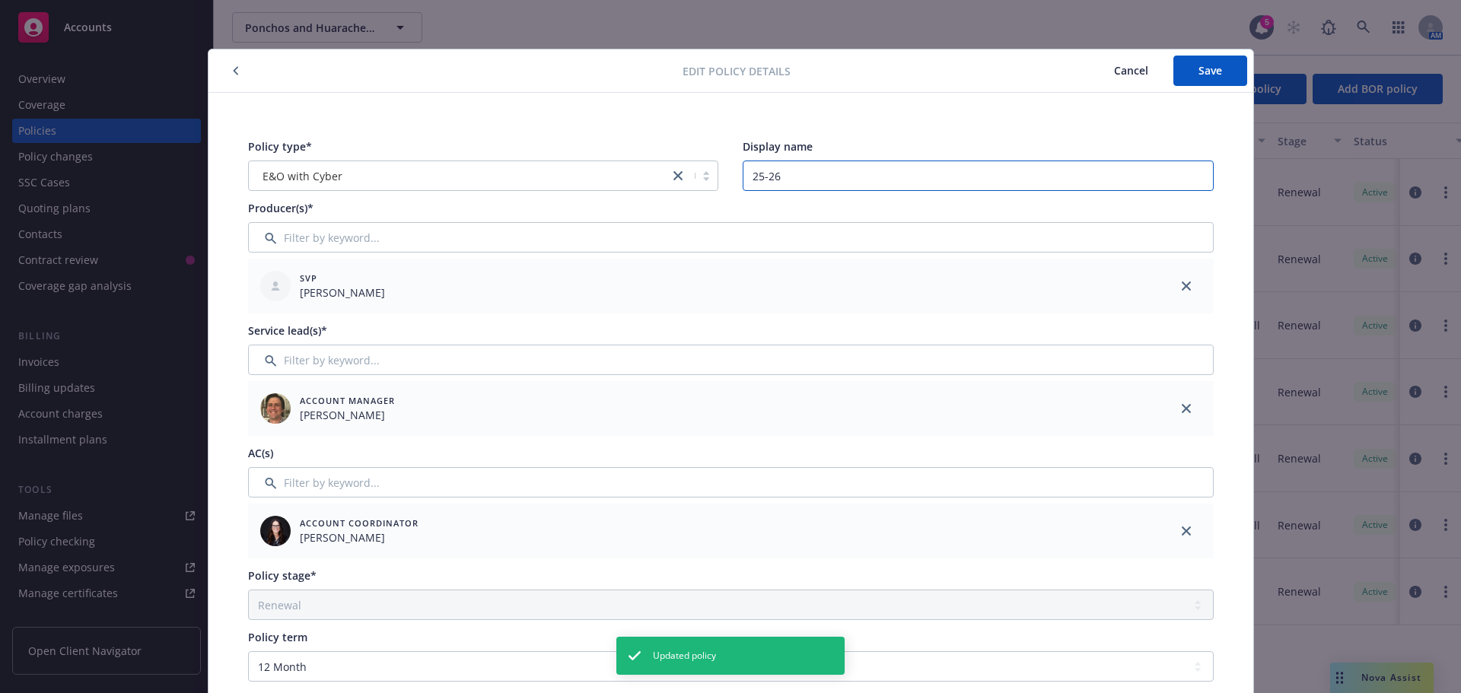
drag, startPoint x: 863, startPoint y: 173, endPoint x: 736, endPoint y: 186, distance: 127.0
click at [743, 186] on input "25-26" at bounding box center [978, 176] width 471 height 30
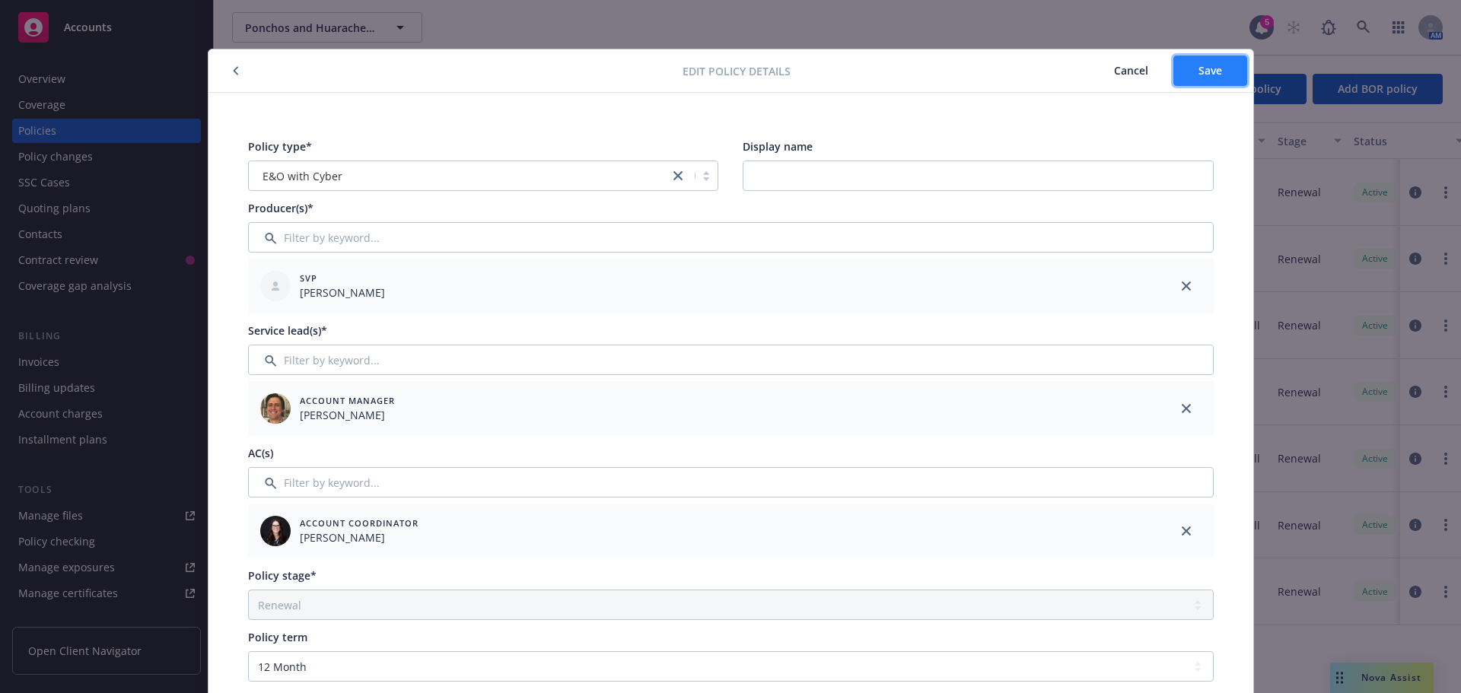
click at [1183, 71] on button "Save" at bounding box center [1210, 71] width 74 height 30
